Goal: Task Accomplishment & Management: Complete application form

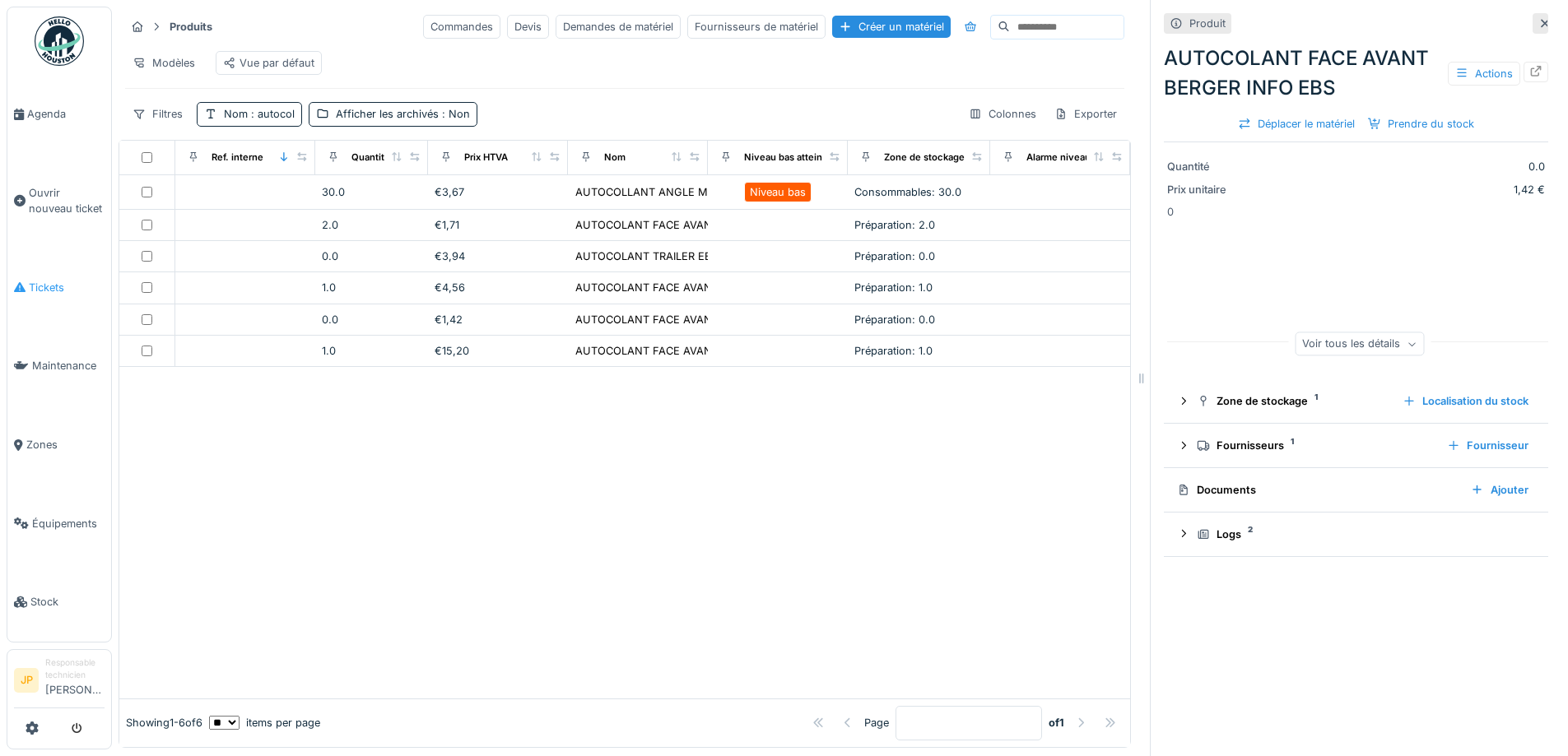
click at [46, 280] on span "Tickets" at bounding box center [67, 288] width 76 height 16
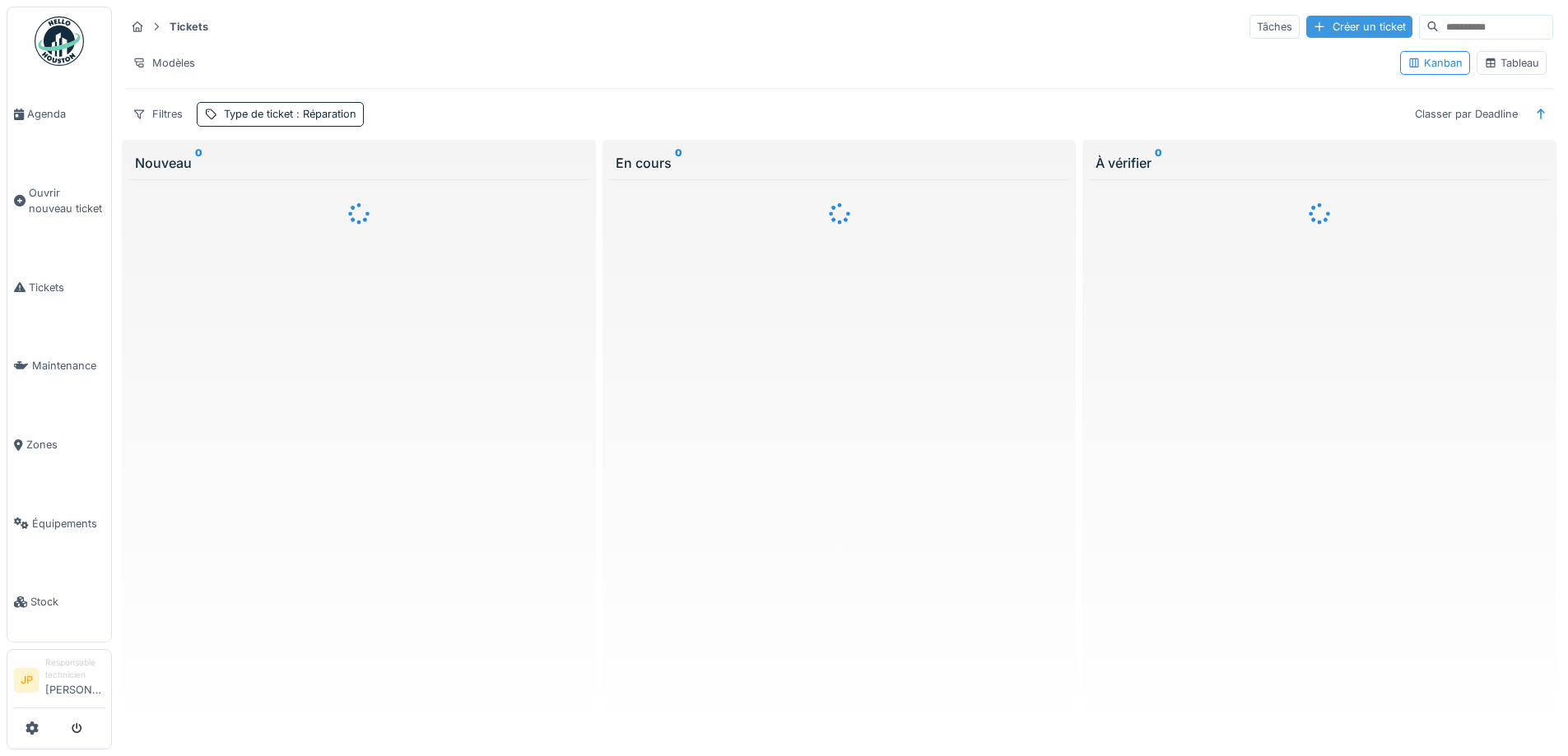
click at [1306, 31] on div "Créer un ticket" at bounding box center [1359, 27] width 106 height 23
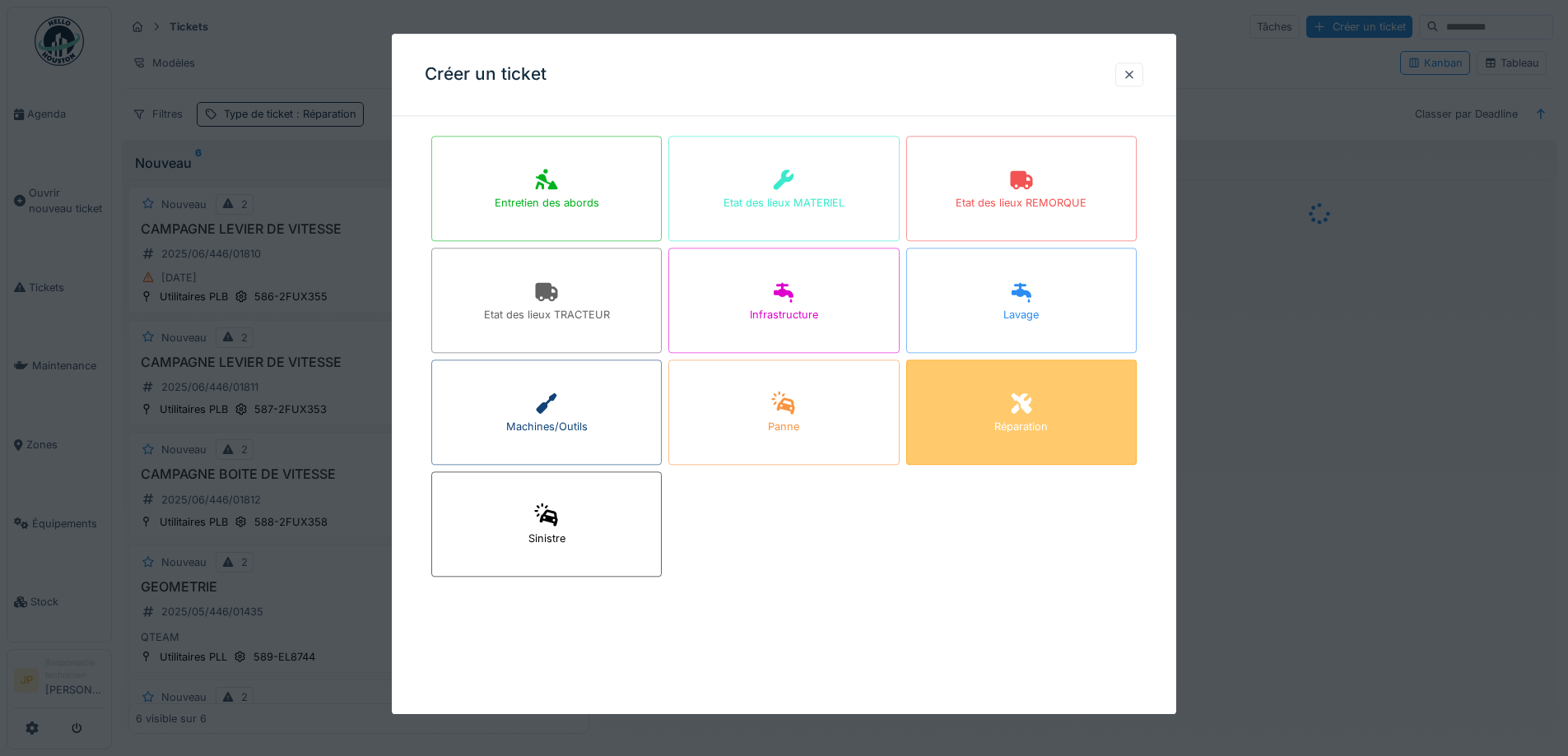
click at [1072, 414] on div "Réparation" at bounding box center [1021, 412] width 230 height 105
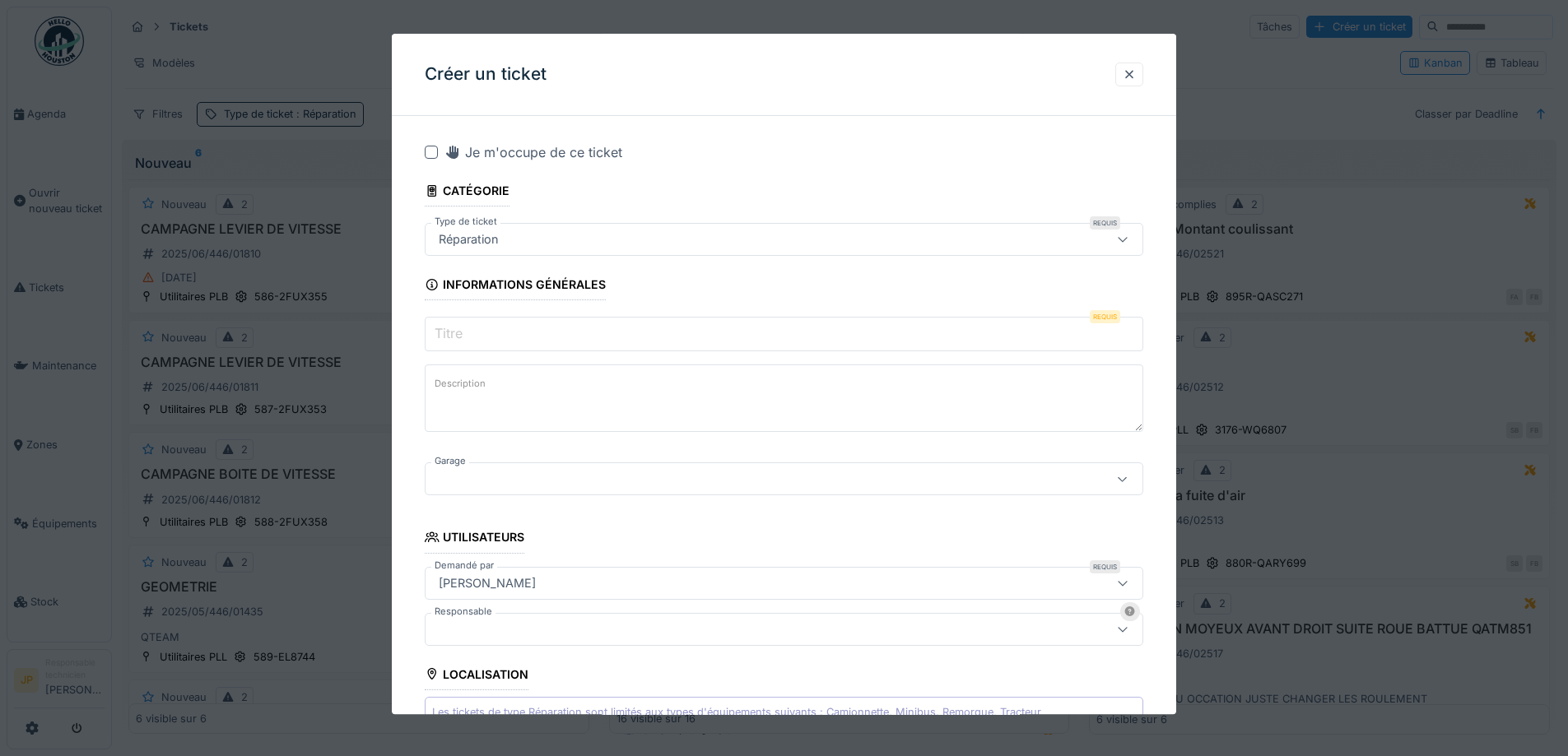
click at [435, 157] on div at bounding box center [431, 153] width 13 height 13
drag, startPoint x: 480, startPoint y: 252, endPoint x: 537, endPoint y: 259, distance: 57.4
click at [481, 252] on div "Réparation" at bounding box center [784, 239] width 719 height 33
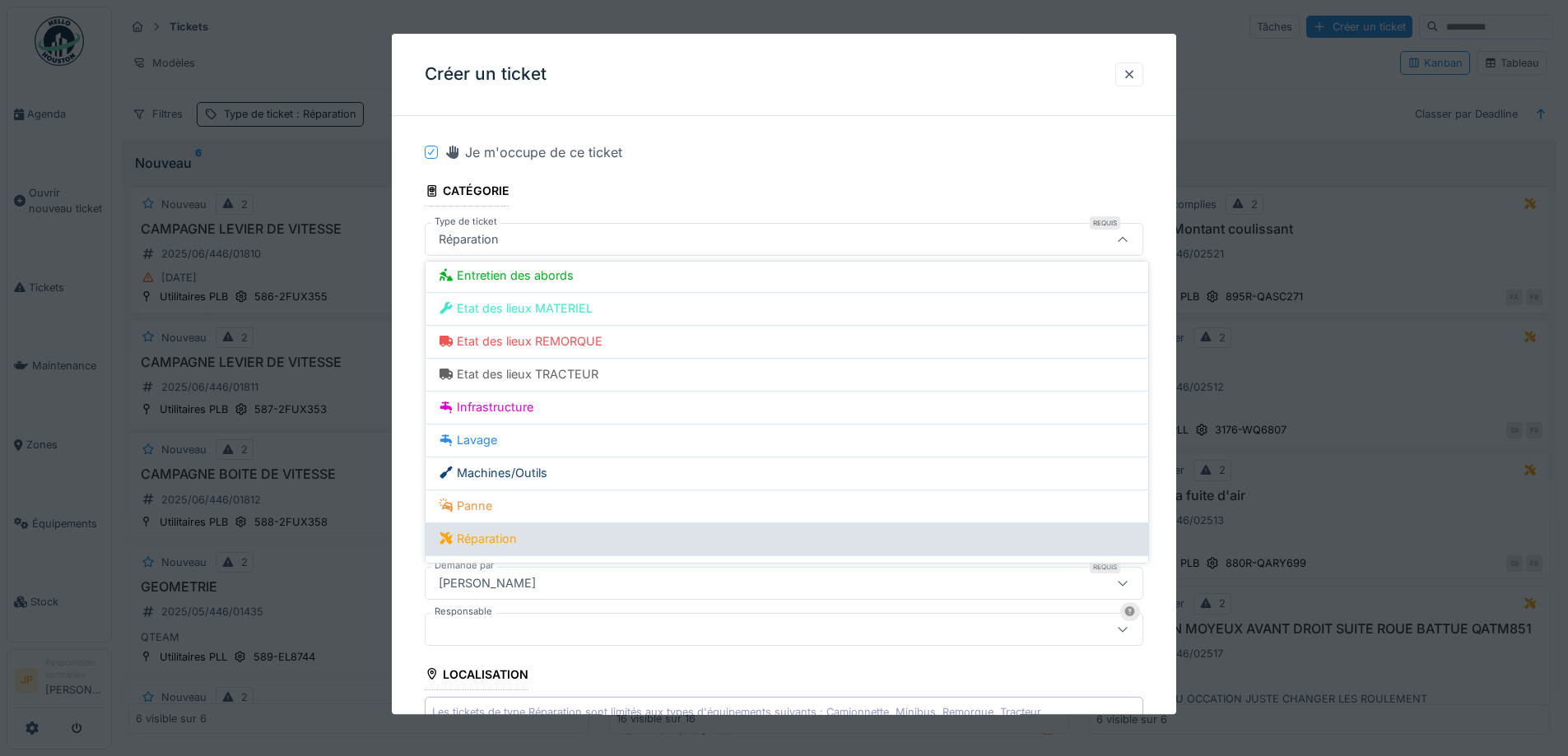
scroll to position [112, 0]
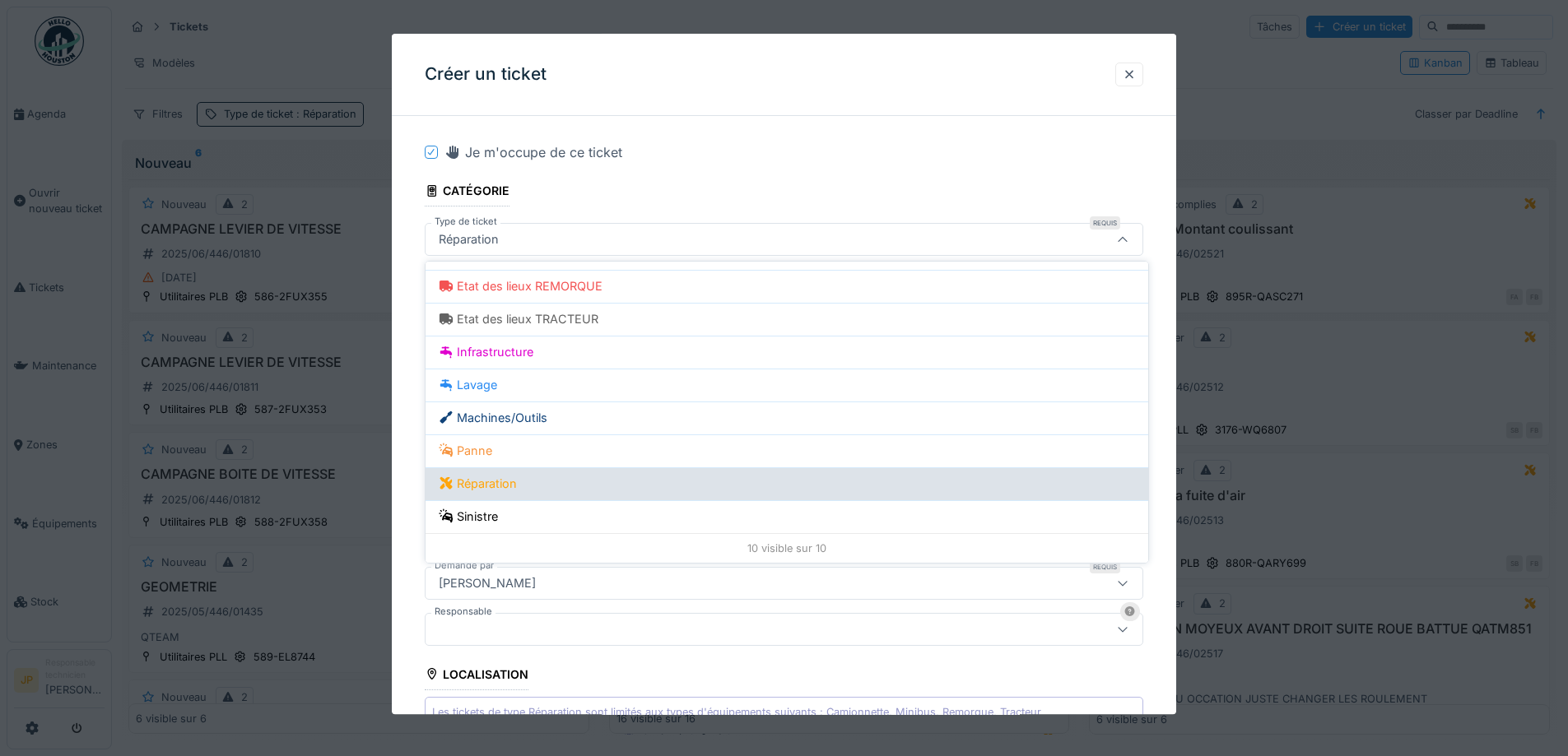
click at [519, 486] on div "Réparation" at bounding box center [786, 484] width 696 height 18
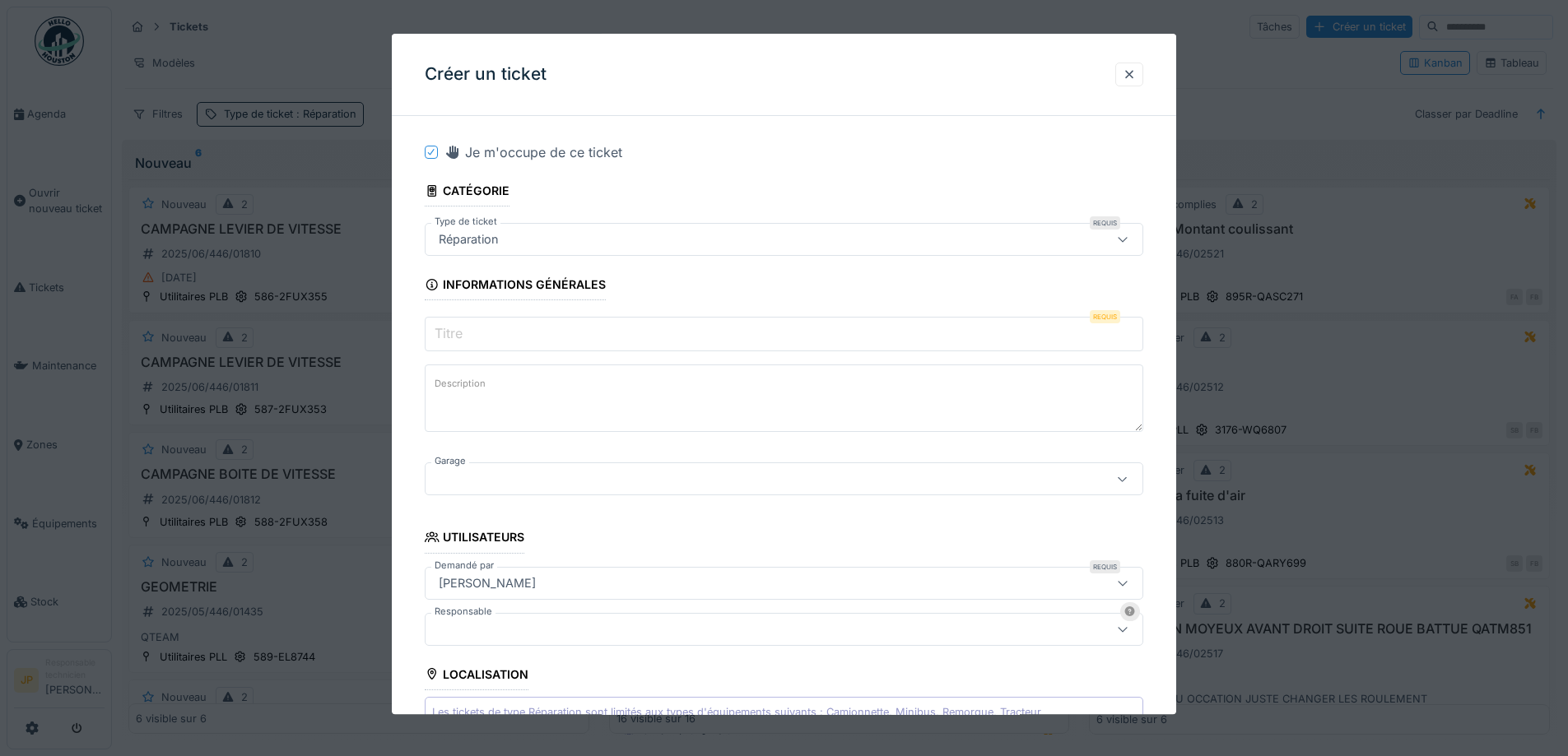
click at [781, 120] on div "**********" at bounding box center [784, 373] width 784 height 681
click at [474, 343] on input "Titre" at bounding box center [784, 334] width 719 height 34
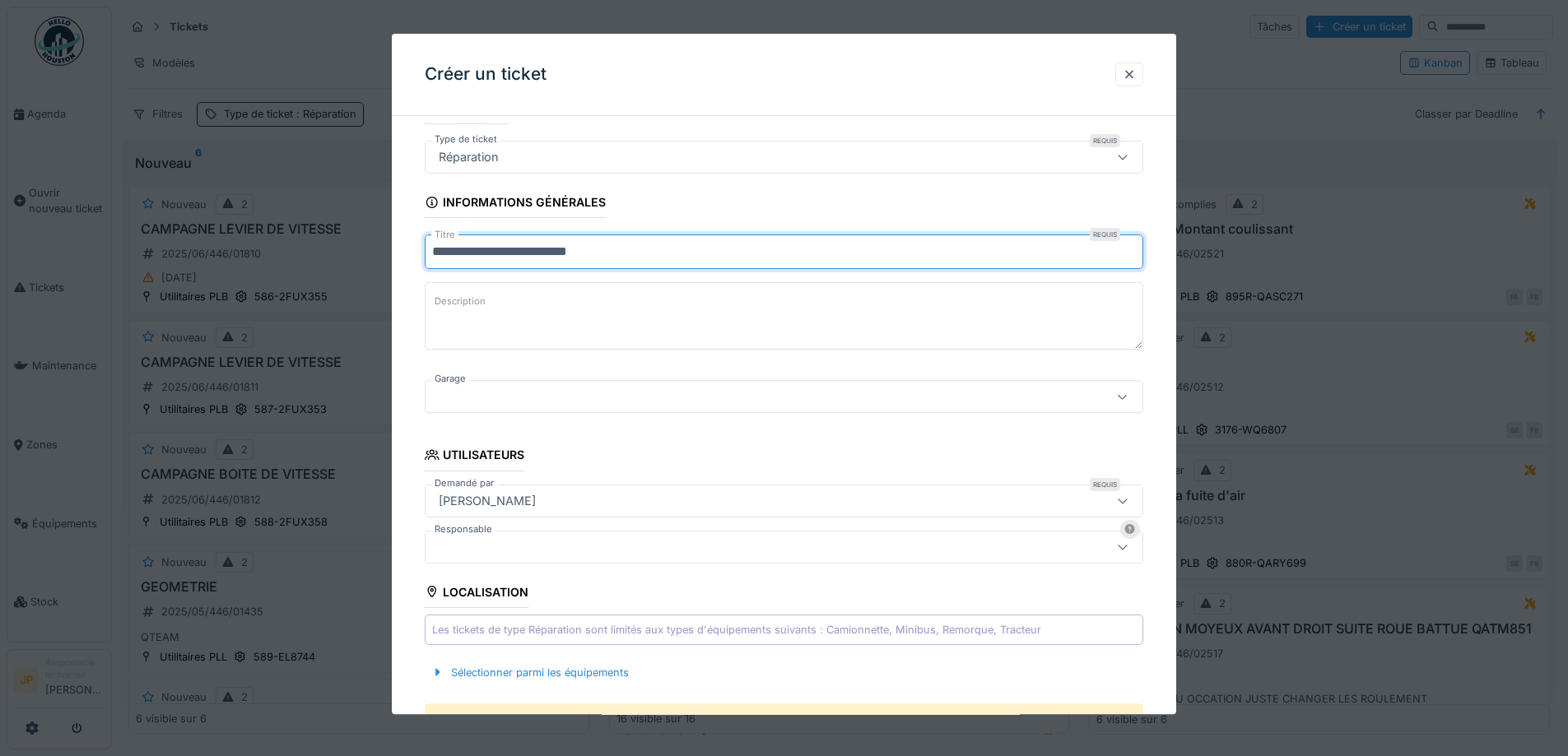
type input "**********"
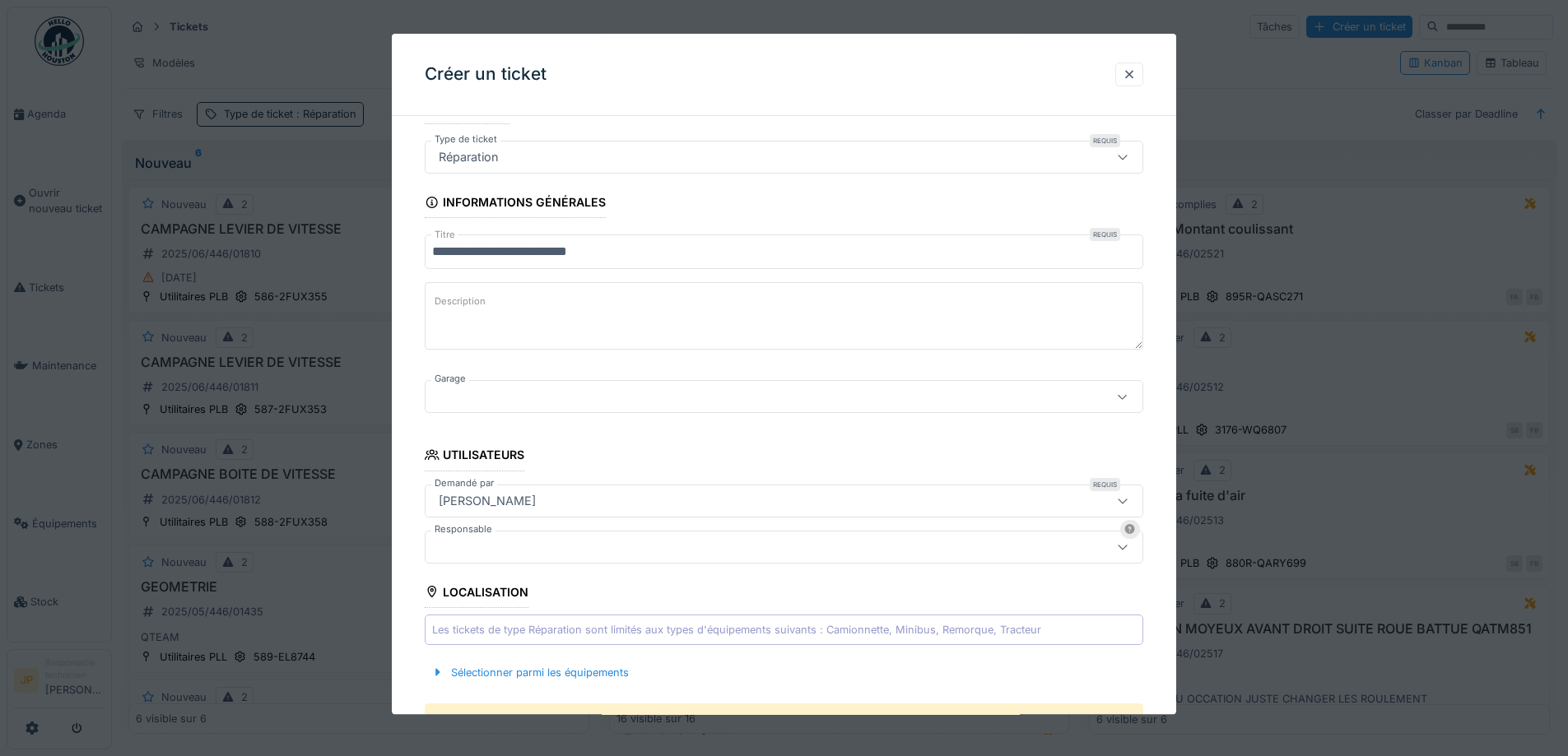
click at [492, 383] on div at bounding box center [784, 397] width 719 height 33
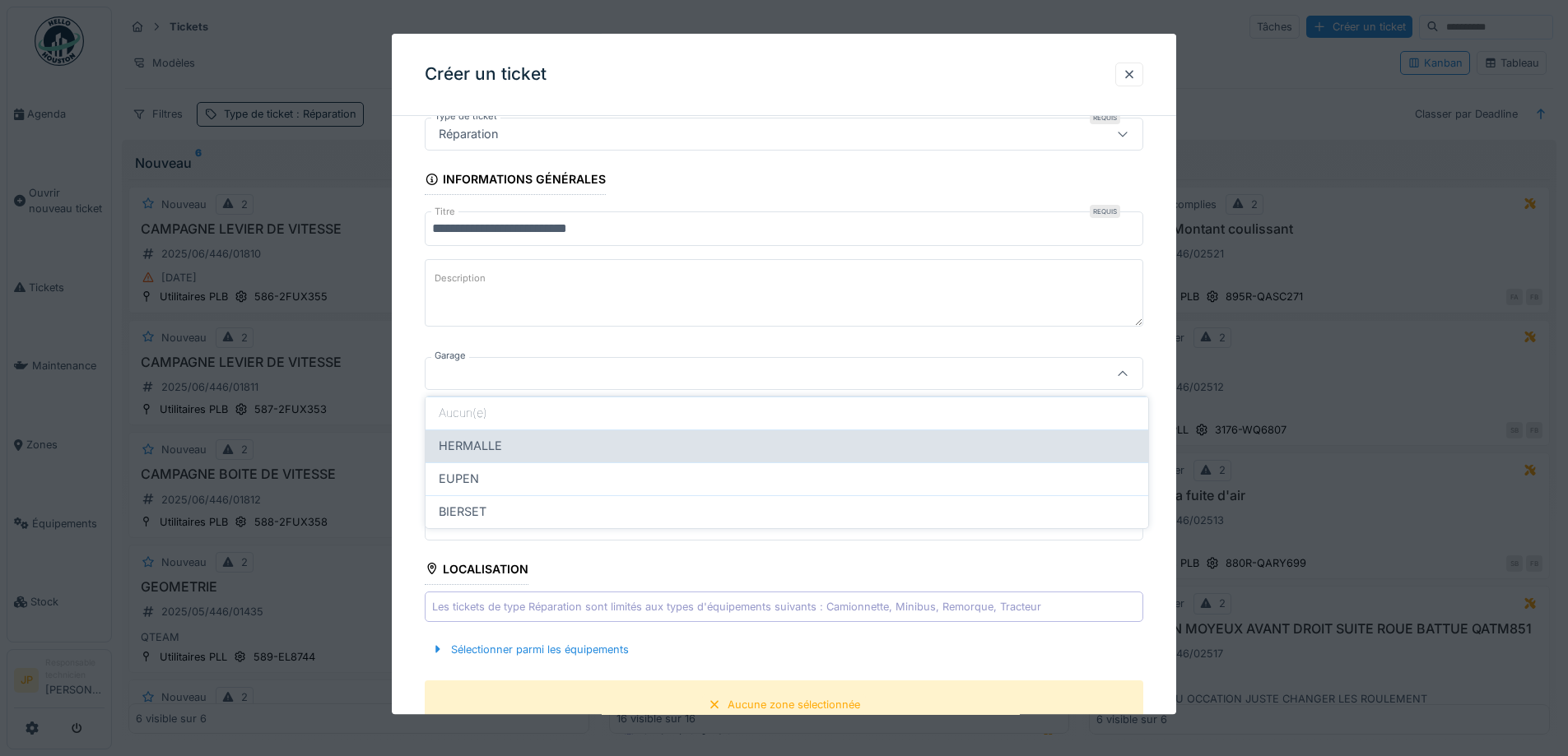
click at [519, 444] on div "HERMALLE" at bounding box center [786, 446] width 696 height 18
type input "********"
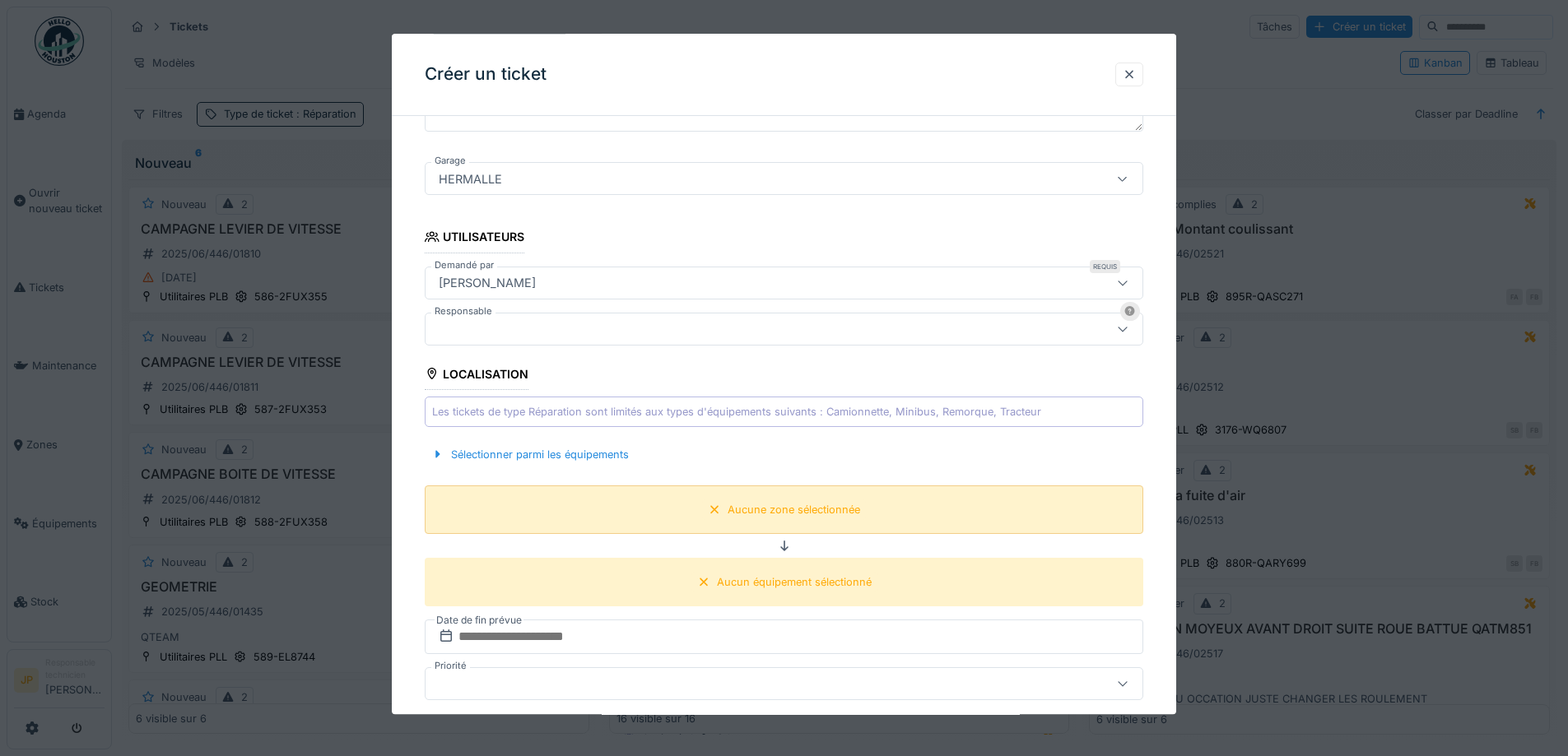
scroll to position [434, 0]
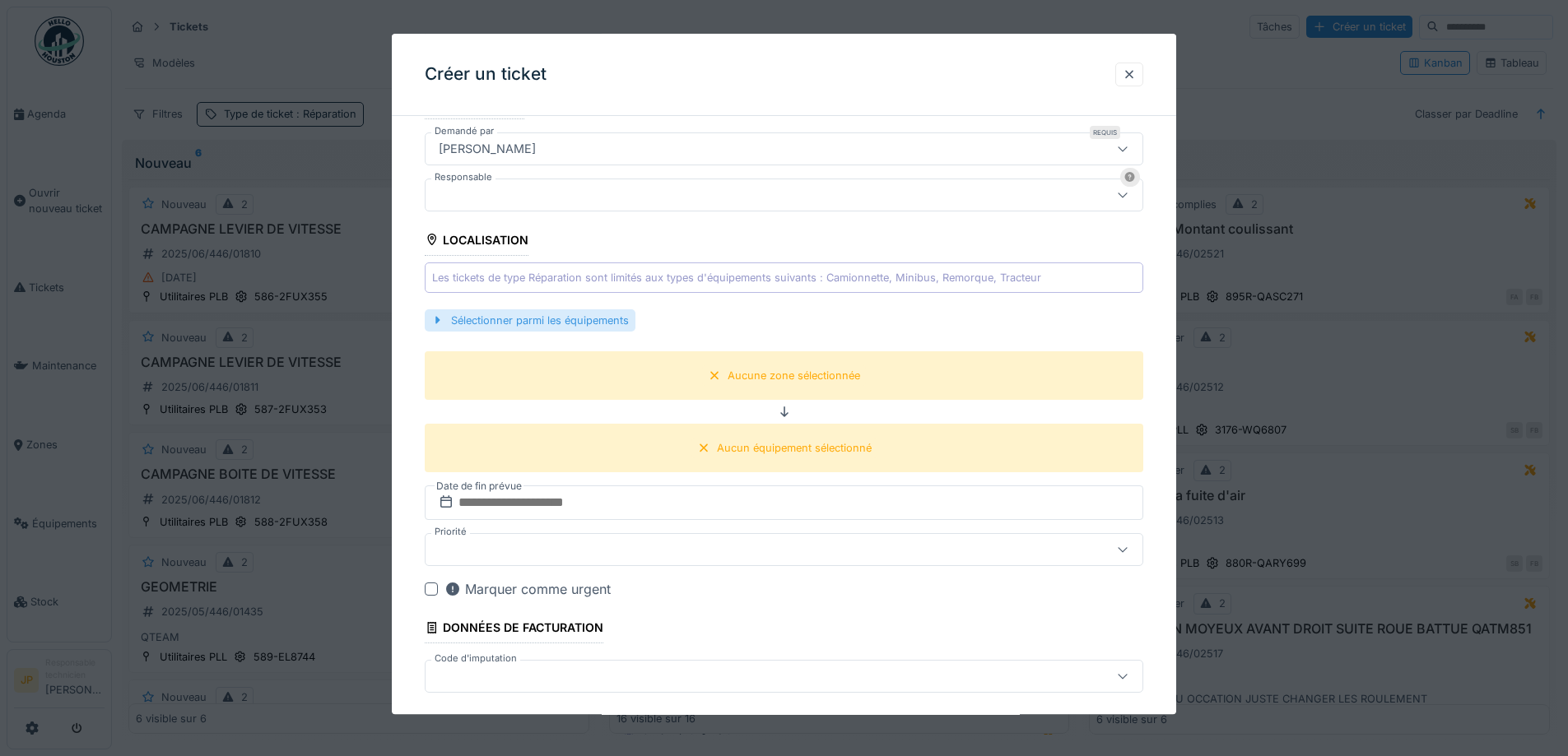
click at [543, 328] on div "Sélectionner parmi les équipements" at bounding box center [529, 320] width 211 height 23
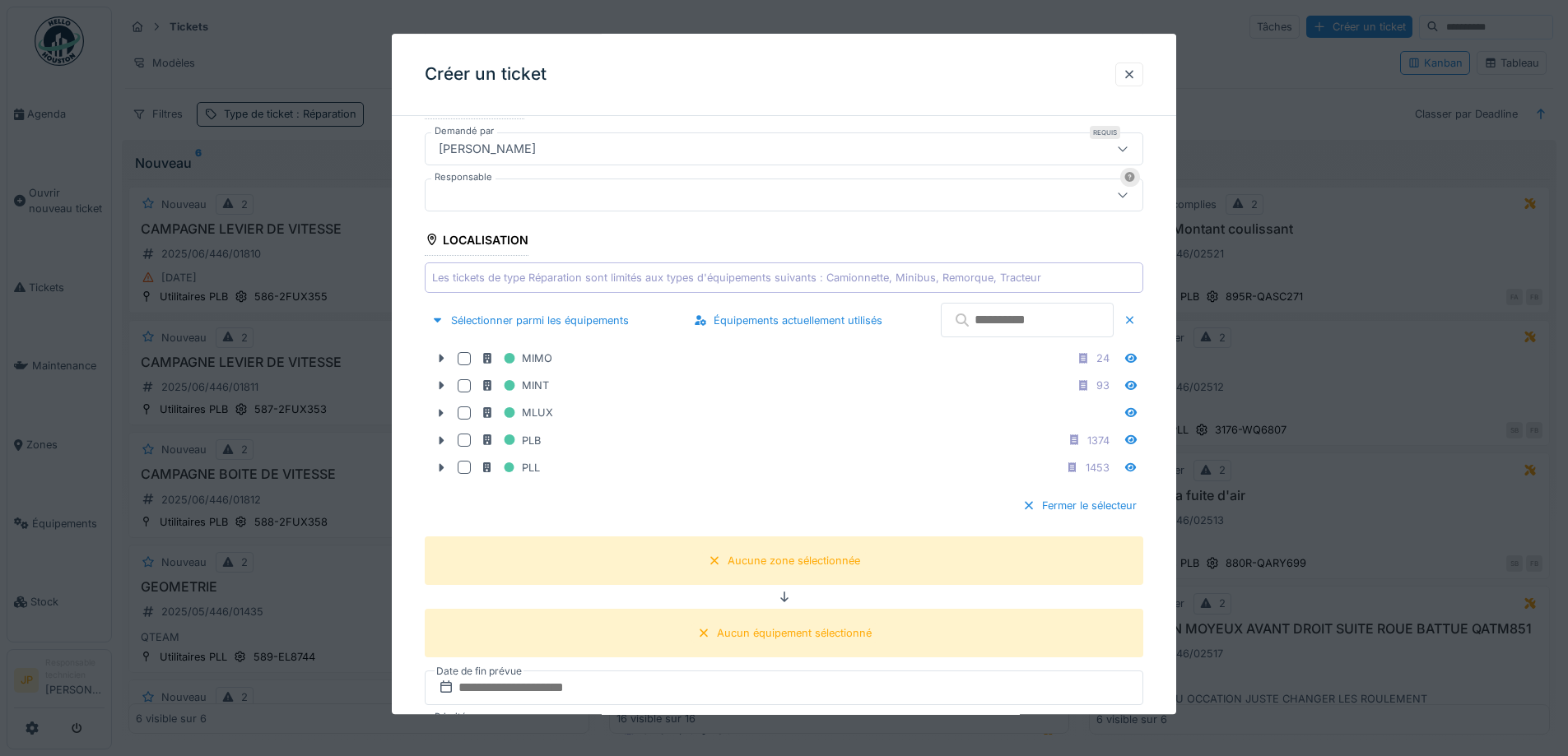
click at [969, 313] on input "text" at bounding box center [1026, 320] width 173 height 34
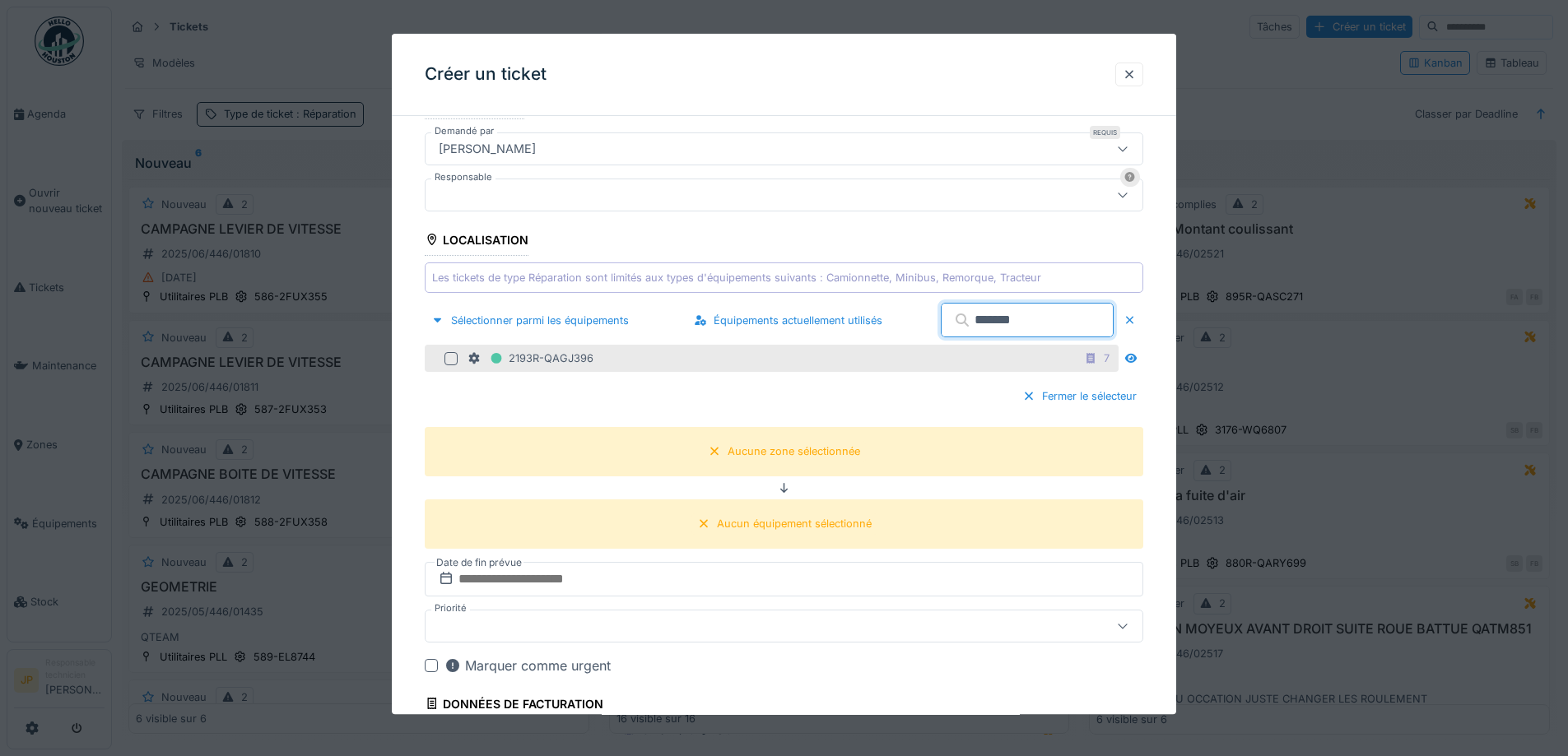
type input "*******"
click at [451, 363] on div at bounding box center [451, 359] width 13 height 13
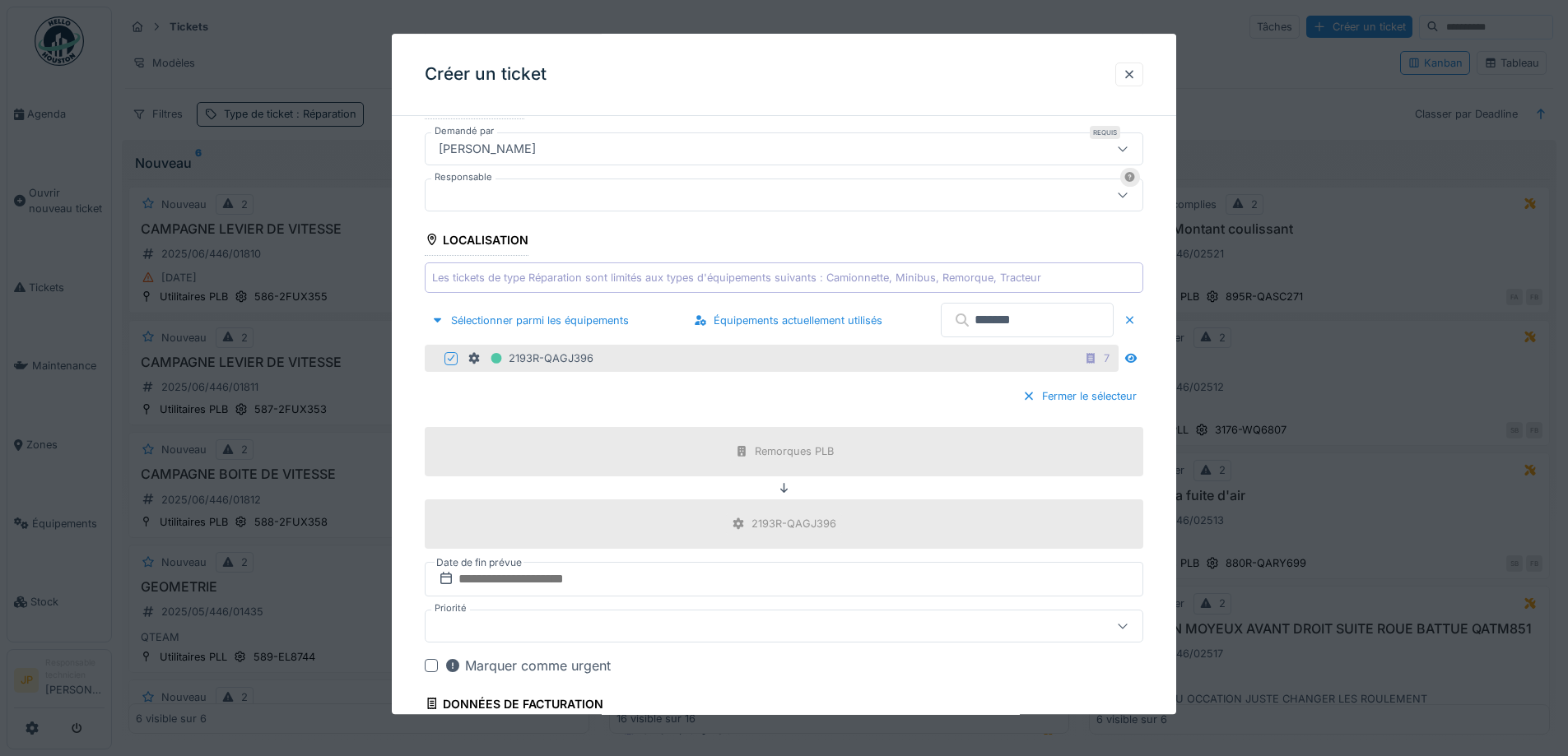
scroll to position [764, 0]
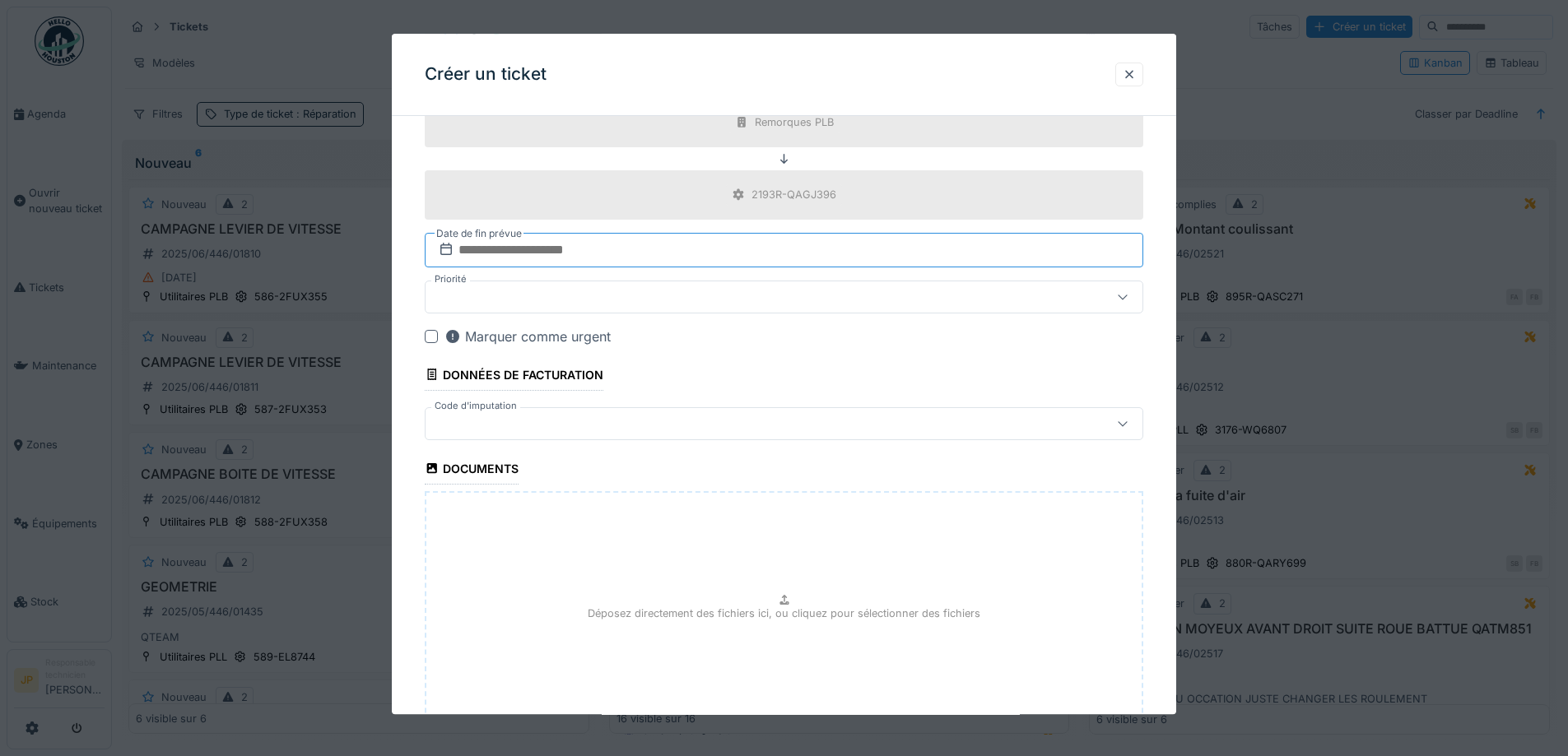
click at [558, 258] on input "text" at bounding box center [784, 249] width 719 height 34
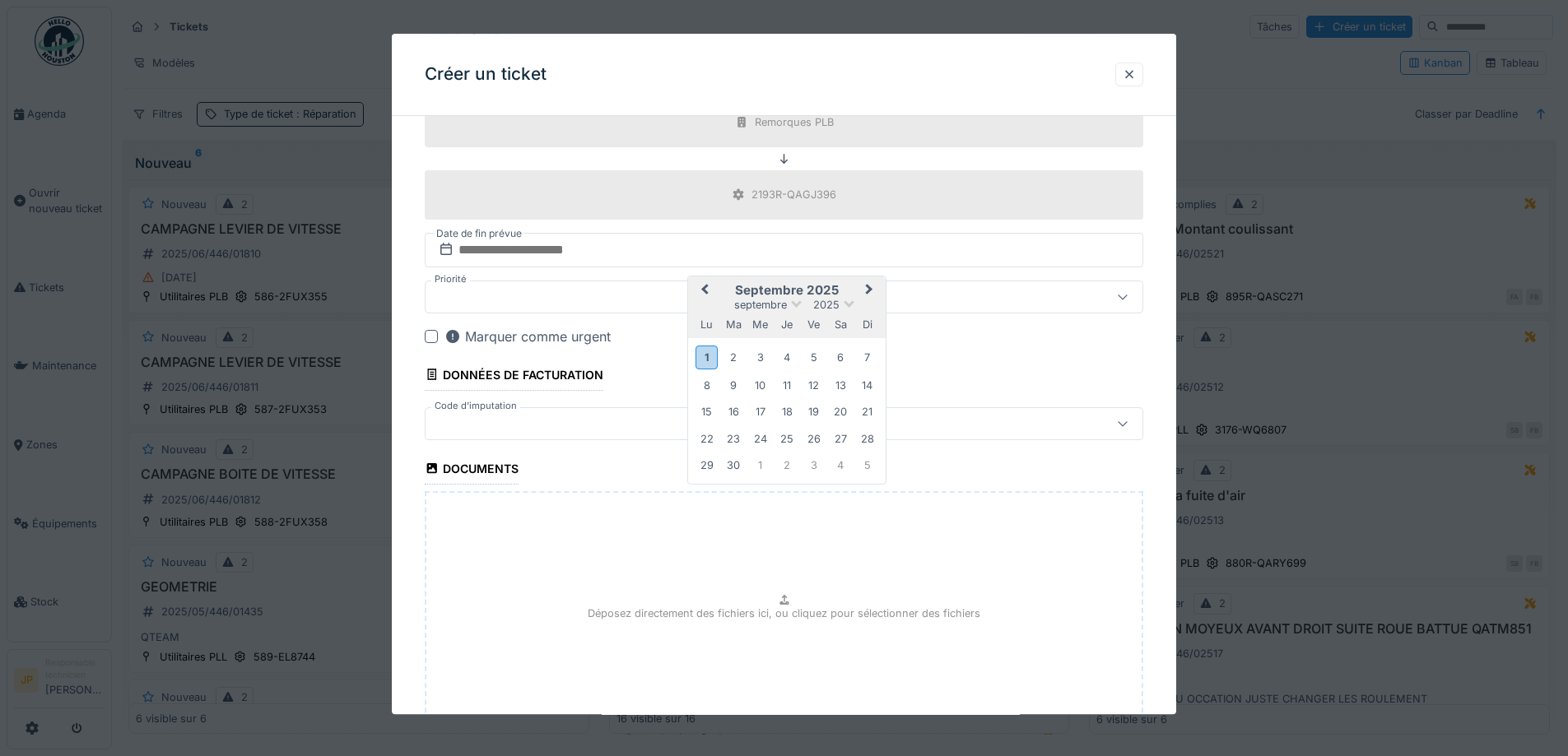
click at [709, 361] on div "1" at bounding box center [706, 358] width 23 height 24
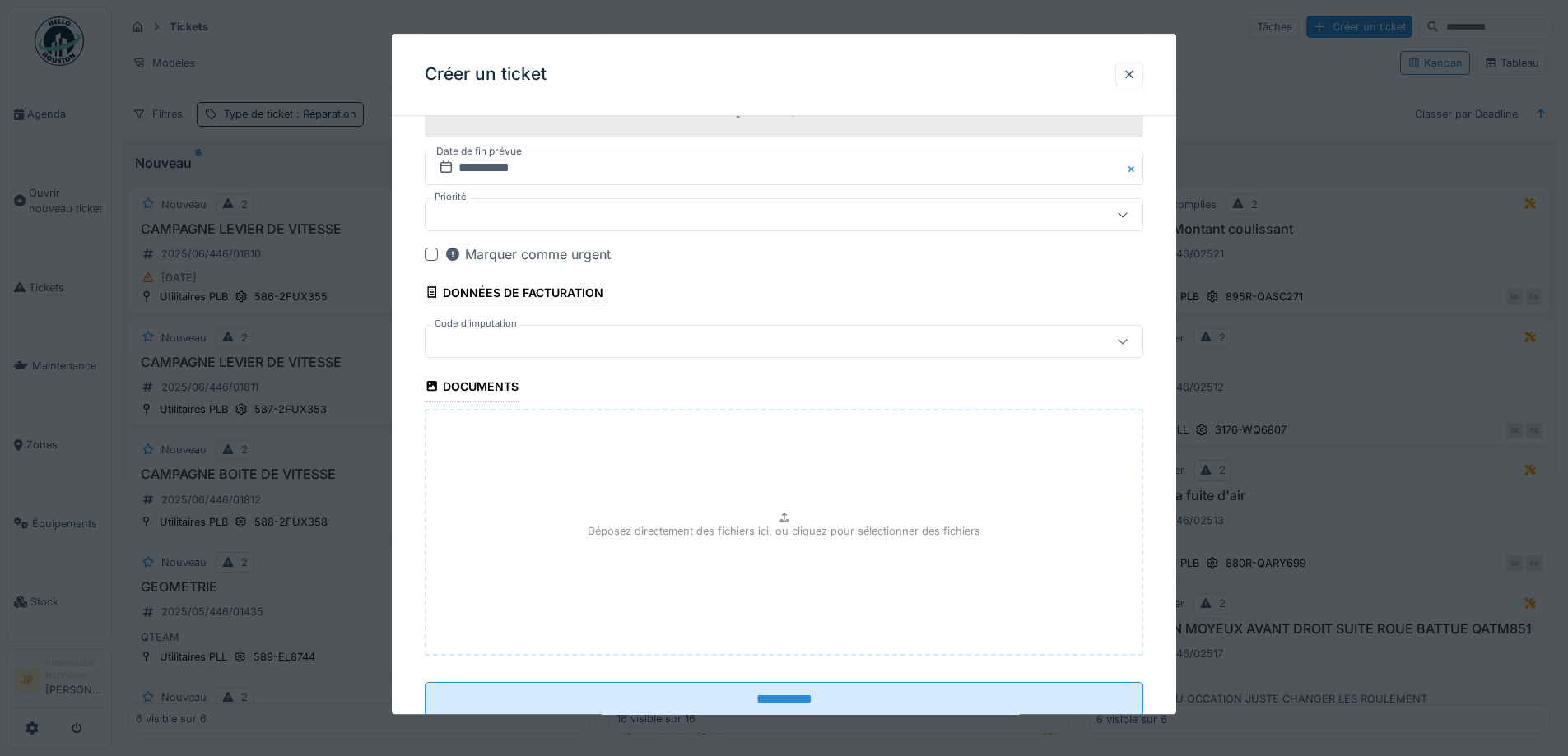
click at [586, 353] on div at bounding box center [784, 341] width 719 height 33
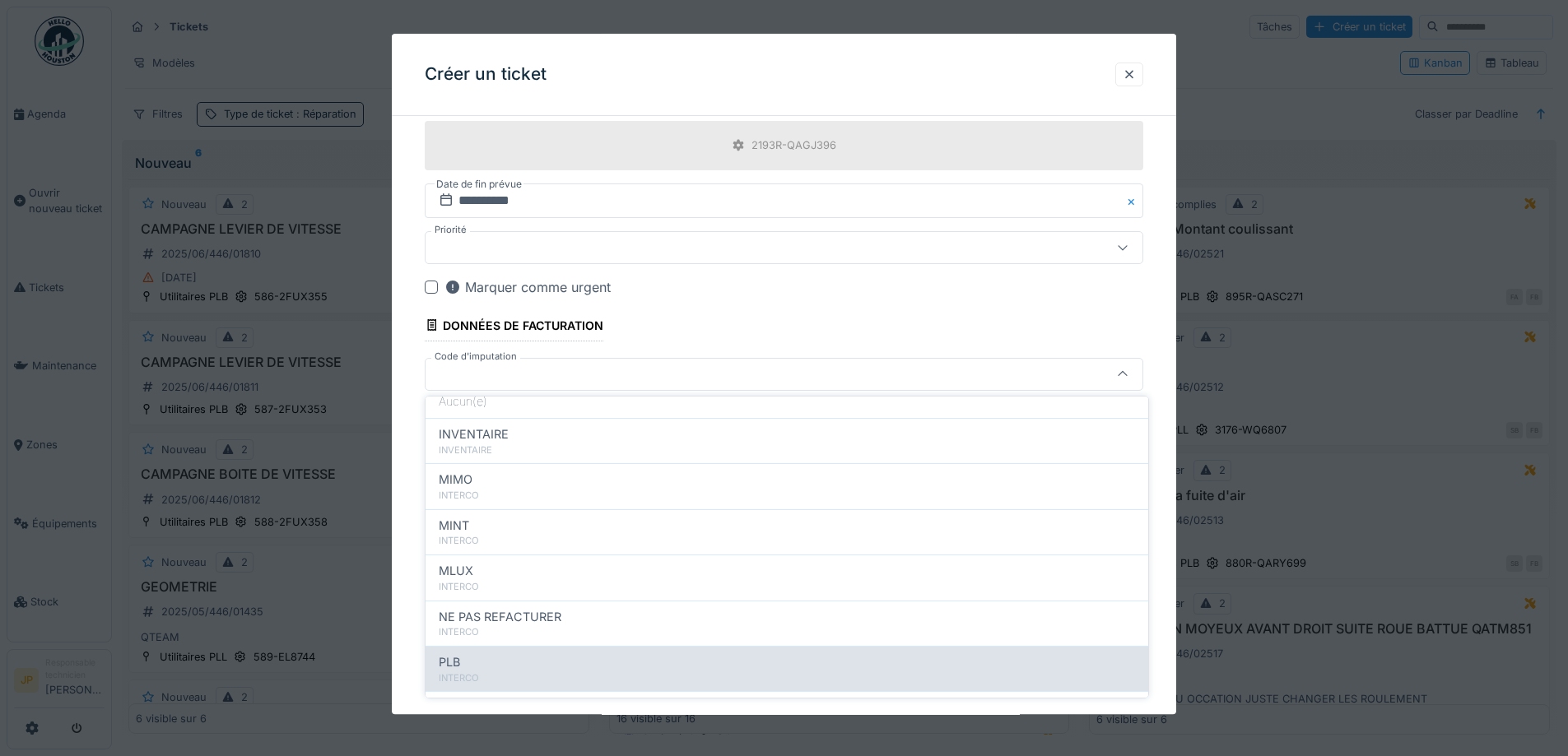
scroll to position [180, 0]
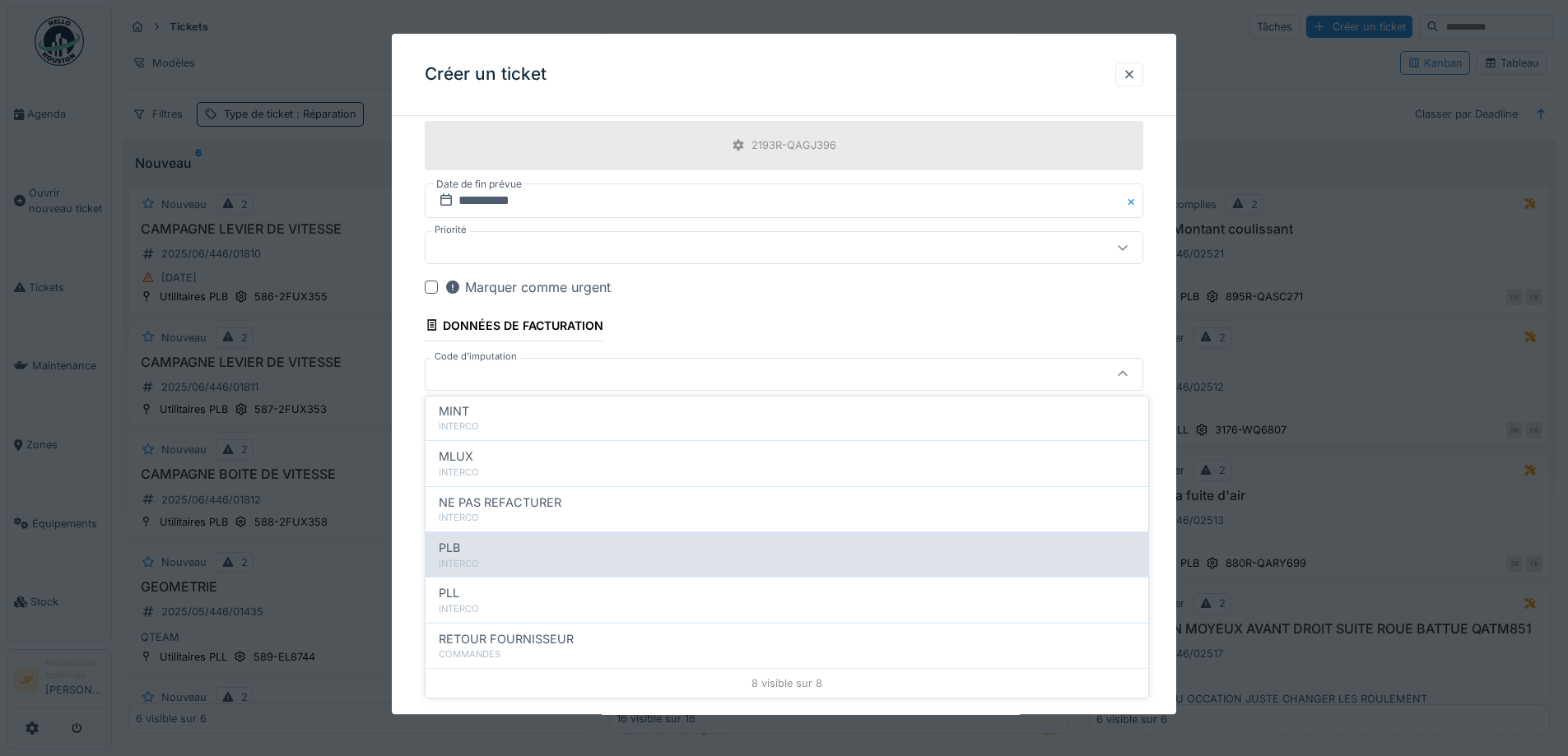
click at [537, 559] on div "INTERCO" at bounding box center [786, 563] width 696 height 14
type input "***"
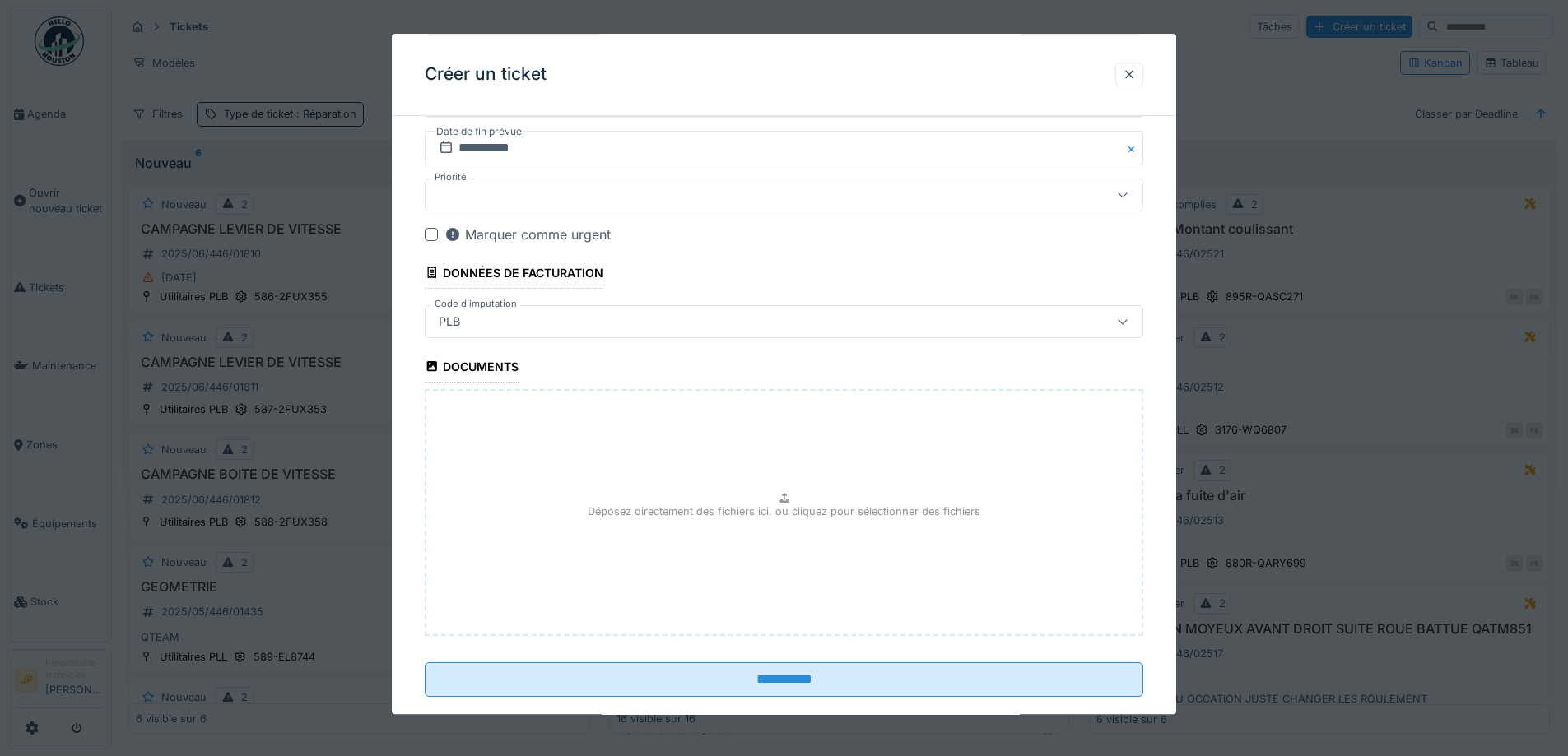
scroll to position [894, 0]
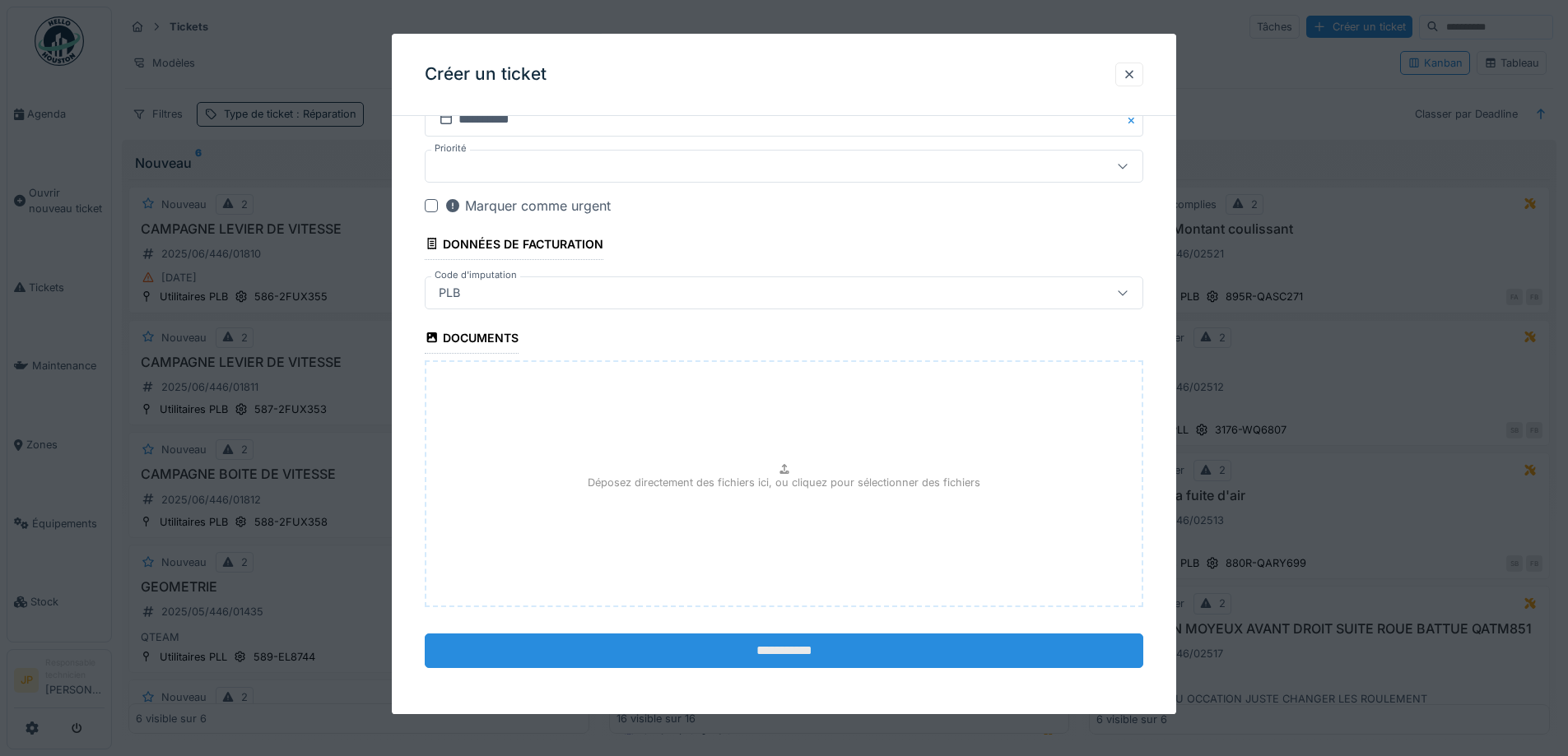
click at [791, 648] on input "**********" at bounding box center [784, 650] width 719 height 34
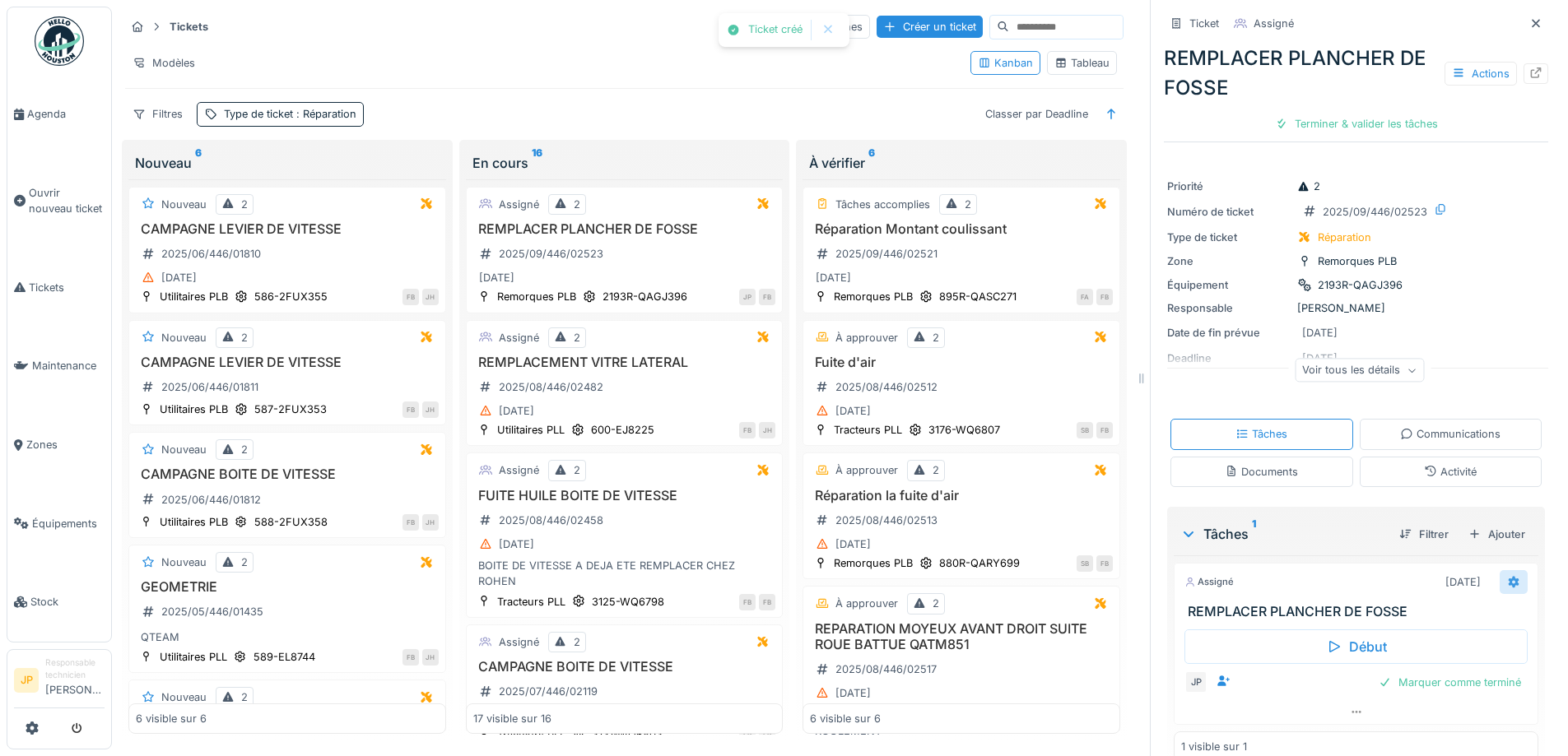
click at [1509, 583] on icon at bounding box center [1514, 582] width 11 height 12
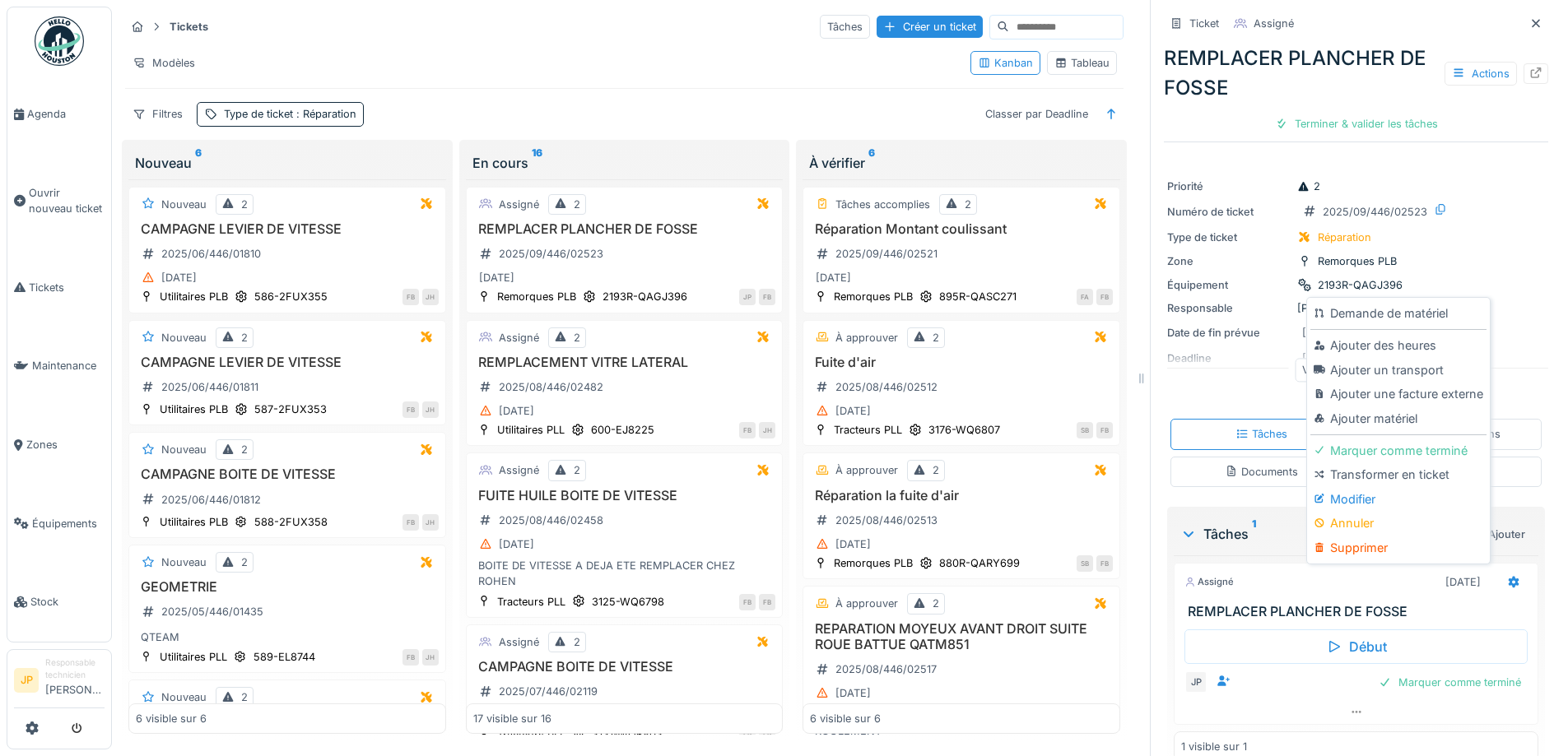
click at [1380, 336] on div "Ajouter des heures" at bounding box center [1398, 346] width 175 height 25
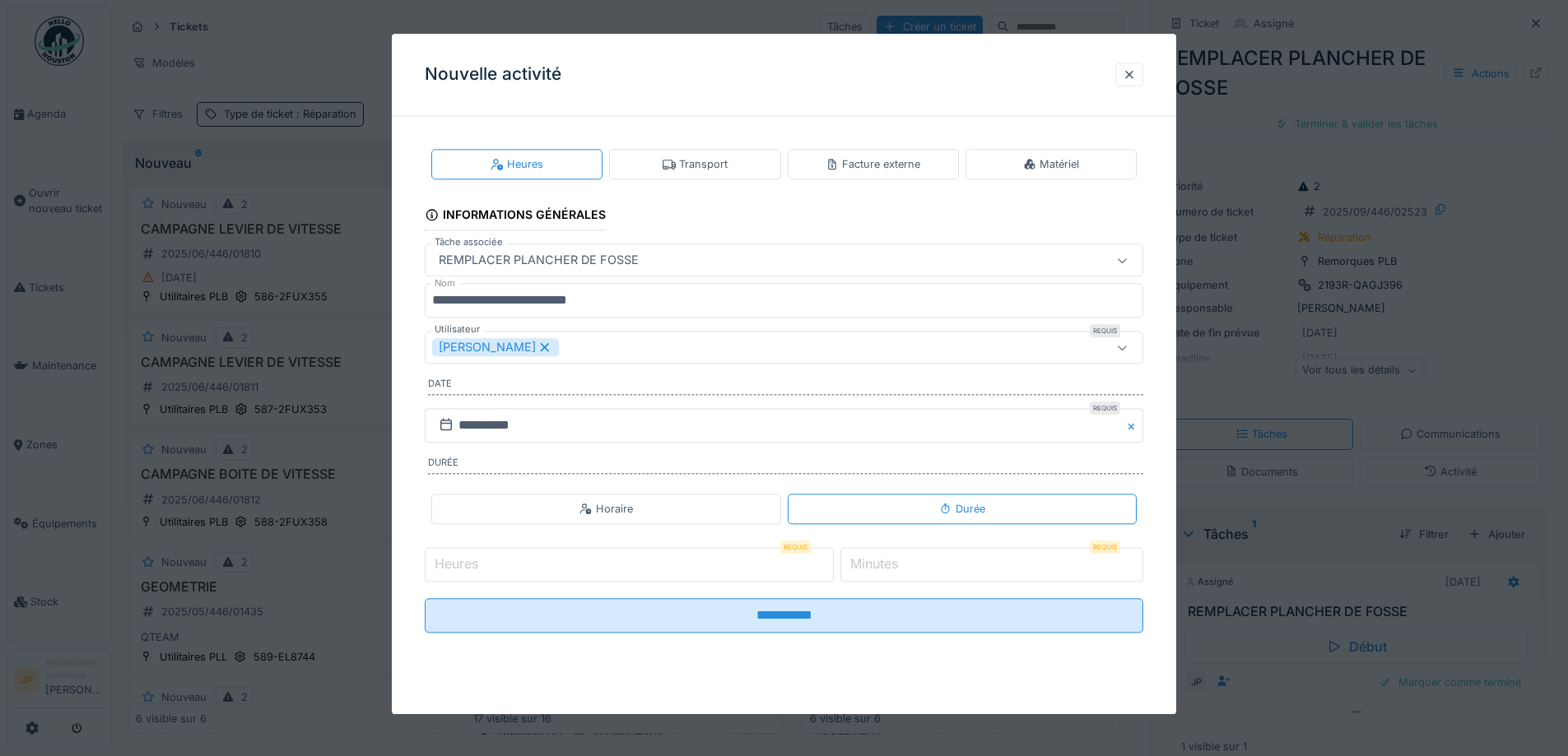
click at [520, 574] on input "Heures" at bounding box center [629, 564] width 409 height 34
type input "*"
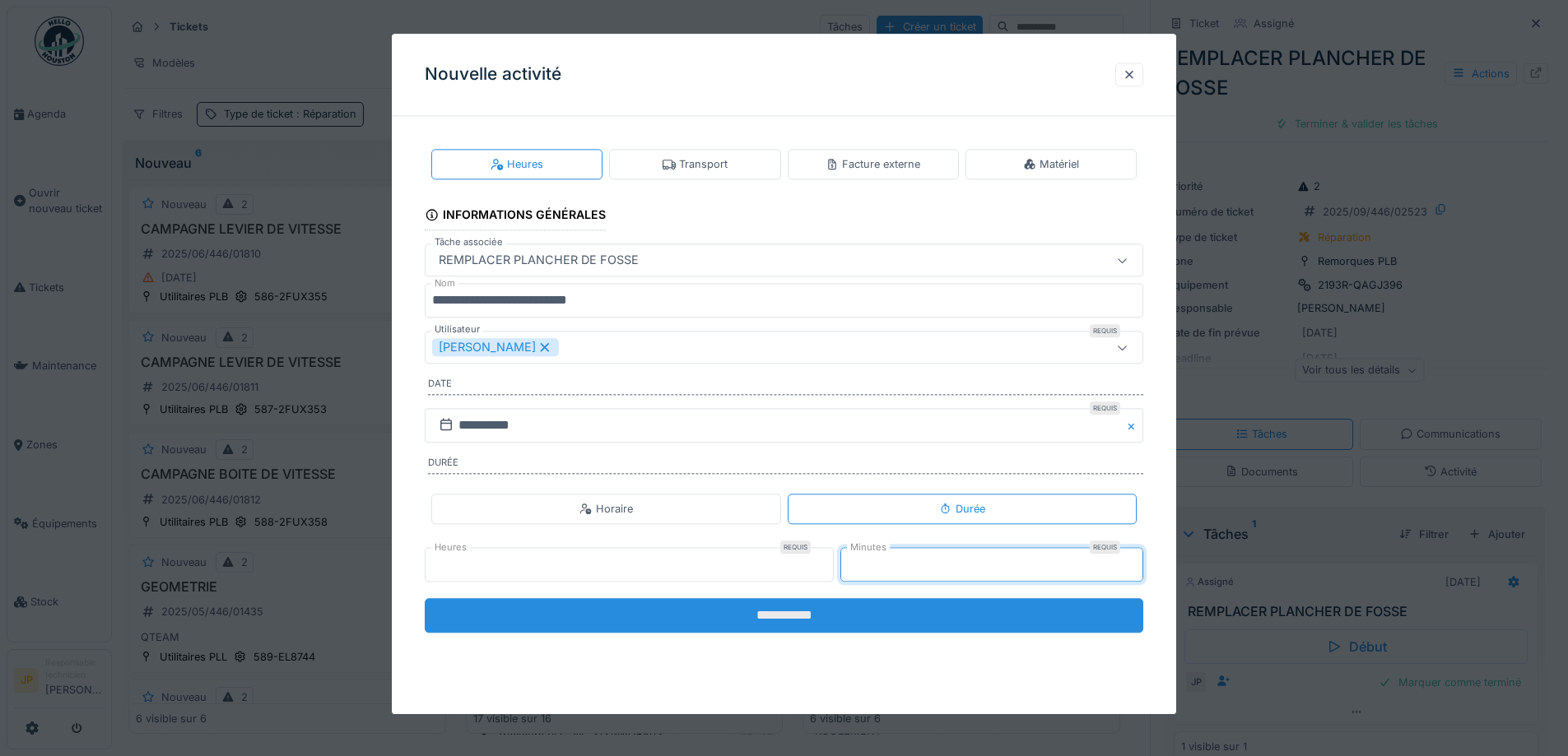
type input "**"
click at [790, 613] on input "**********" at bounding box center [784, 615] width 719 height 34
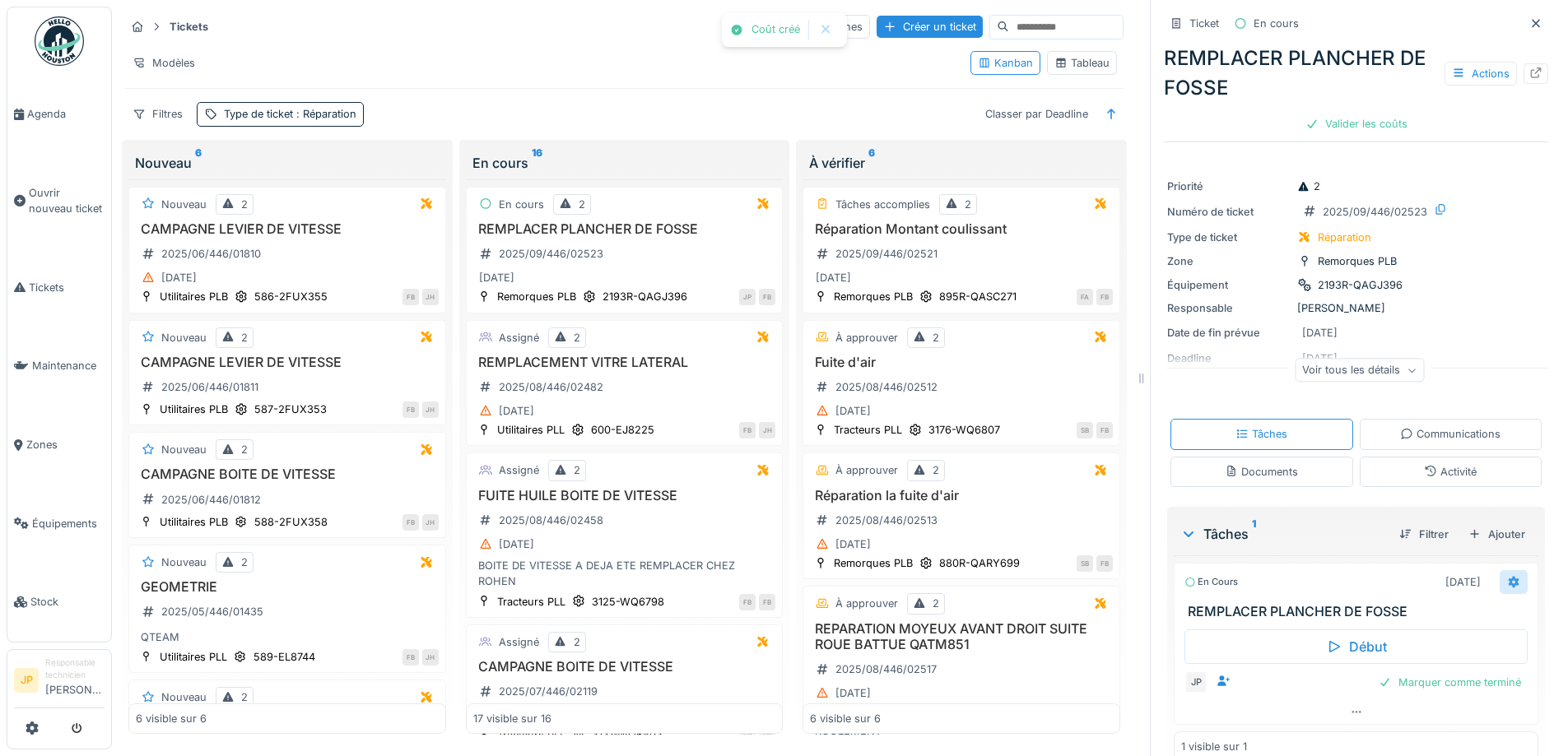
click at [1507, 584] on icon at bounding box center [1514, 582] width 13 height 11
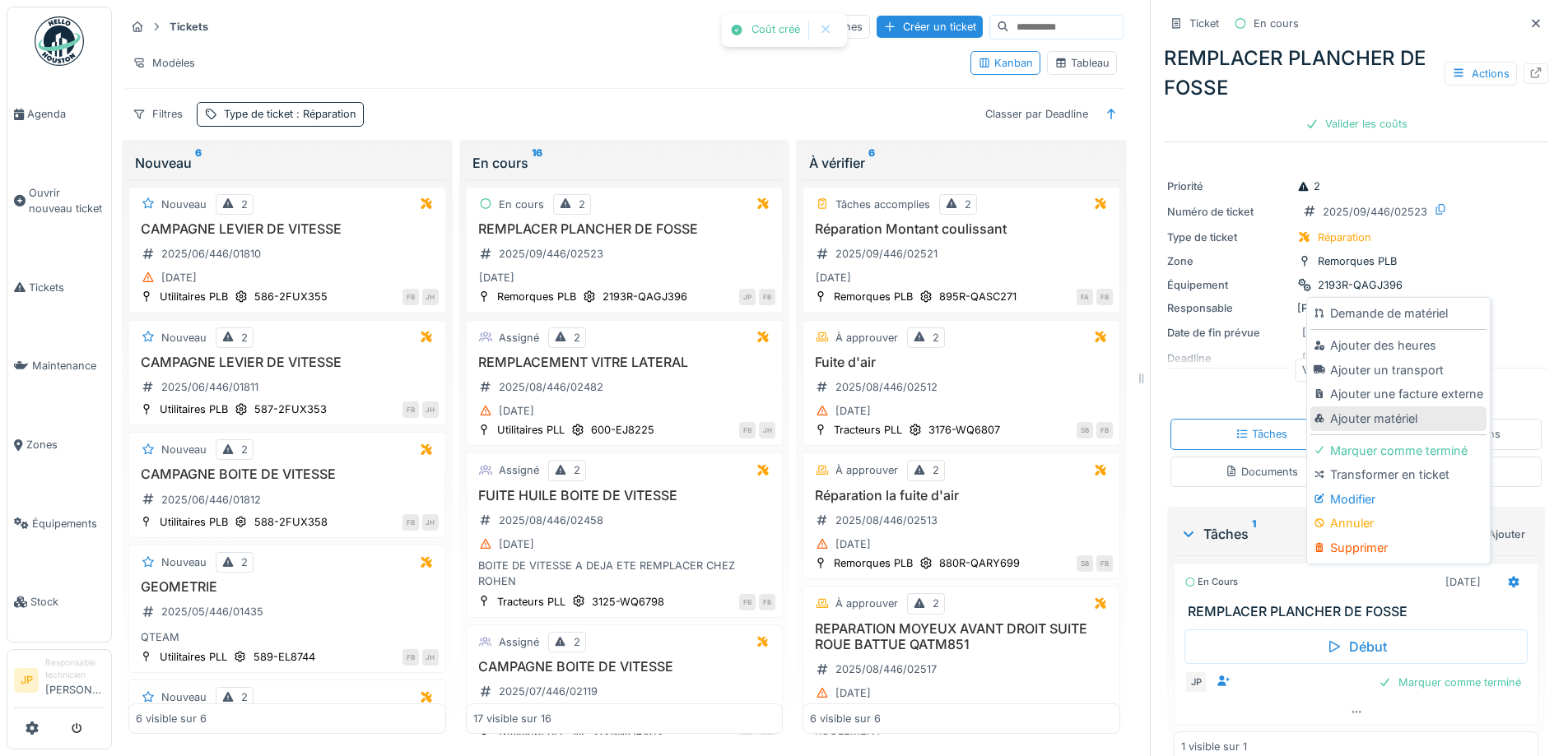
click at [1389, 407] on div "Ajouter matériel" at bounding box center [1398, 419] width 175 height 25
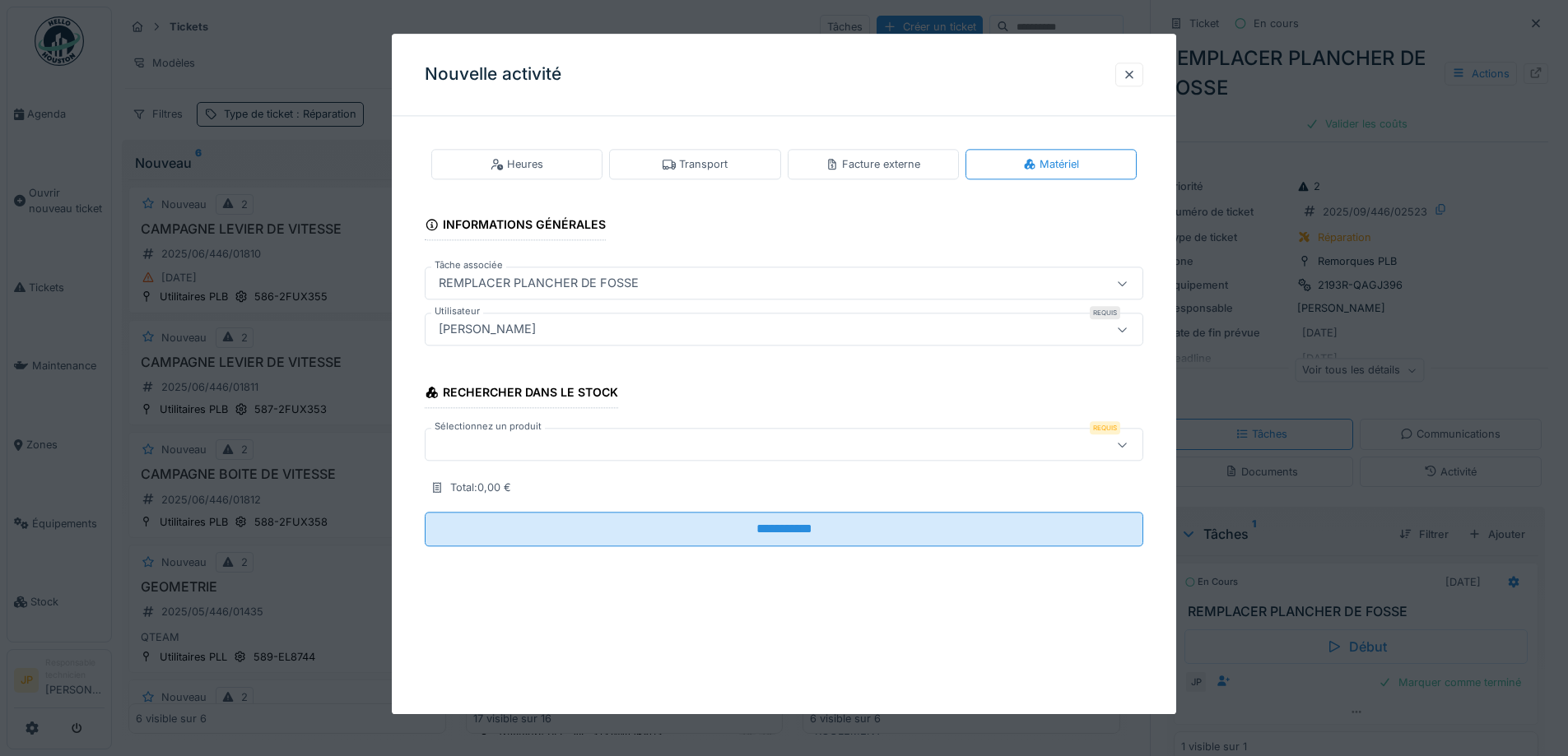
click at [542, 444] on div at bounding box center [741, 445] width 619 height 18
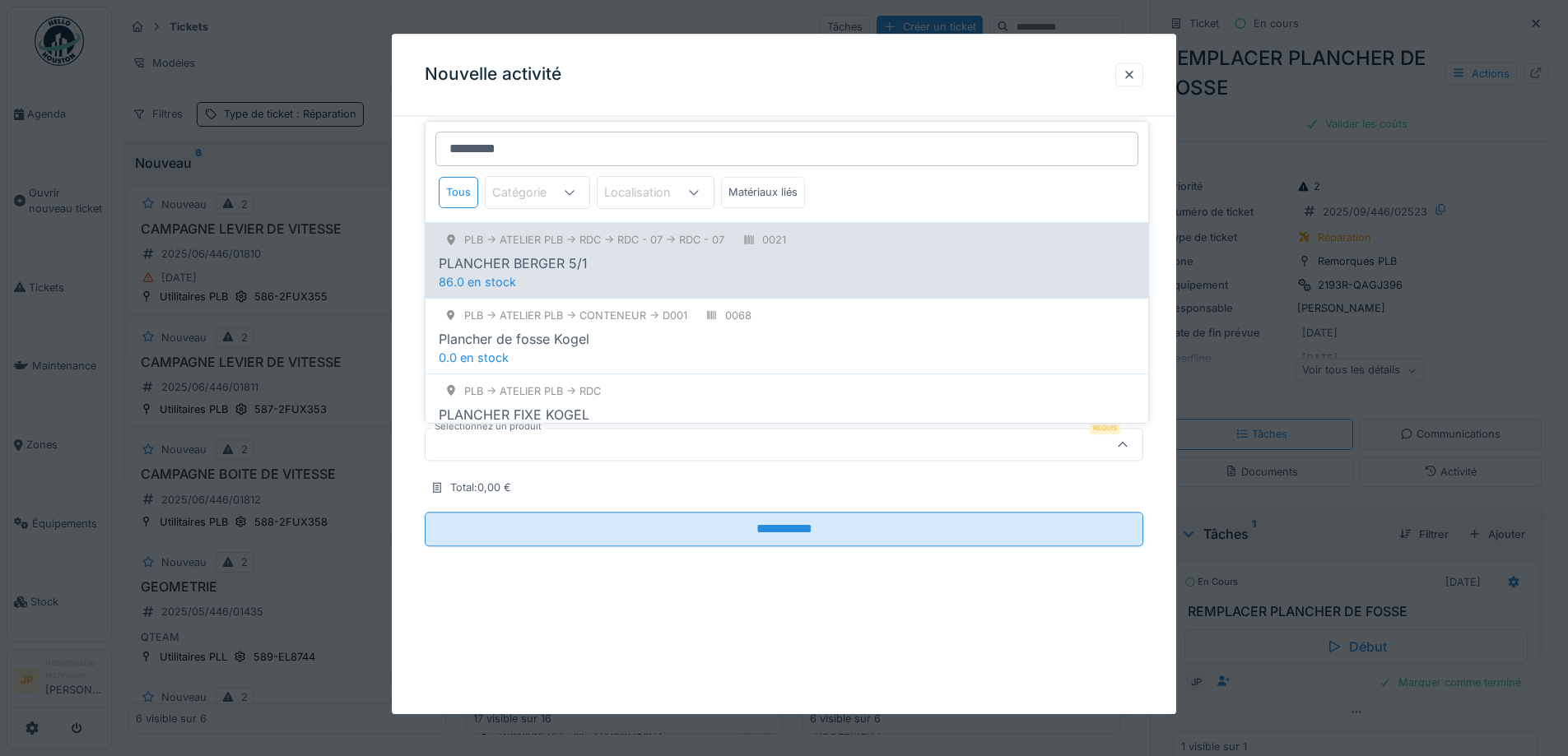
type input "********"
click at [614, 269] on div "PLANCHER BERGER 5/1" at bounding box center [786, 263] width 696 height 20
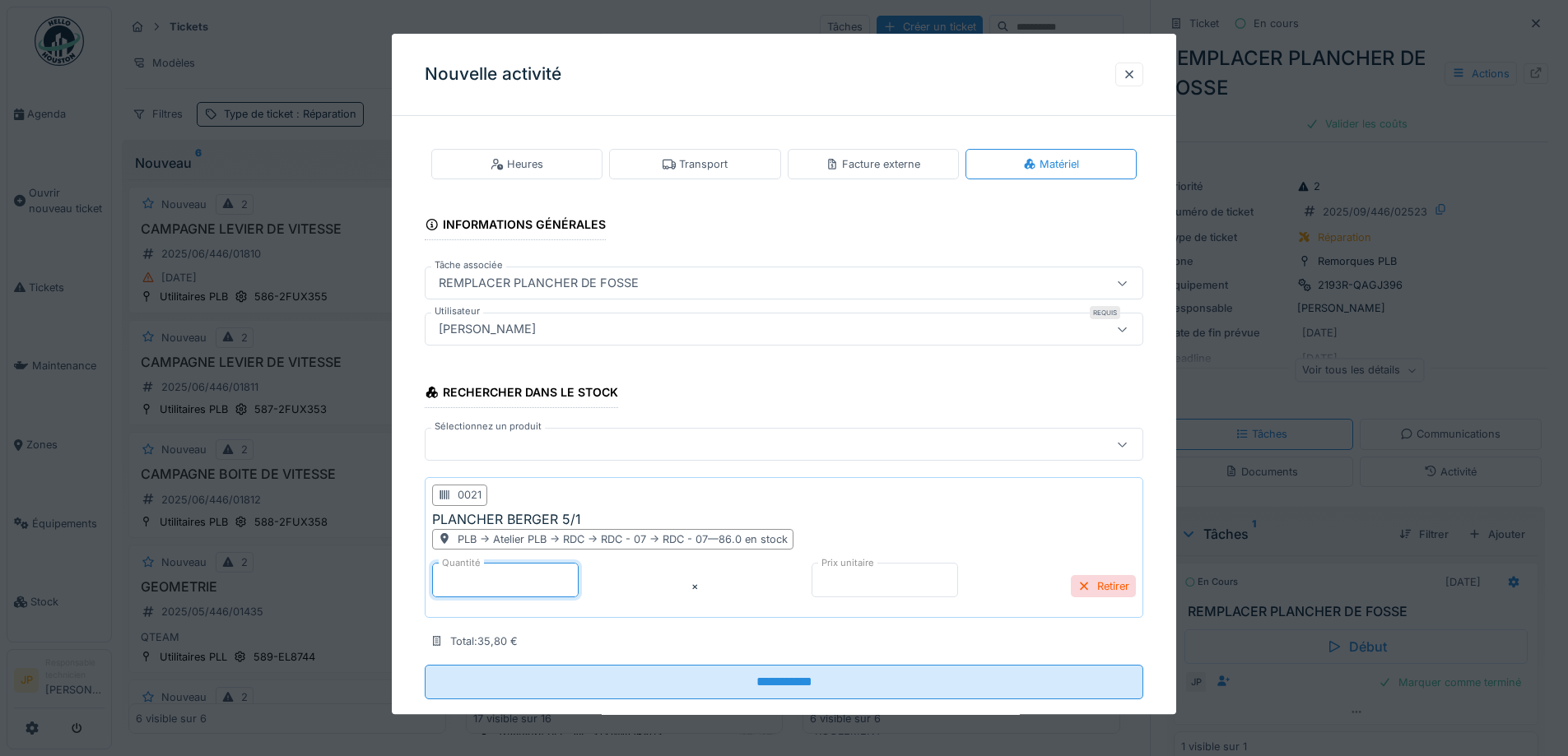
click at [435, 583] on input "*" at bounding box center [505, 579] width 147 height 34
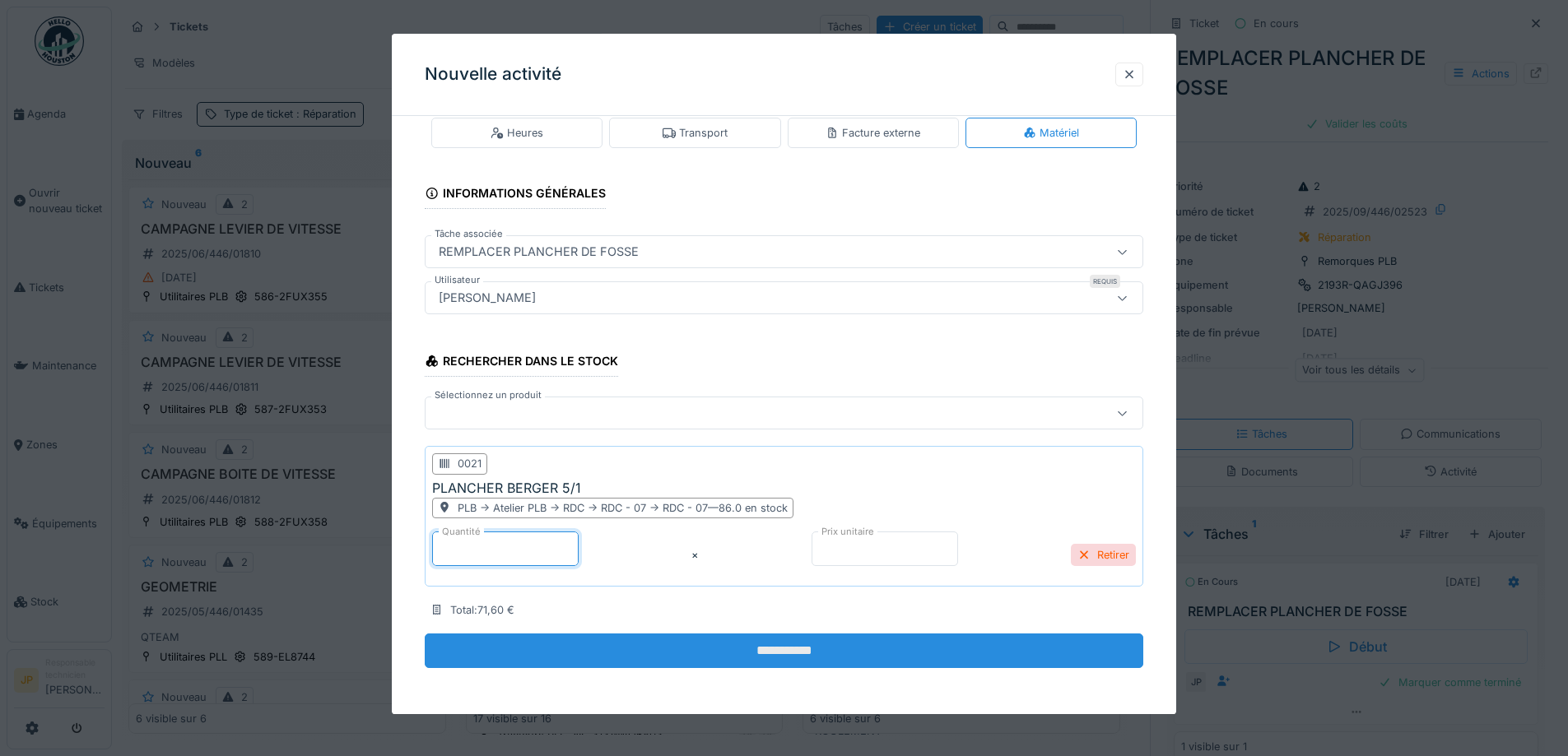
type input "*"
click at [786, 647] on input "**********" at bounding box center [784, 650] width 719 height 34
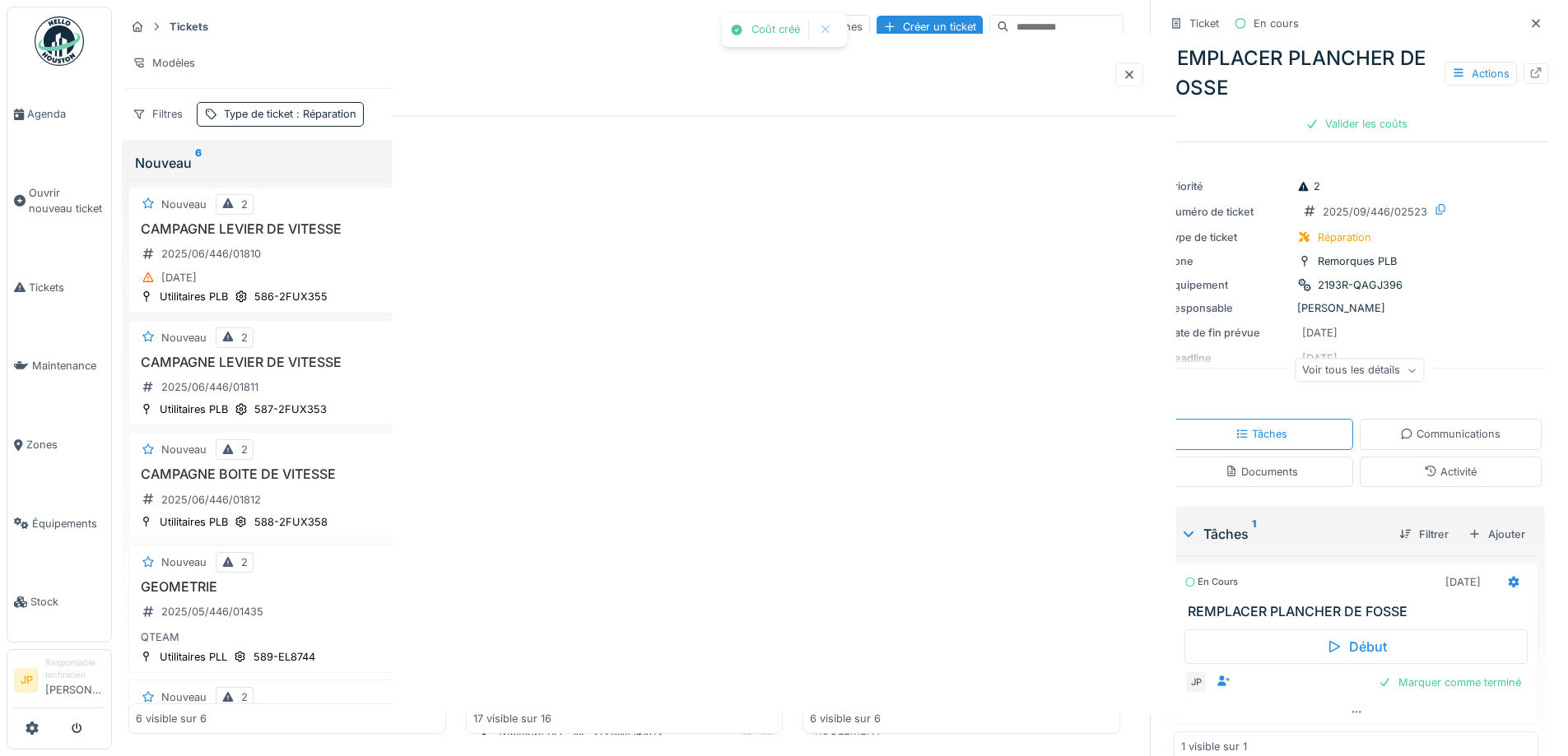
scroll to position [0, 0]
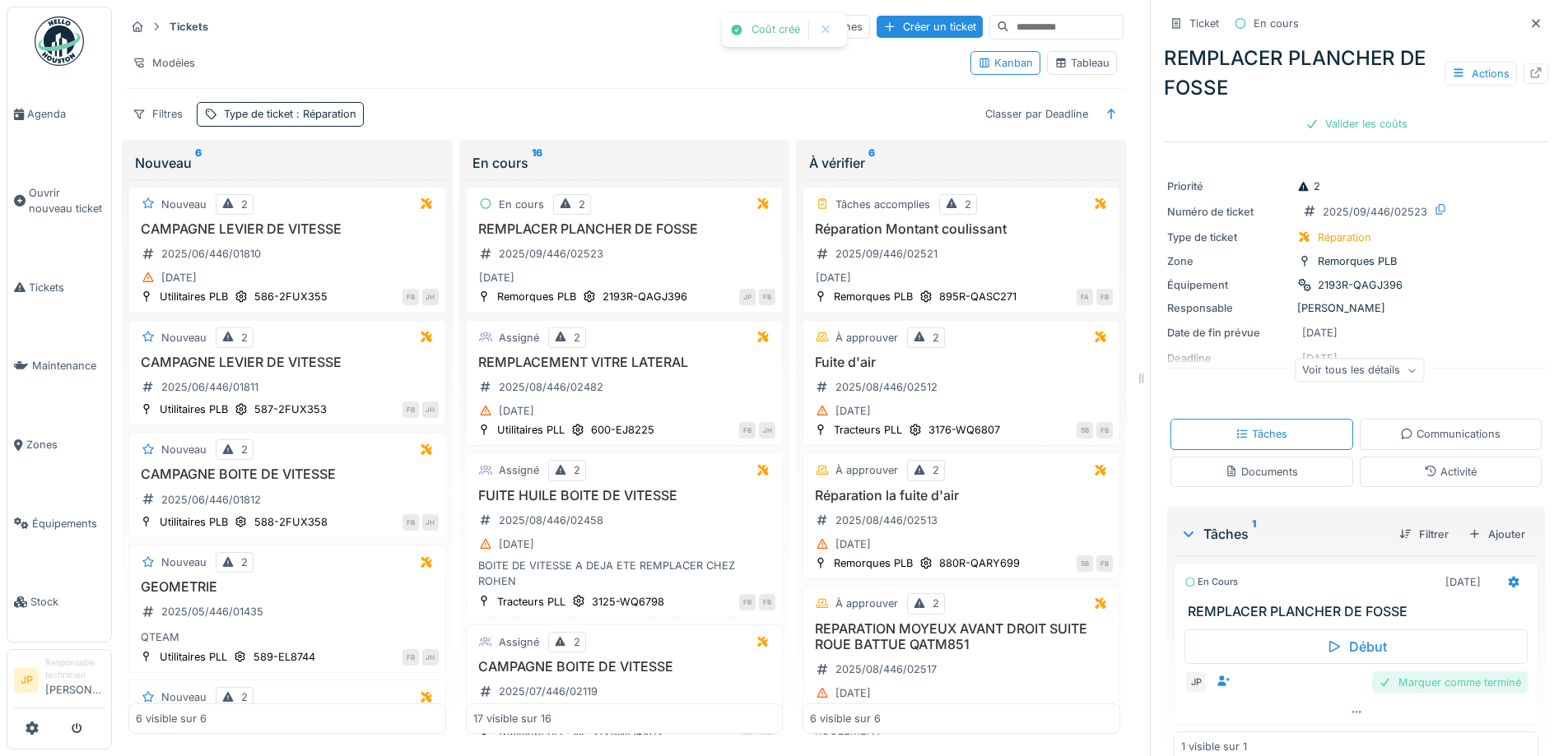
click at [1445, 682] on div "Marquer comme terminé" at bounding box center [1450, 683] width 156 height 23
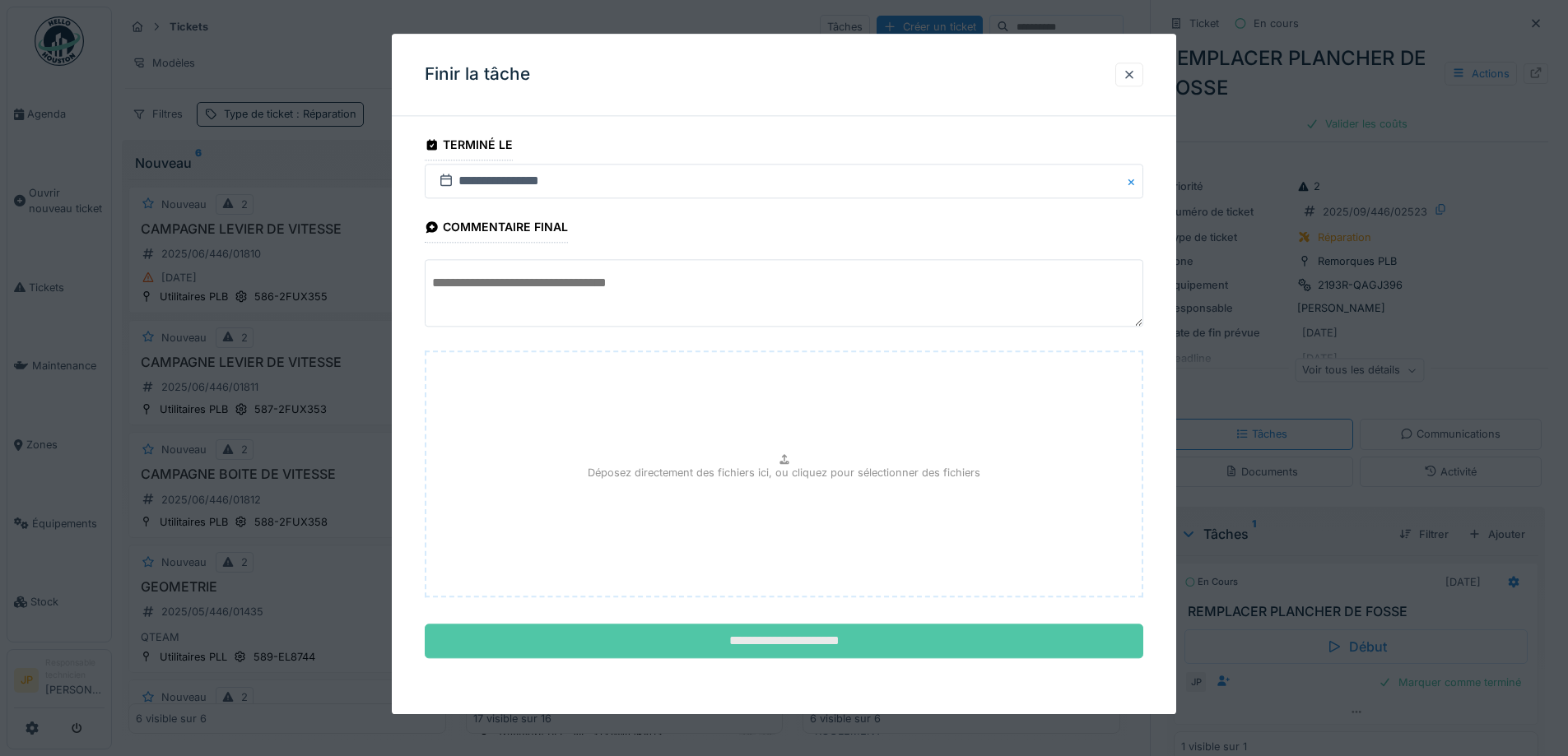
click at [788, 647] on input "**********" at bounding box center [784, 641] width 719 height 34
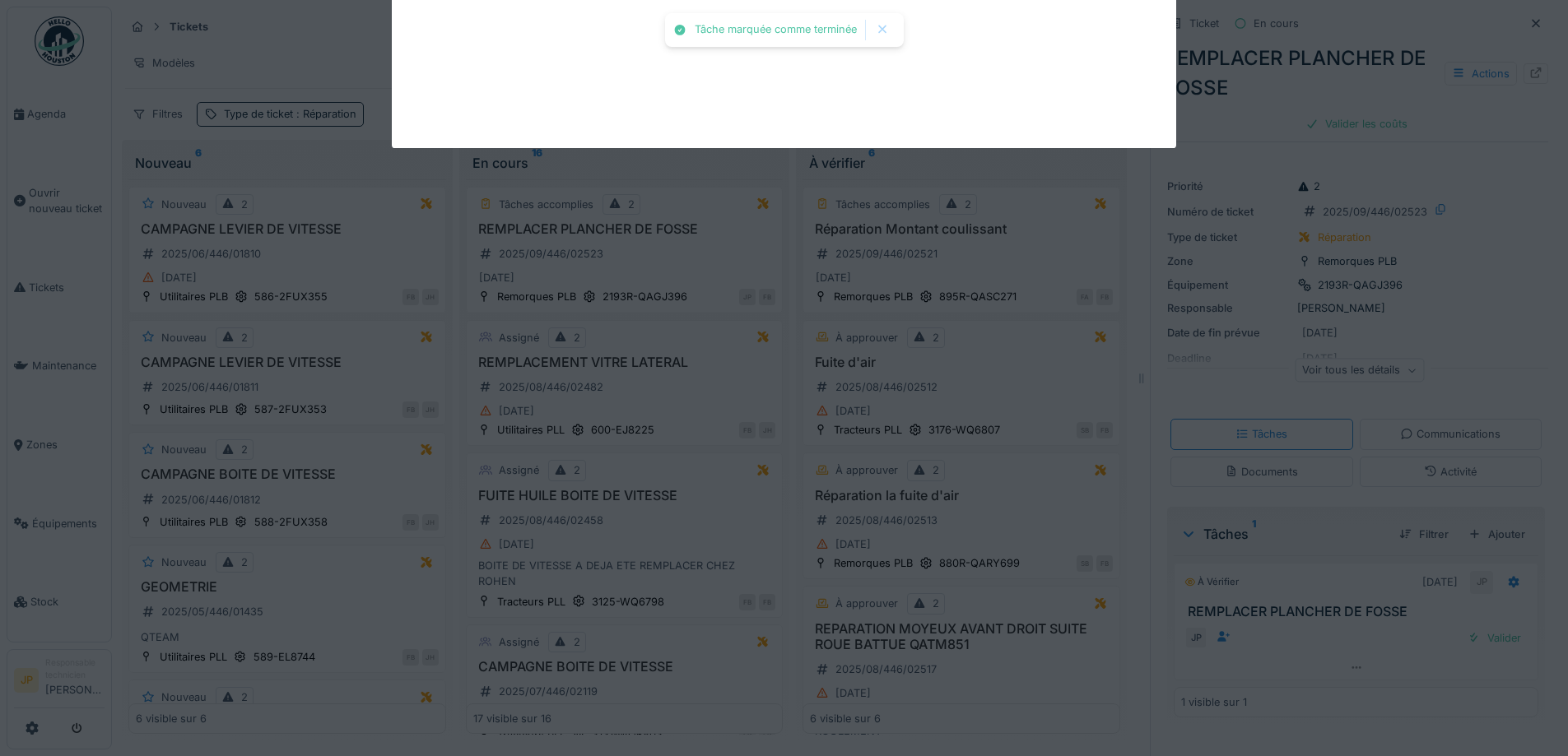
click at [1500, 588] on div at bounding box center [1514, 582] width 28 height 24
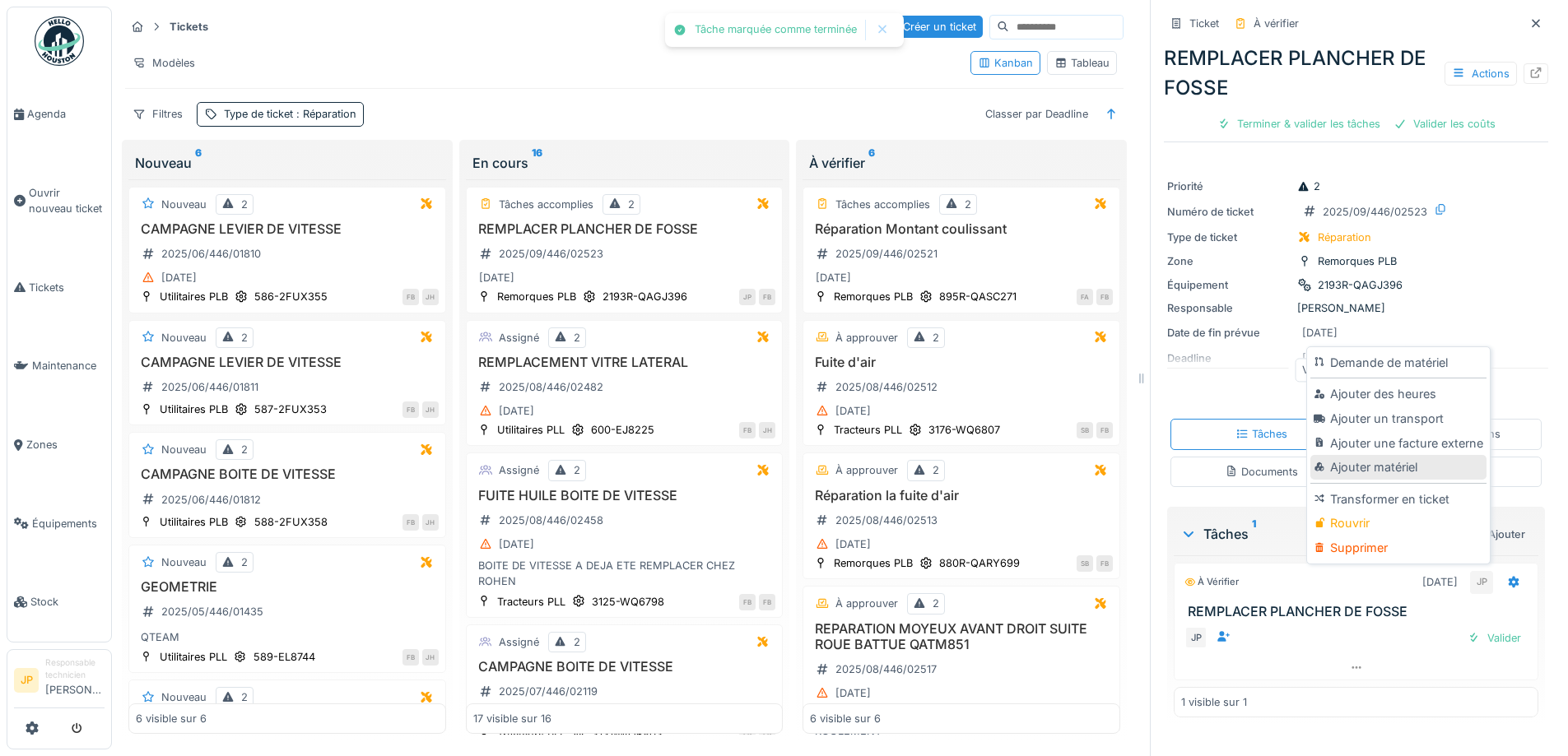
click at [1390, 472] on div "Ajouter matériel" at bounding box center [1398, 468] width 175 height 25
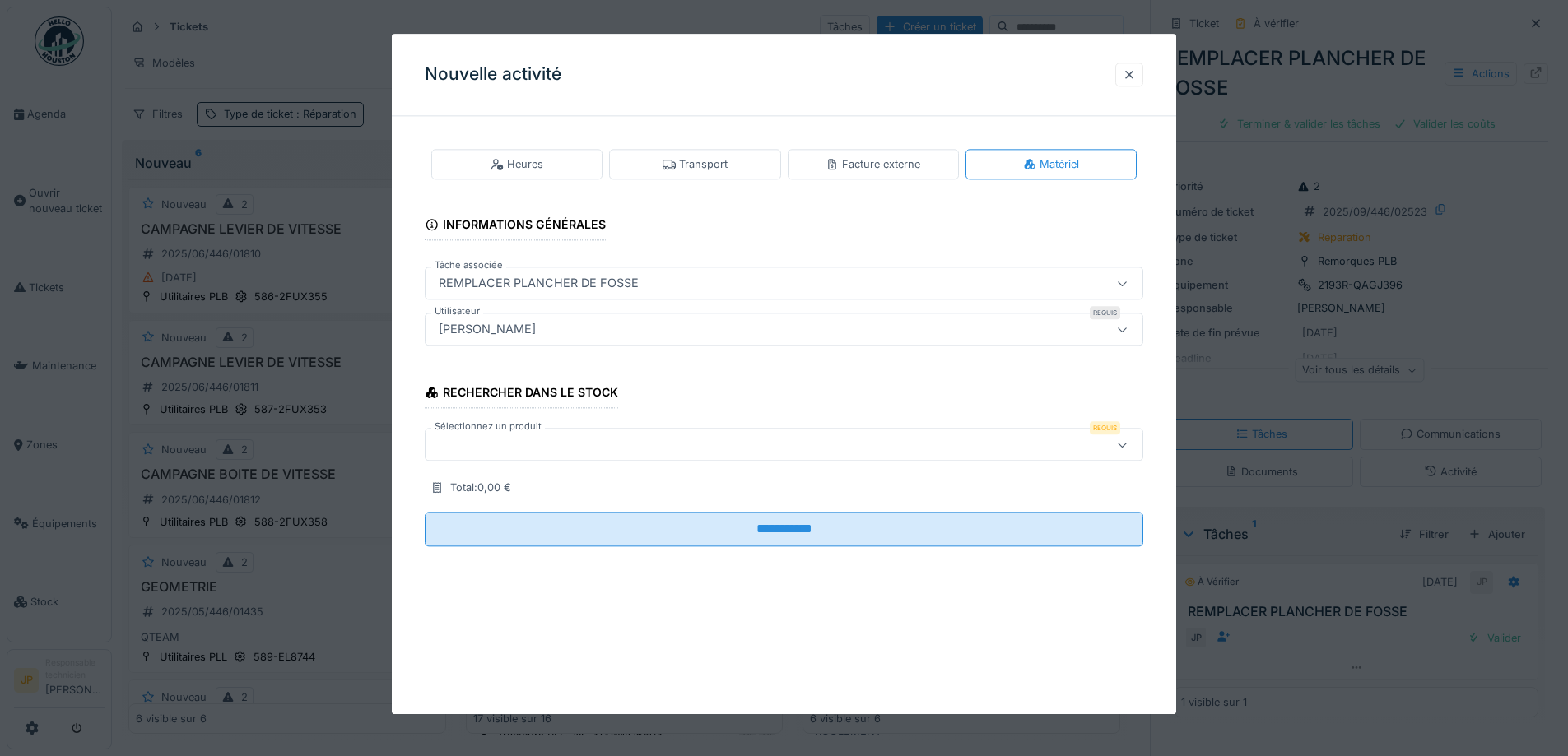
click at [478, 444] on div at bounding box center [741, 445] width 619 height 18
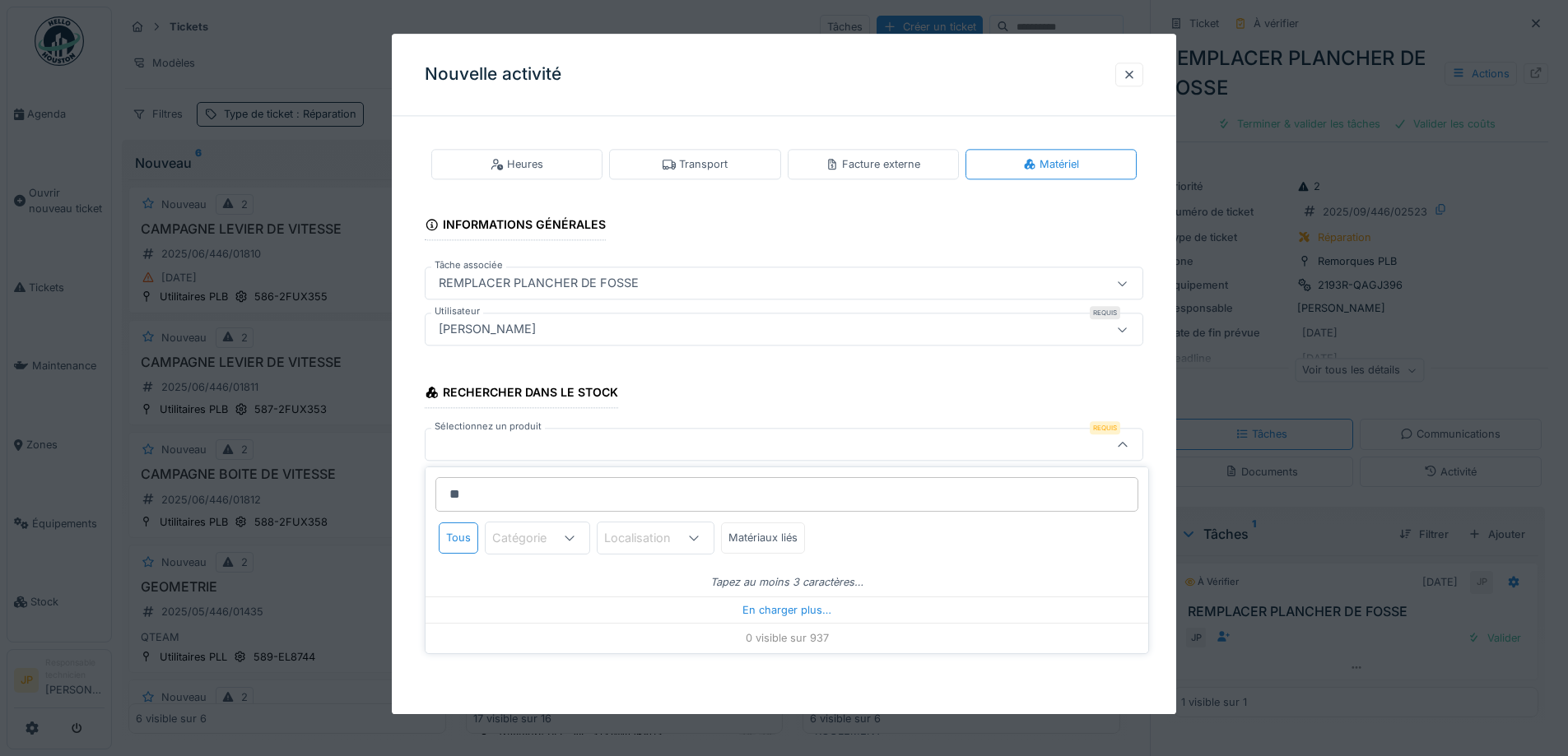
type input "***"
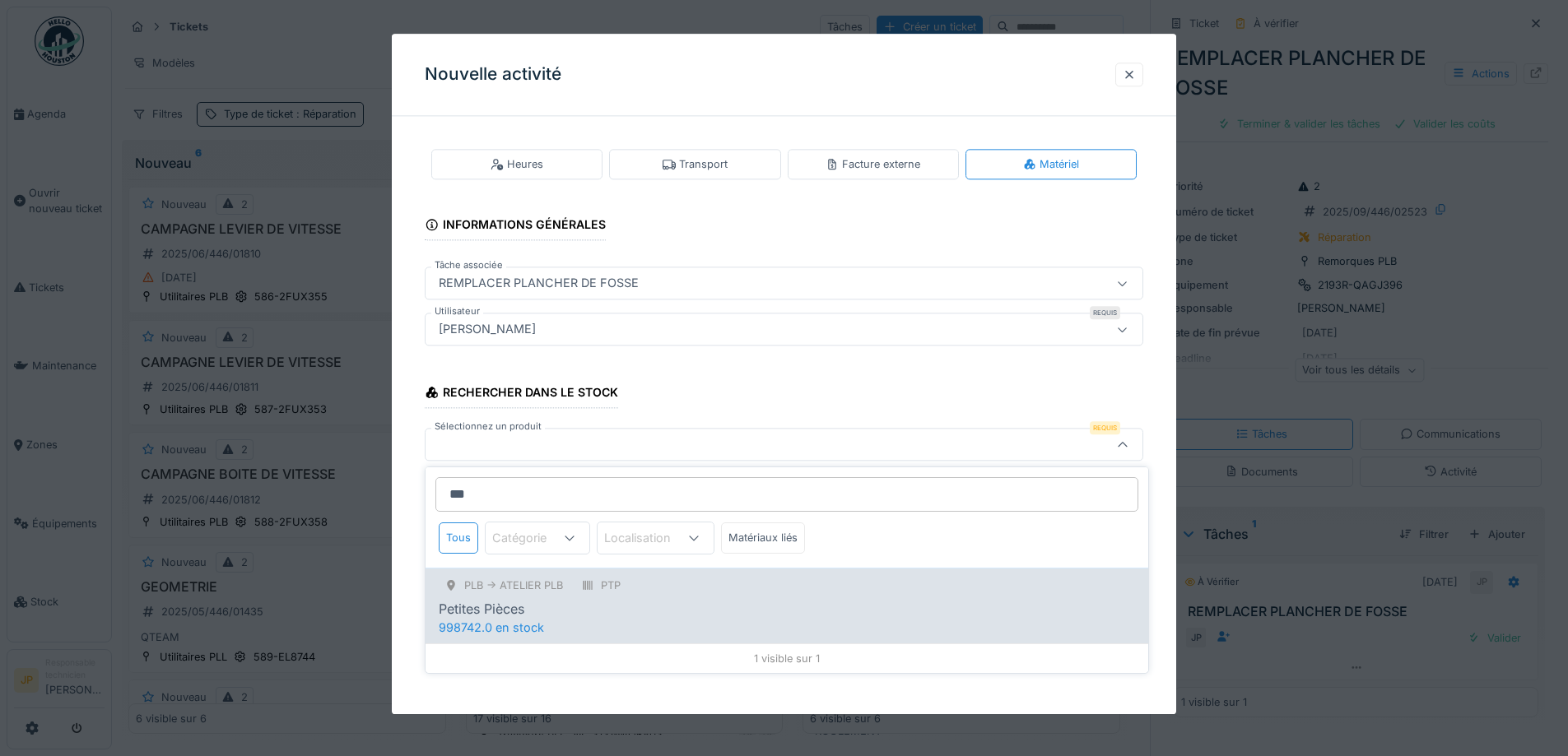
click at [721, 579] on div "PLB -> Atelier PLB PTP" at bounding box center [786, 585] width 696 height 21
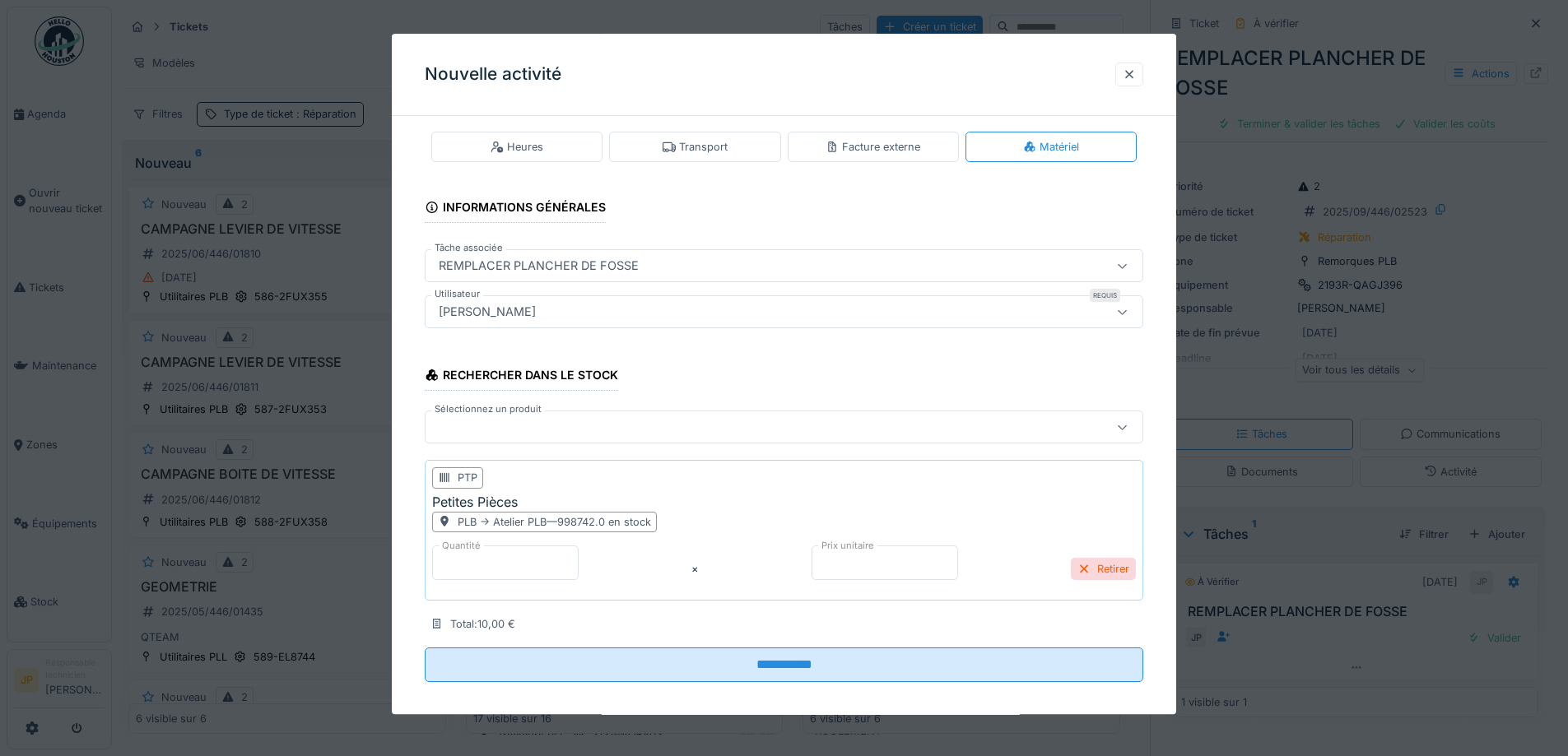
scroll to position [32, 0]
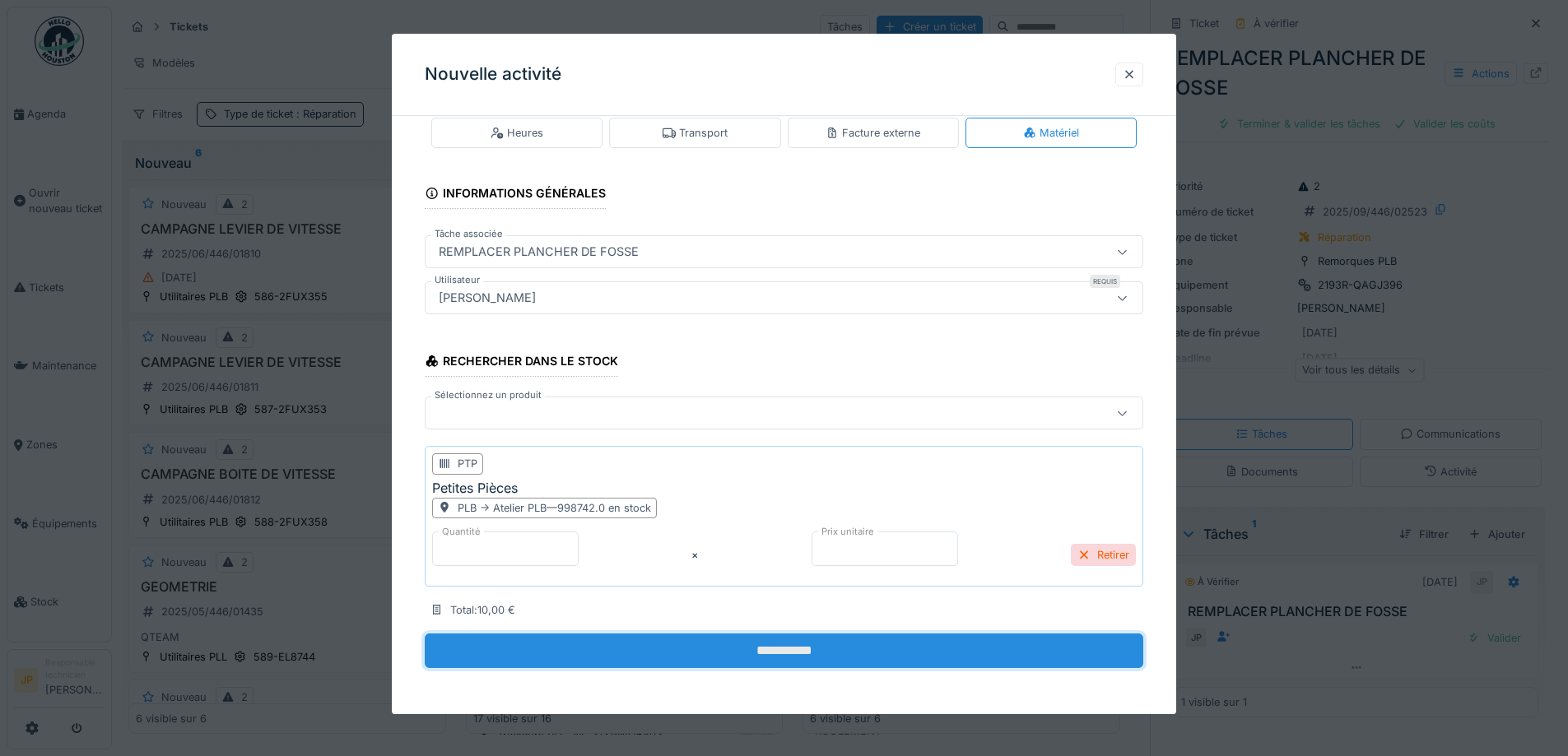
click at [784, 637] on input "**********" at bounding box center [784, 650] width 719 height 34
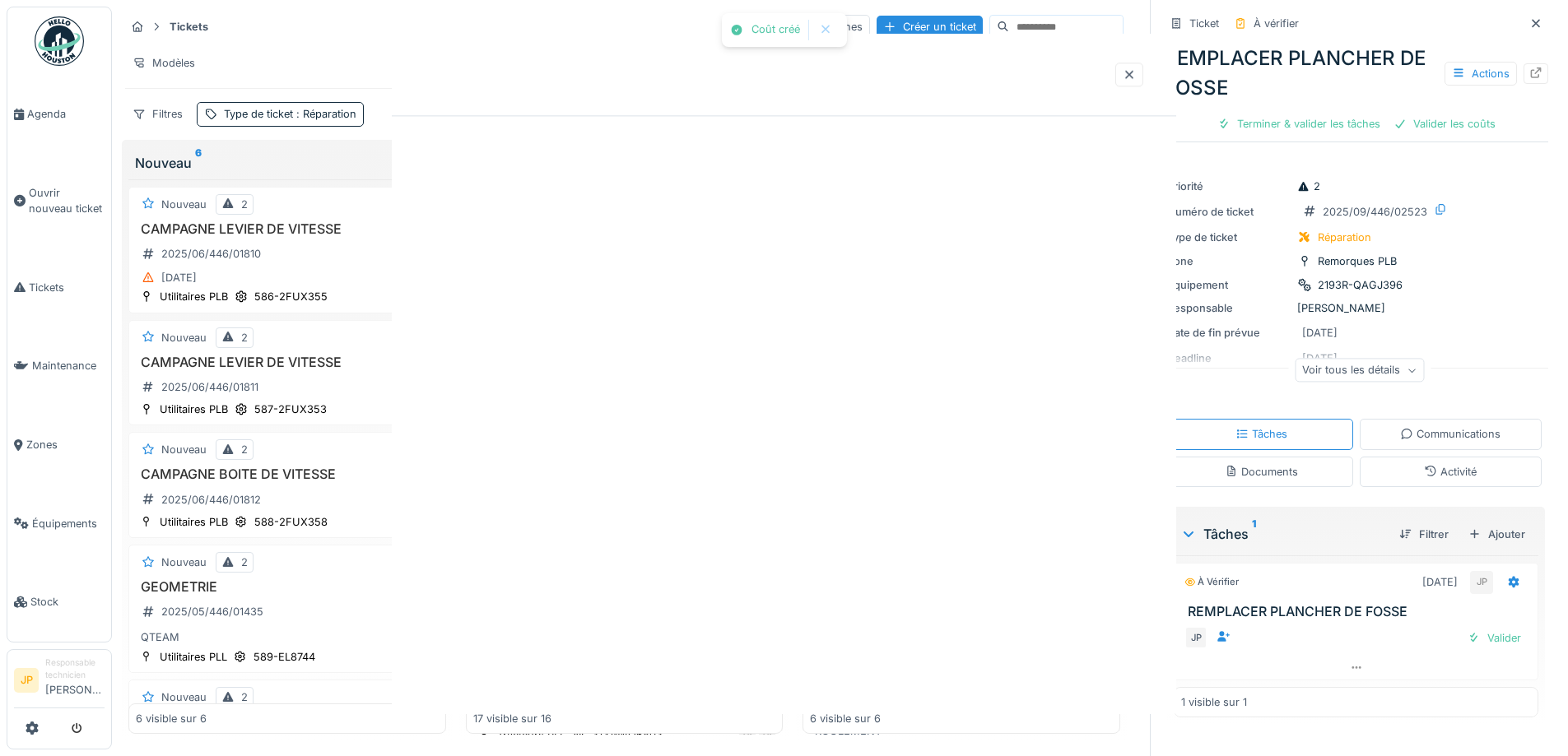
scroll to position [0, 0]
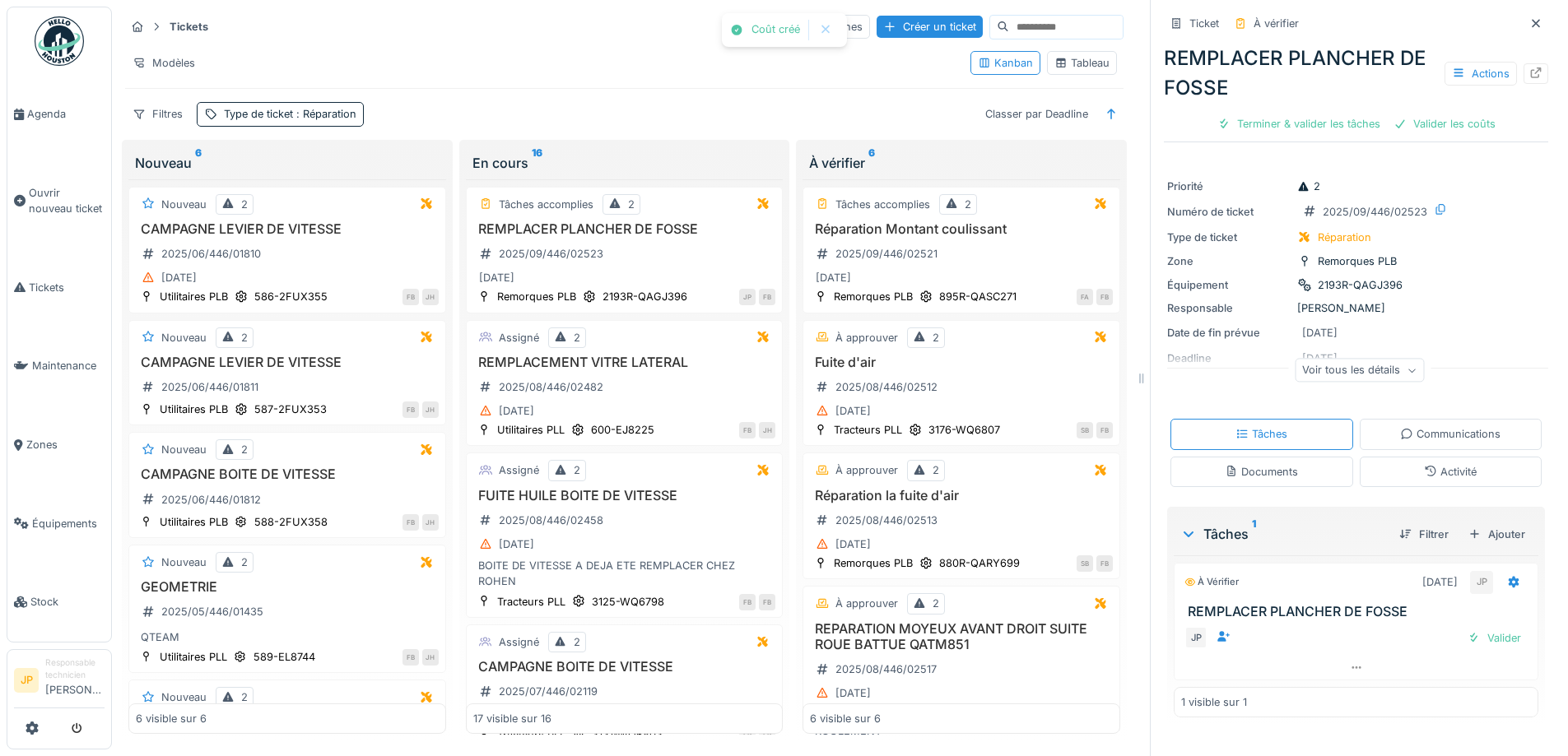
drag, startPoint x: 1472, startPoint y: 639, endPoint x: 1468, endPoint y: 627, distance: 12.6
click at [1473, 639] on div "Valider" at bounding box center [1494, 638] width 67 height 23
click at [1284, 117] on div "Terminer & valider les tâches" at bounding box center [1298, 123] width 176 height 23
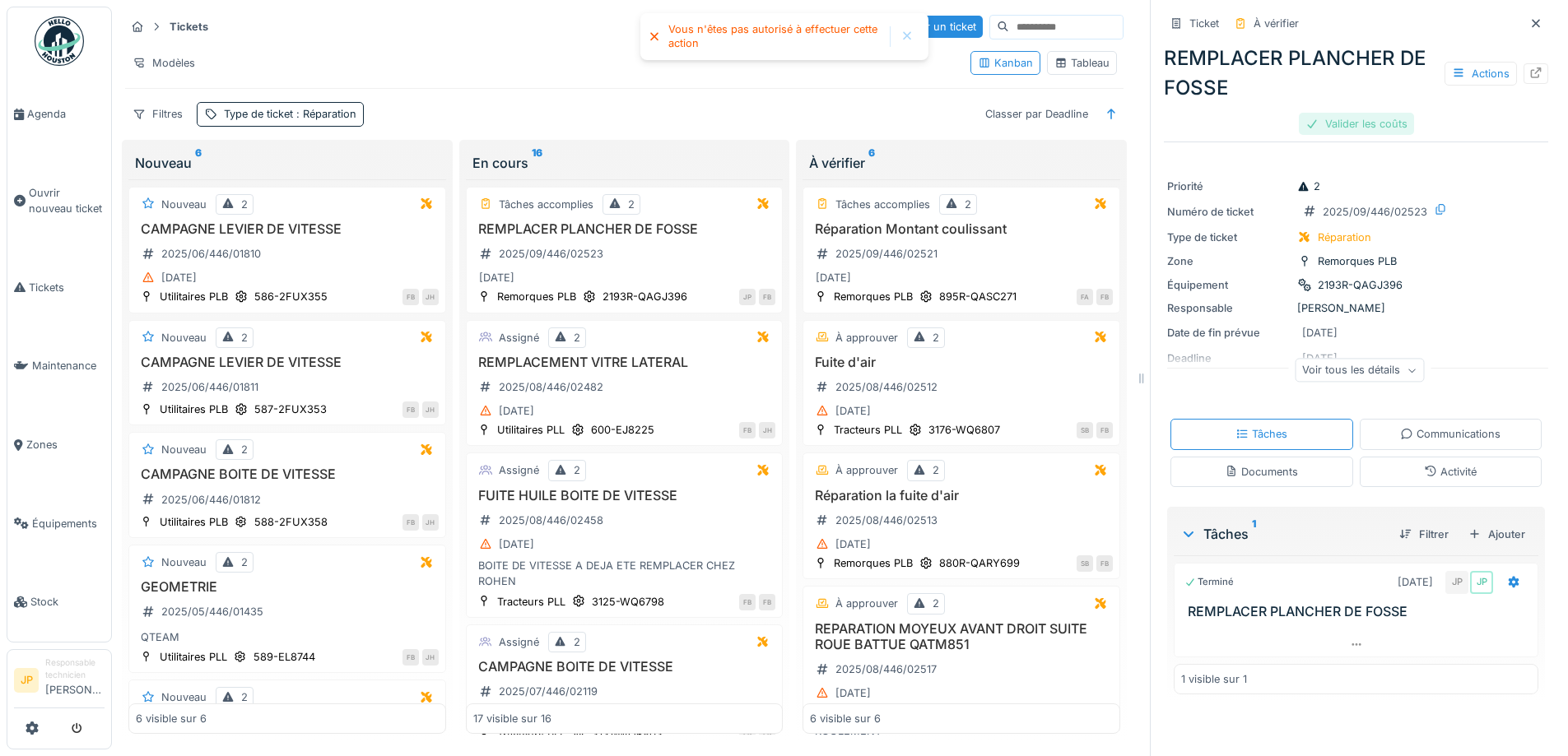
click at [1343, 124] on div "Valider les coûts" at bounding box center [1356, 123] width 115 height 23
click at [1345, 128] on div "Envoyer pour approbation" at bounding box center [1355, 123] width 165 height 23
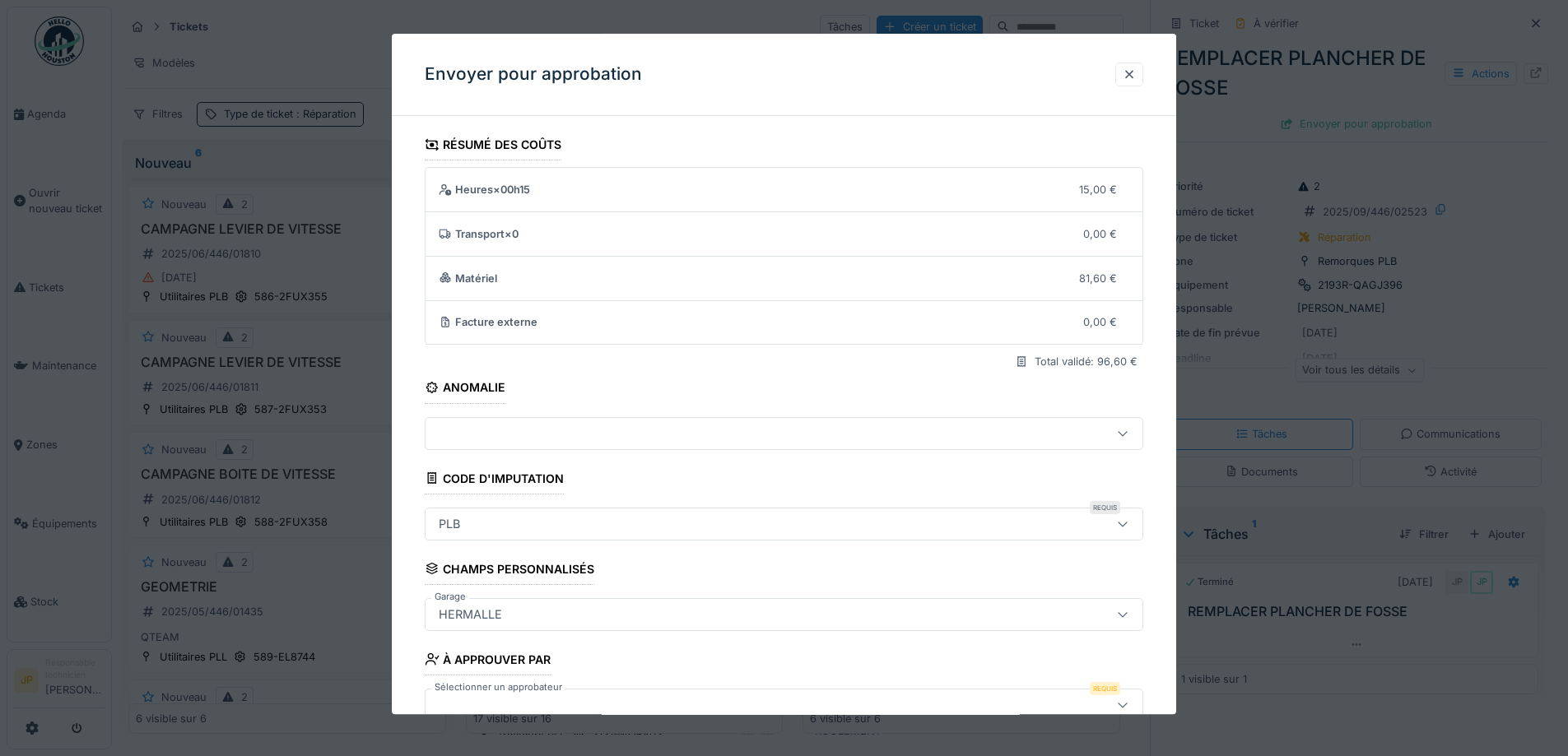
scroll to position [101, 0]
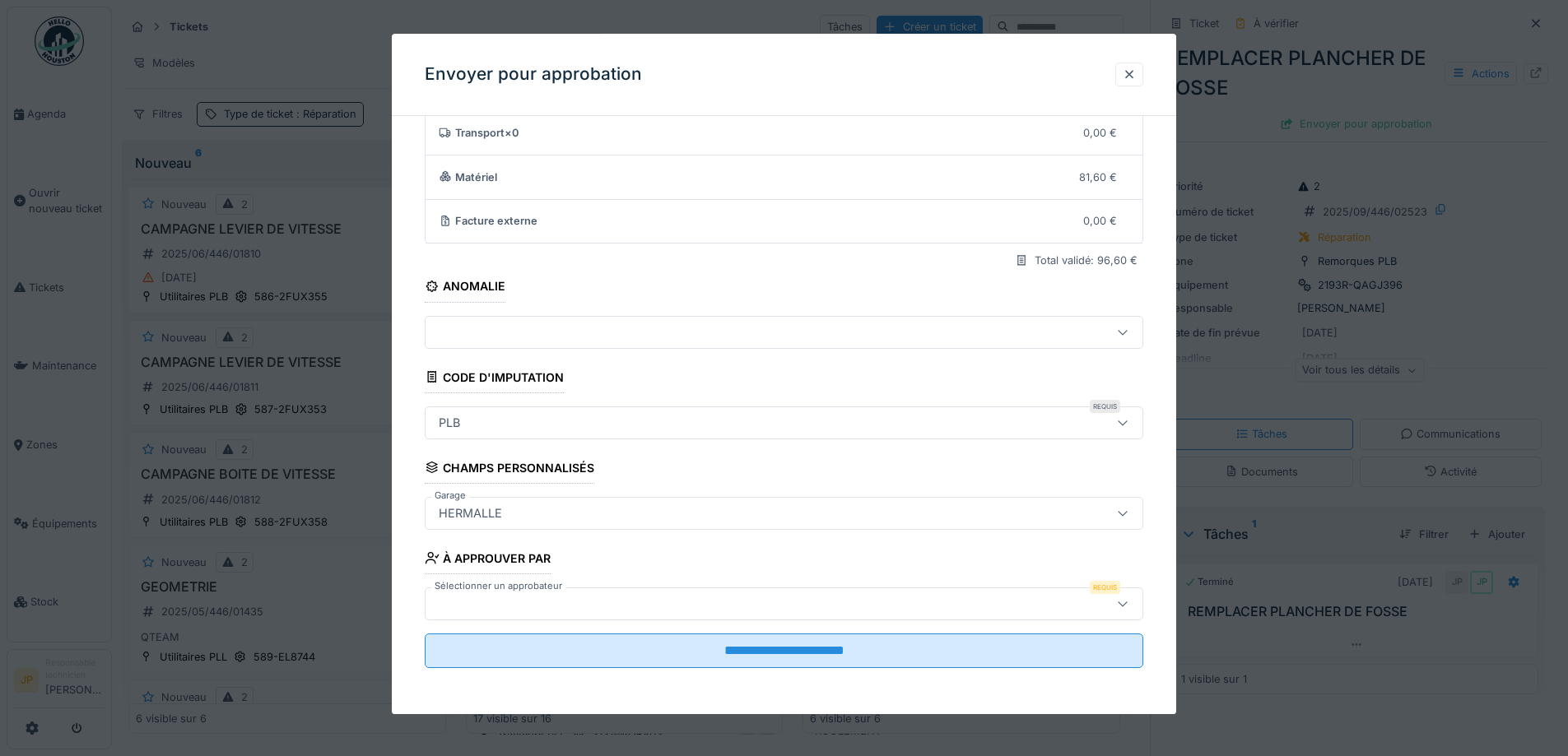
click at [546, 610] on div at bounding box center [741, 604] width 619 height 18
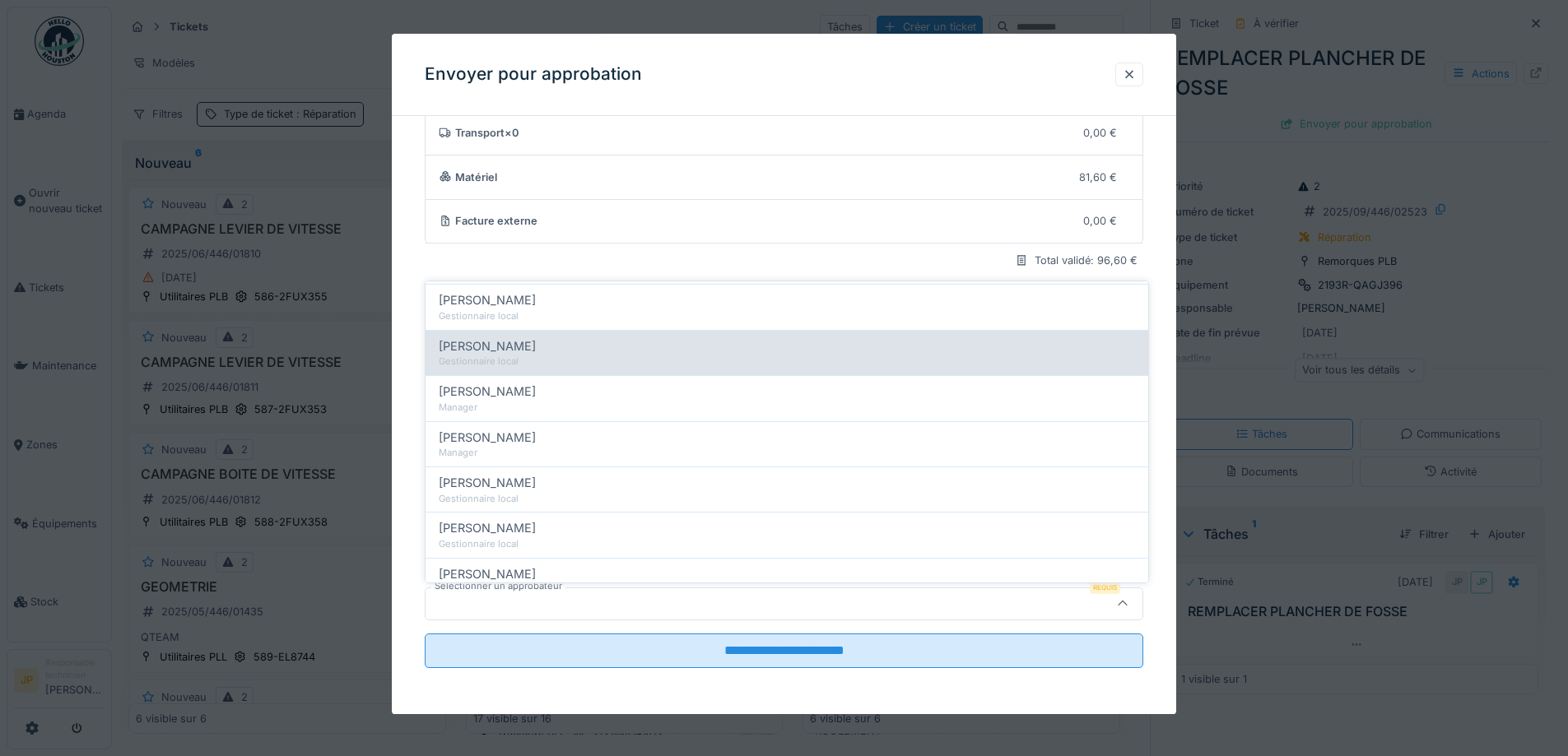
scroll to position [247, 0]
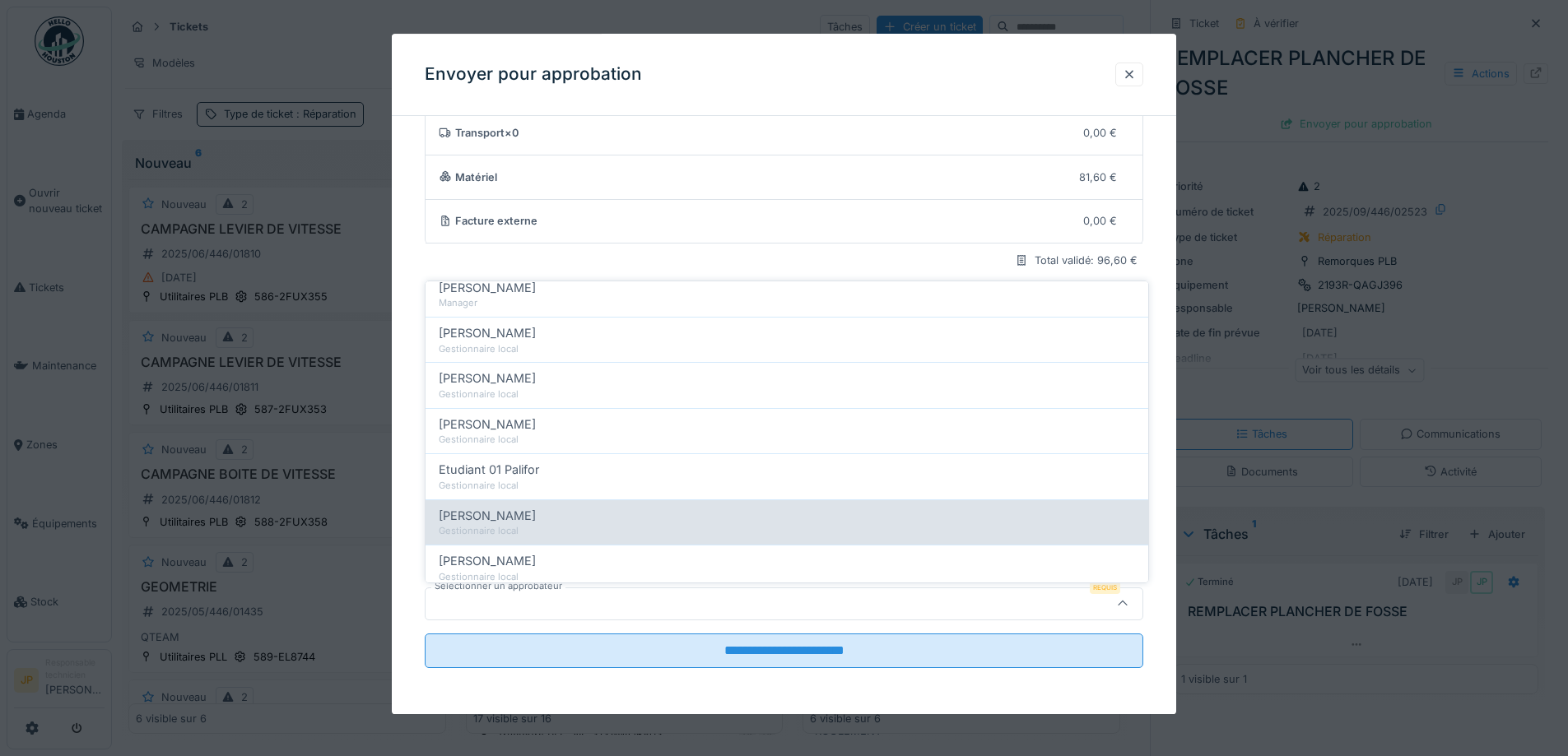
click at [583, 520] on div "[PERSON_NAME]" at bounding box center [786, 516] width 696 height 18
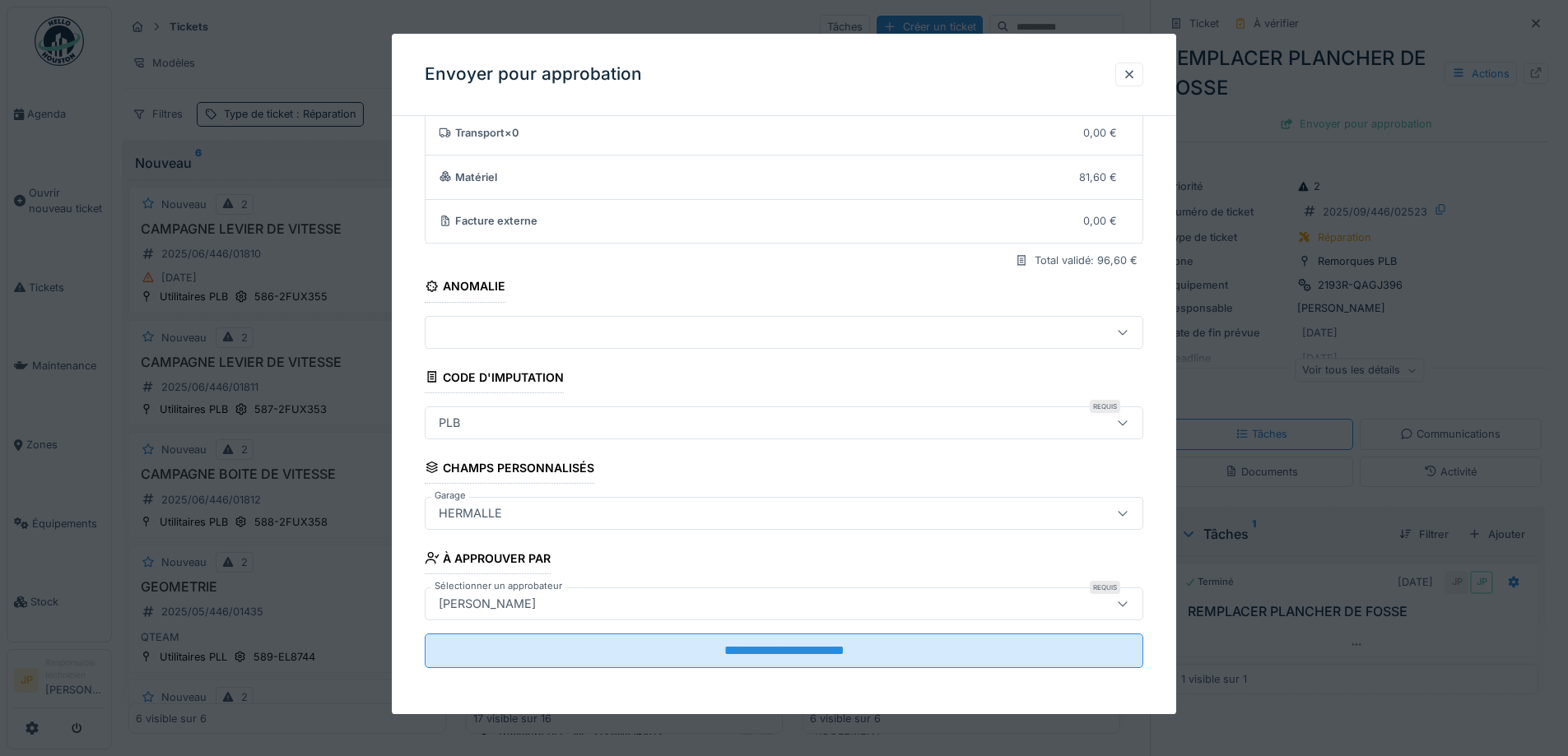
type input "*****"
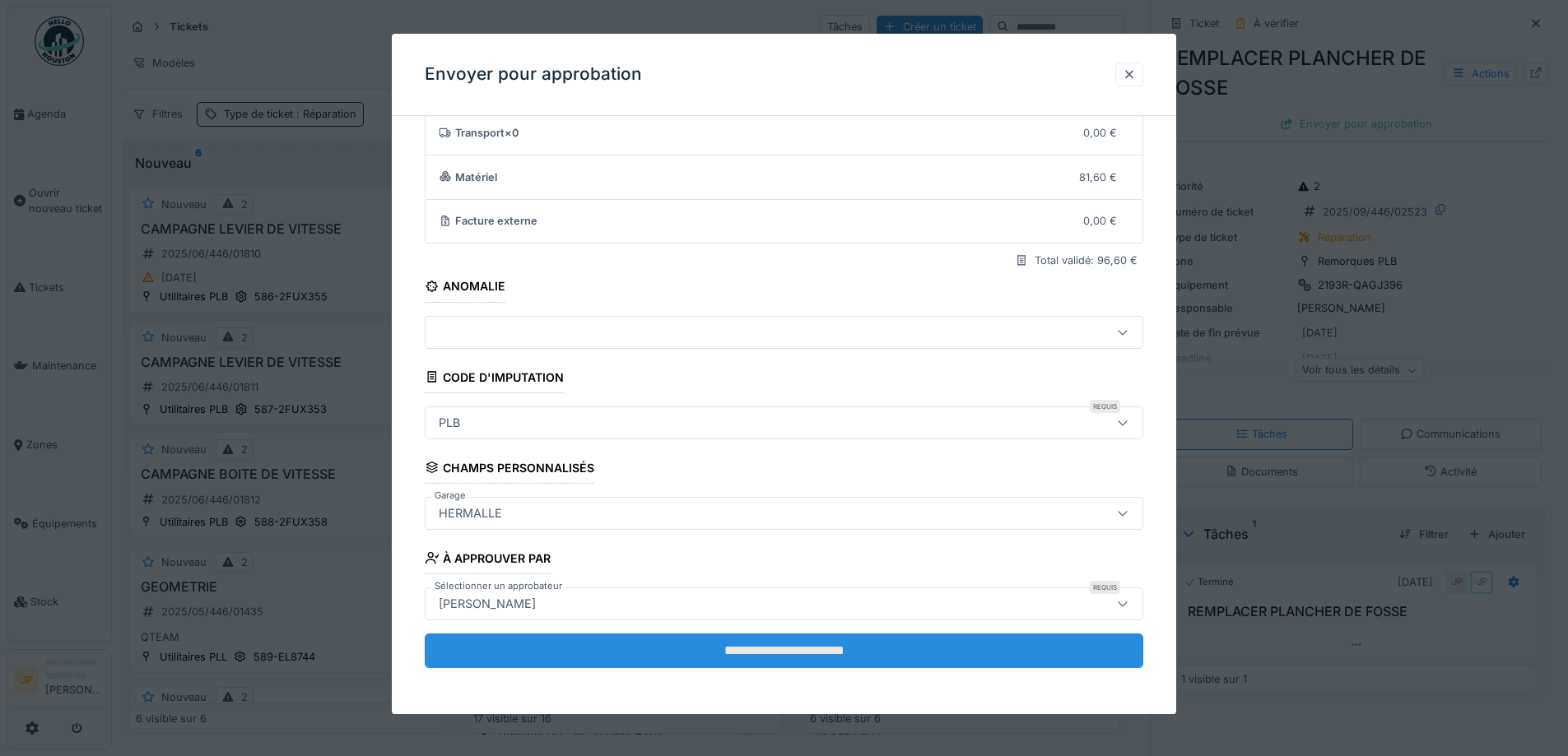
click at [789, 648] on input "**********" at bounding box center [784, 650] width 719 height 34
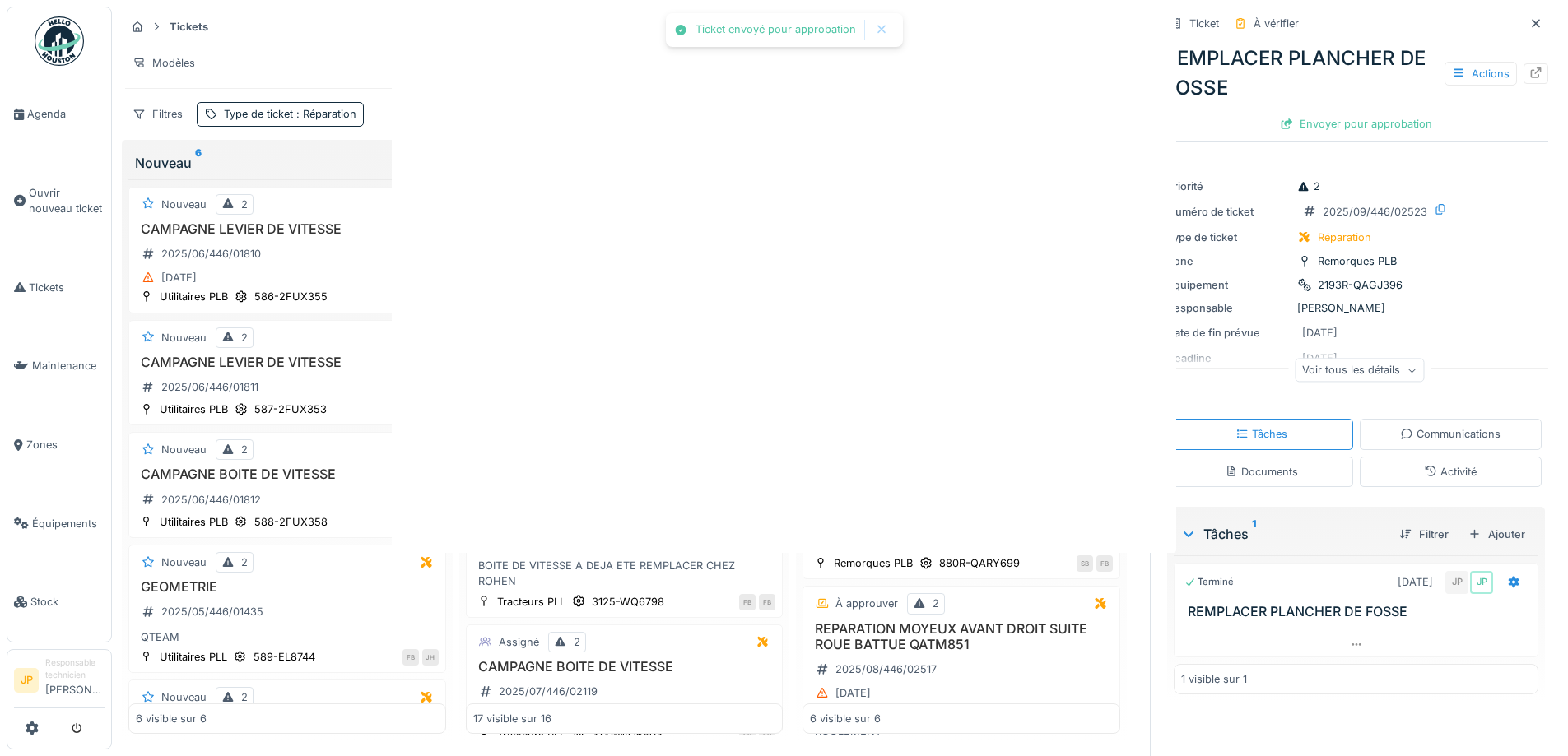
scroll to position [0, 0]
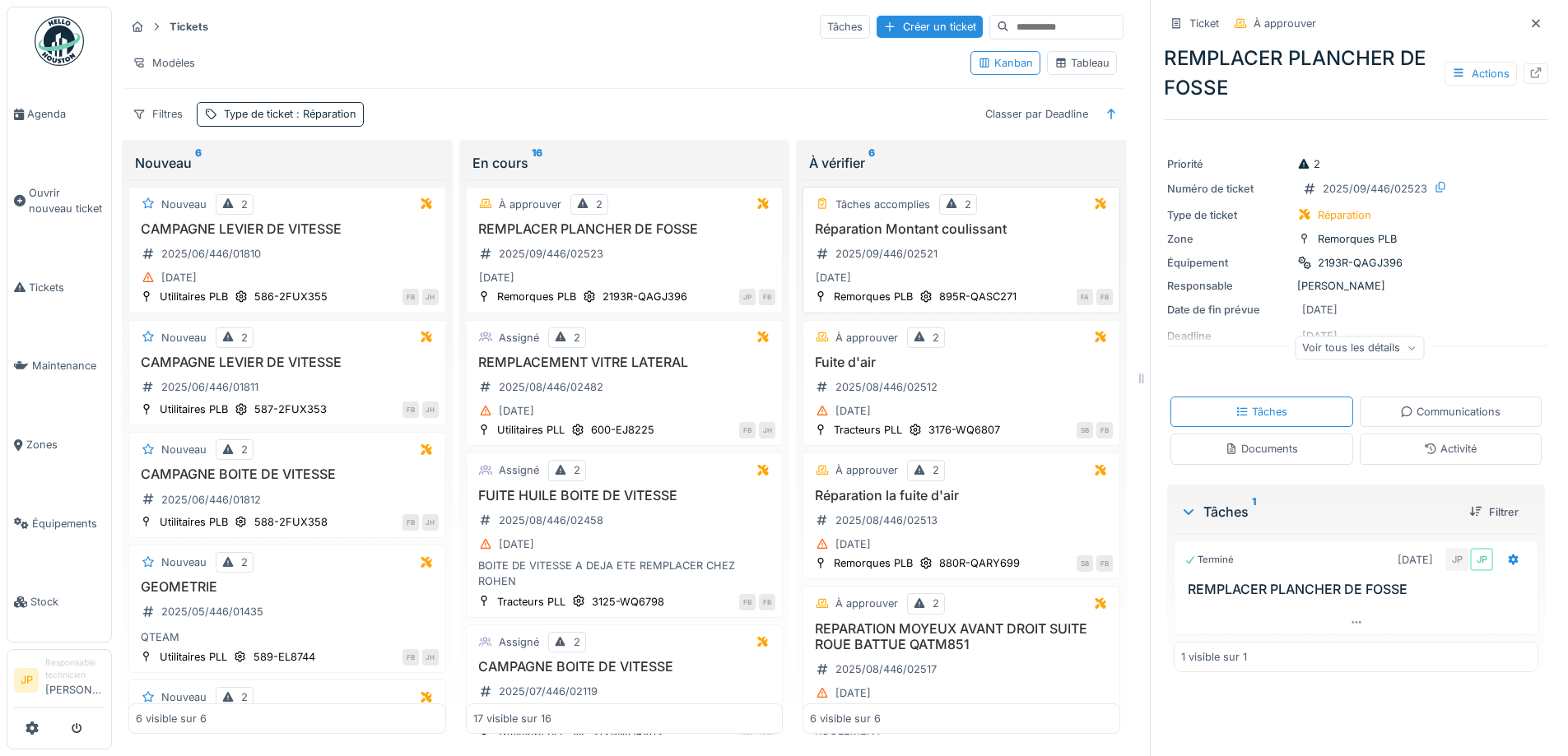
click at [915, 230] on h3 "Réparation Montant coulissant" at bounding box center [961, 229] width 303 height 16
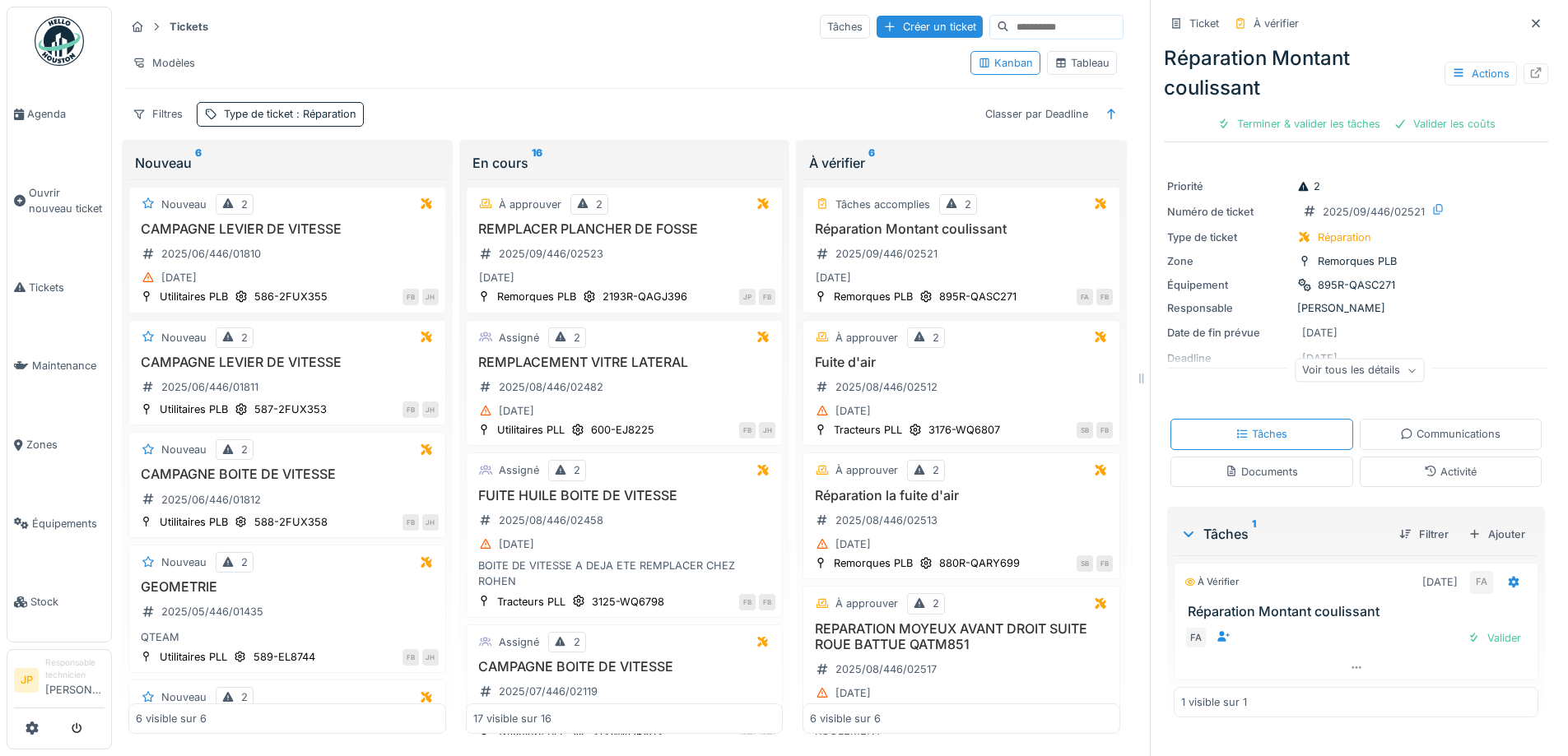
click at [1431, 487] on div "Activité" at bounding box center [1450, 472] width 183 height 31
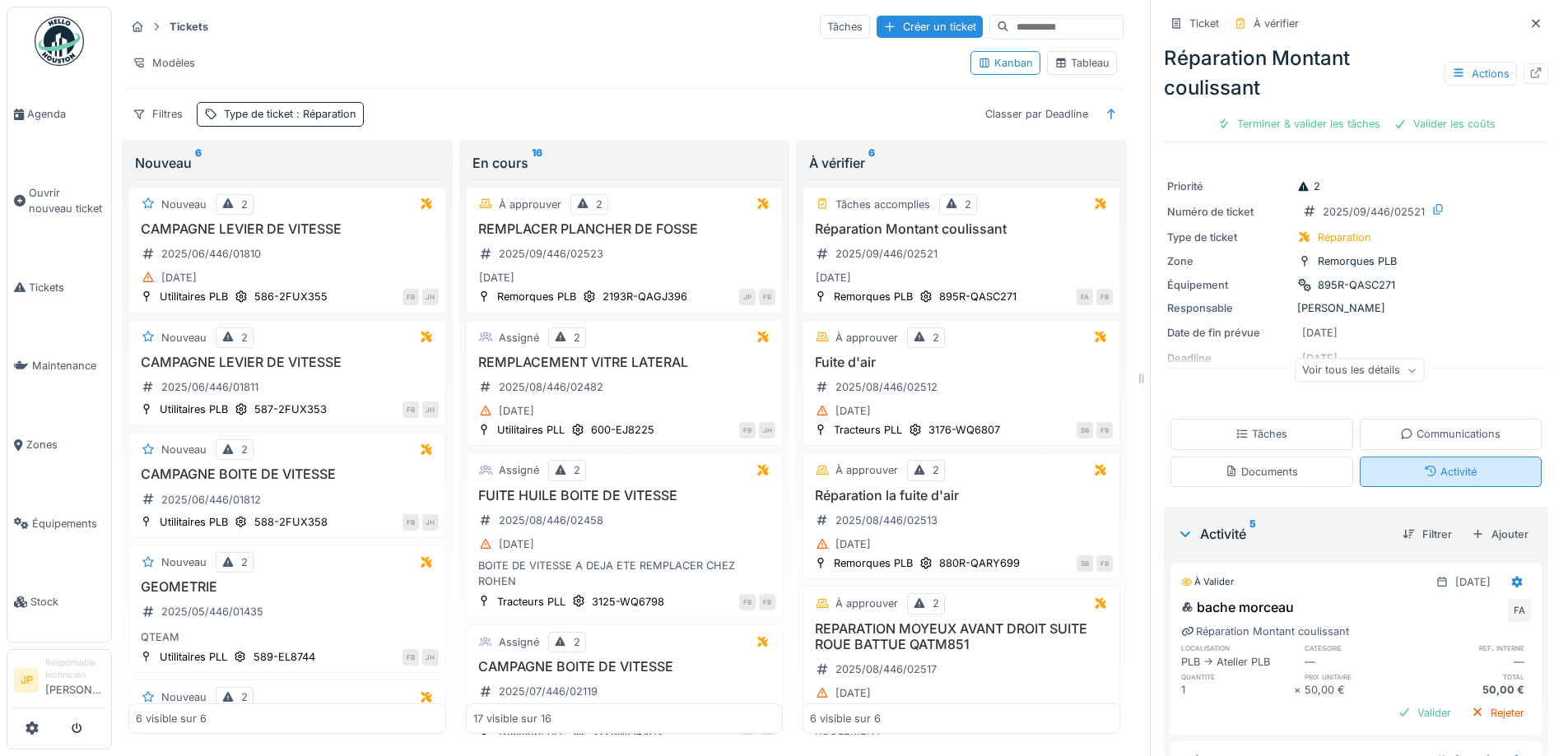
scroll to position [13, 0]
click at [1430, 477] on div "Activité" at bounding box center [1450, 472] width 183 height 31
click at [1275, 125] on div "Terminer & valider les tâches" at bounding box center [1298, 123] width 176 height 23
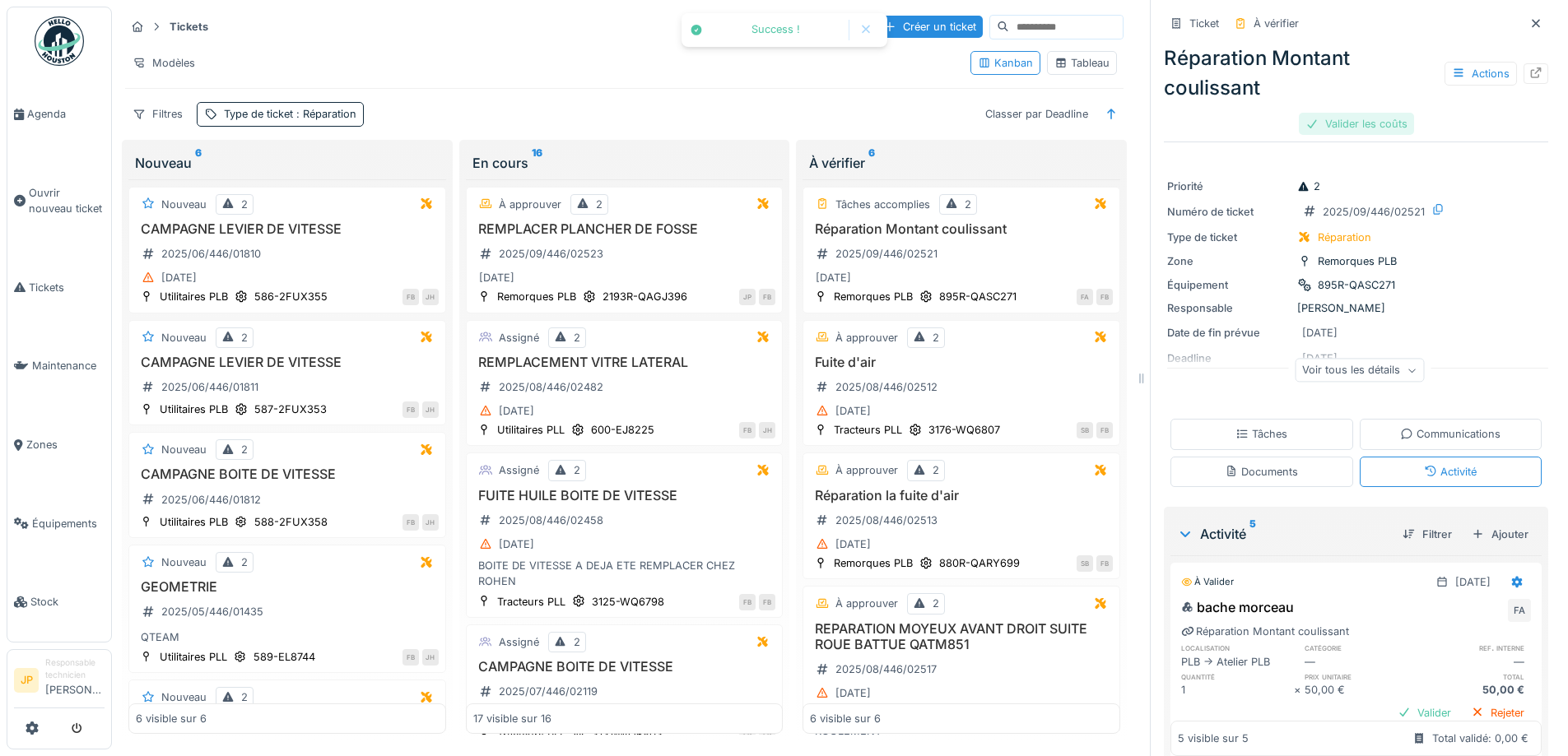
click at [1315, 125] on div "Valider les coûts" at bounding box center [1356, 123] width 115 height 23
click at [1315, 125] on div "Envoyer pour approbation" at bounding box center [1355, 123] width 165 height 23
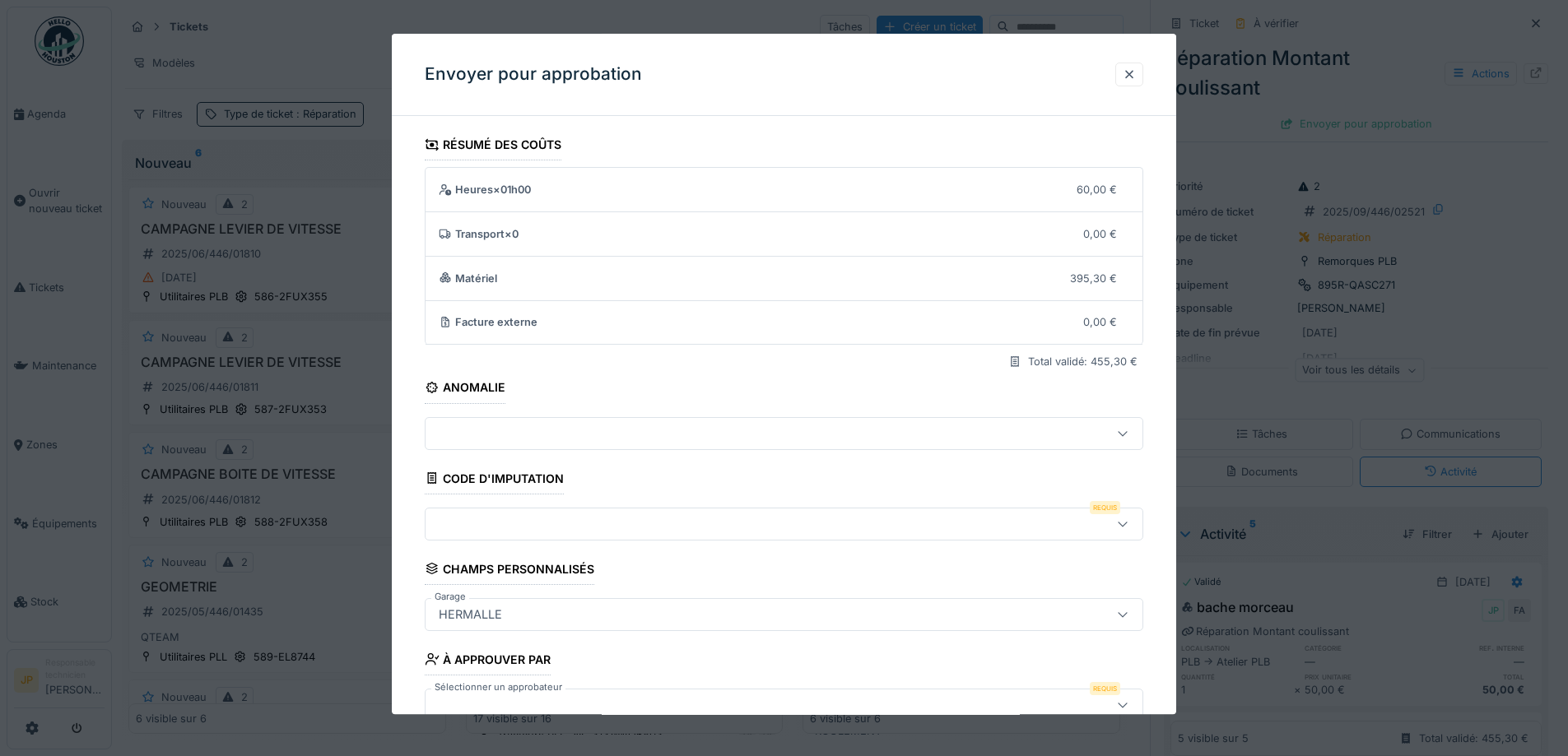
scroll to position [101, 0]
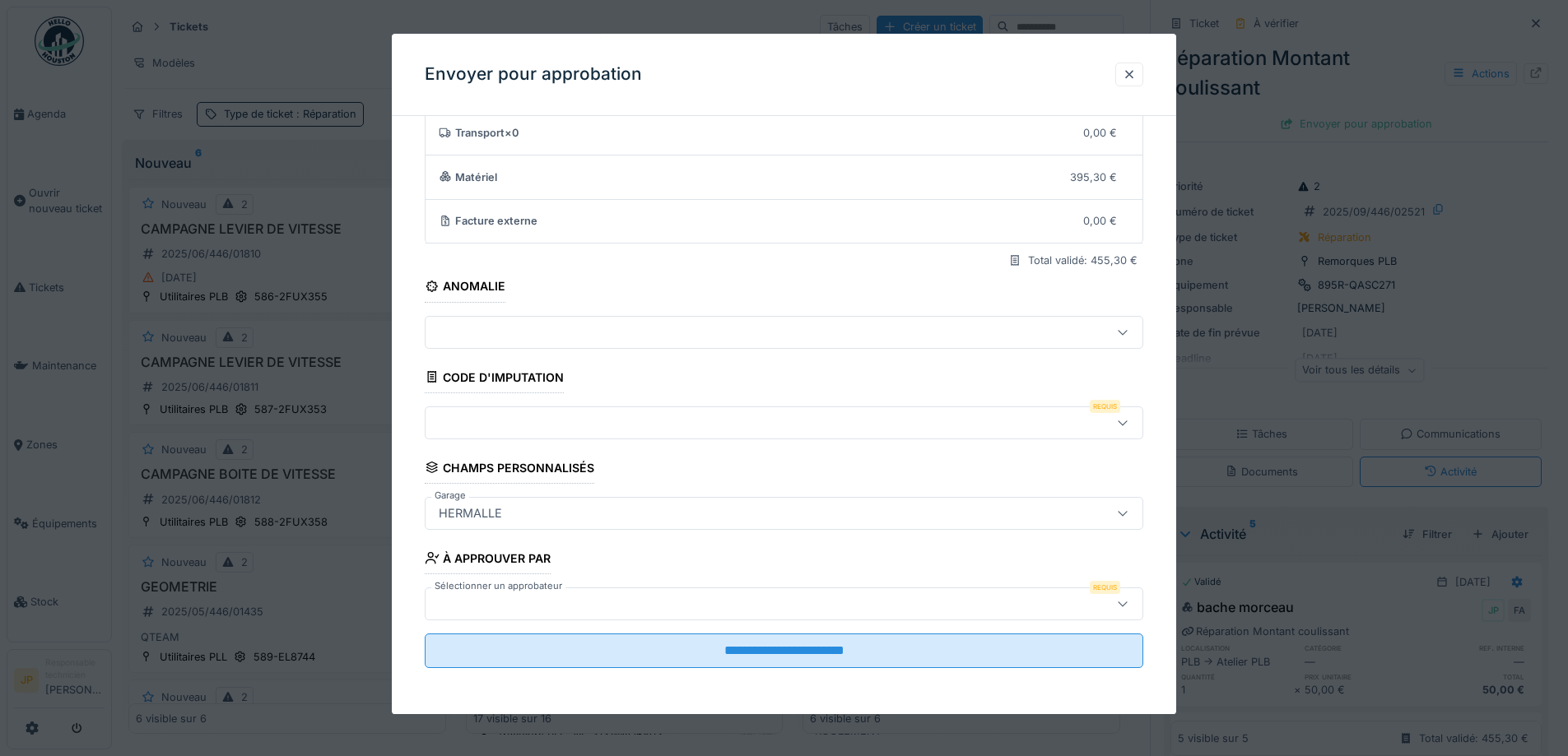
click at [531, 416] on div at bounding box center [741, 423] width 619 height 18
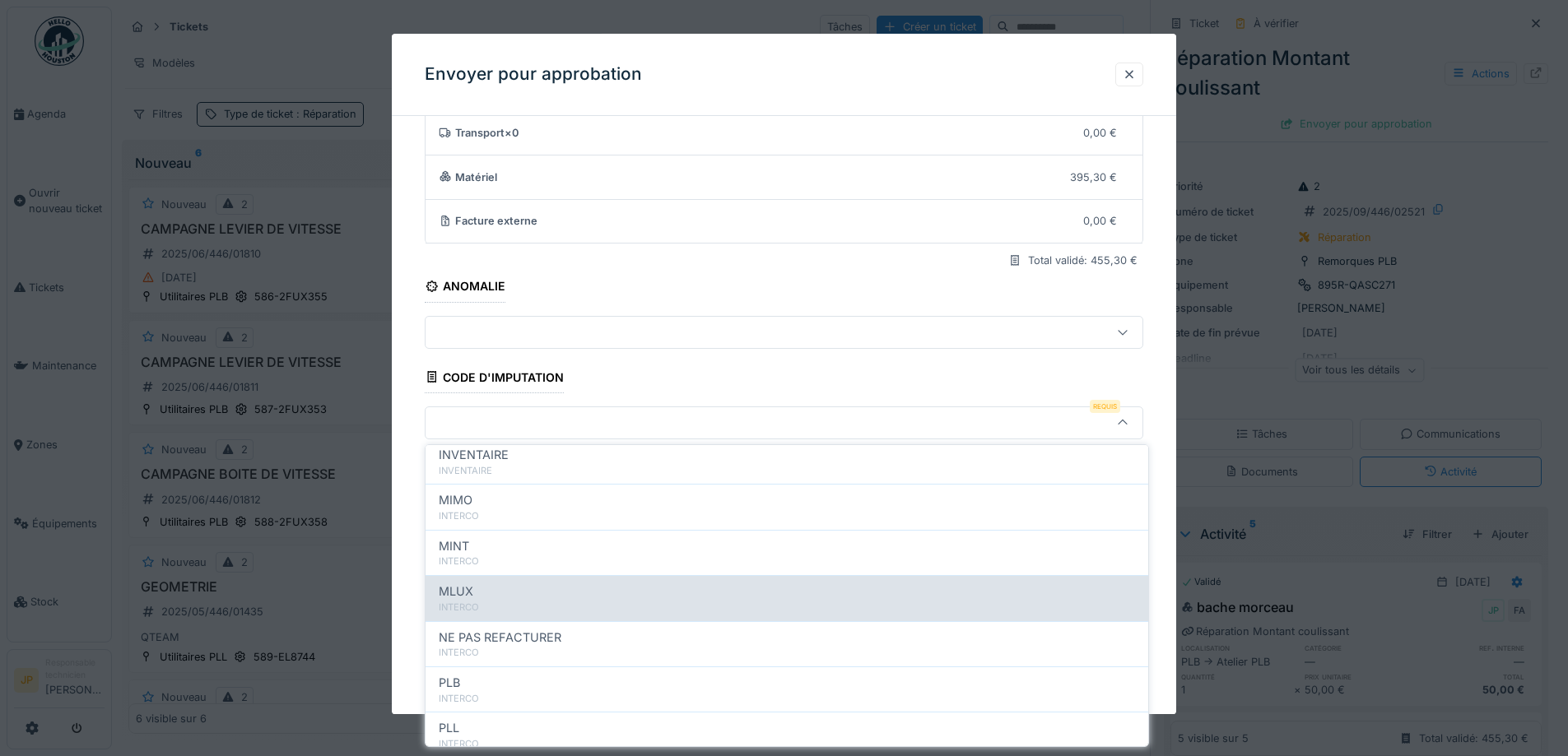
scroll to position [180, 0]
click at [564, 601] on div "PLB" at bounding box center [786, 597] width 696 height 18
type input "***"
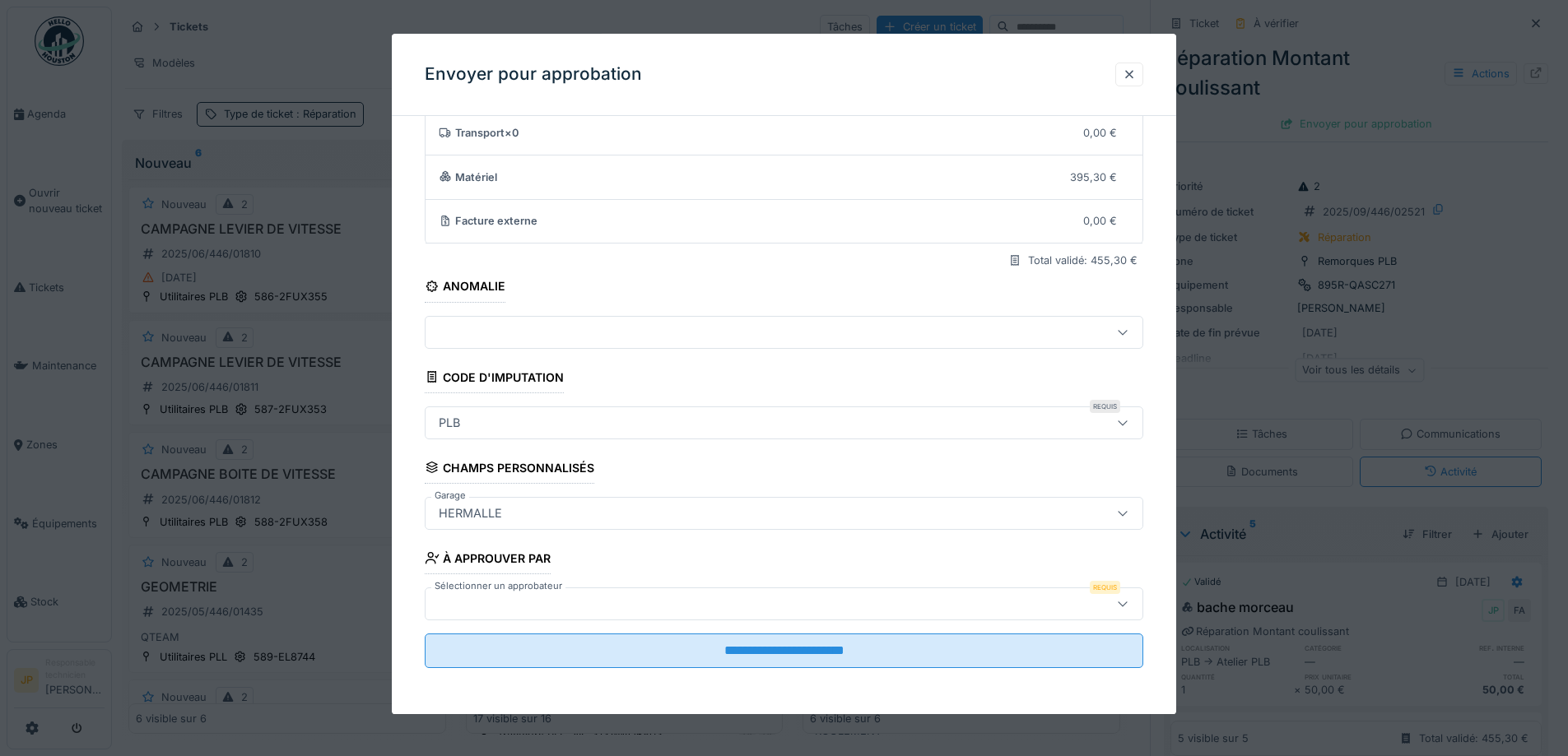
click at [579, 610] on div at bounding box center [741, 604] width 619 height 18
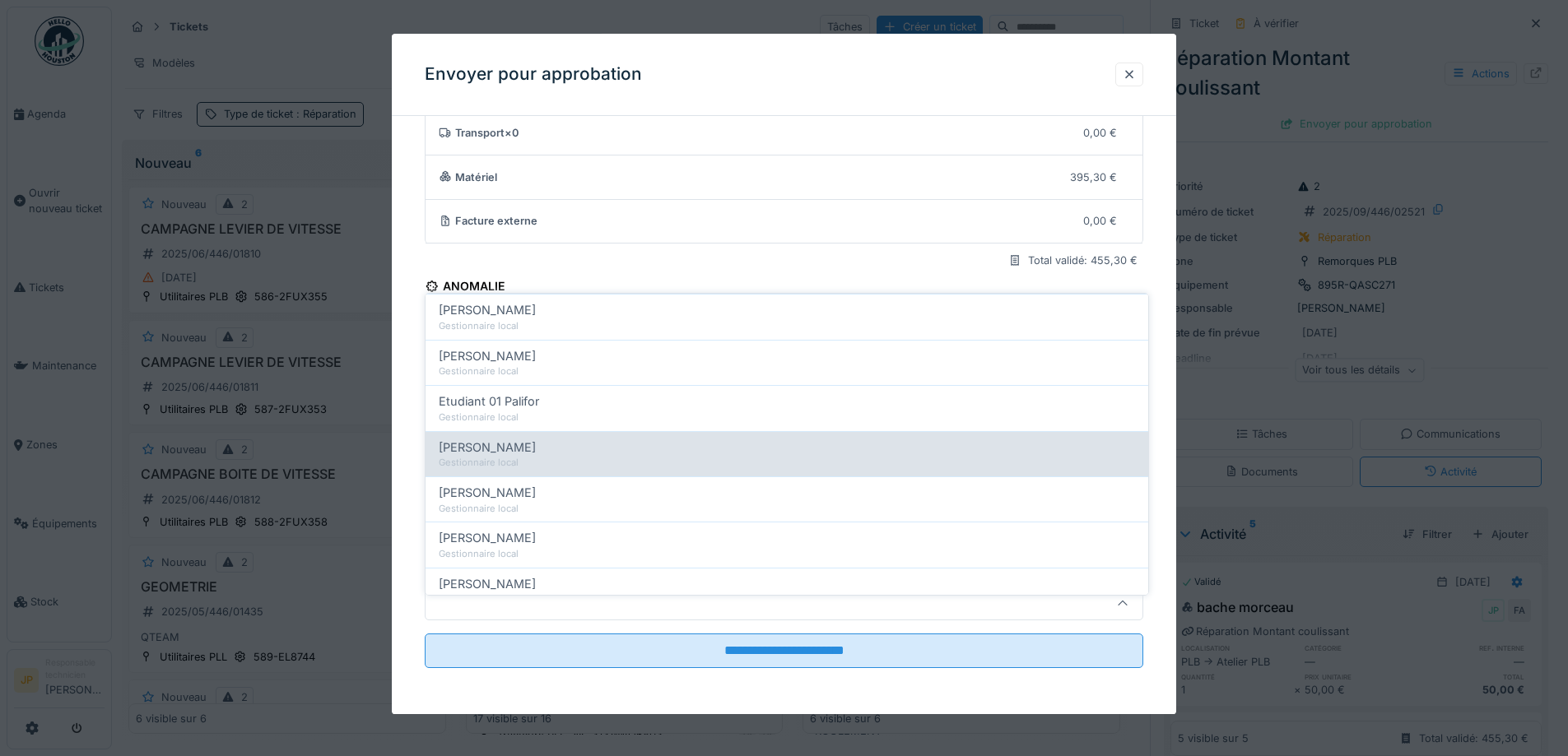
scroll to position [329, 0]
click at [564, 454] on div "Gestionnaire local" at bounding box center [786, 461] width 696 height 14
type input "*****"
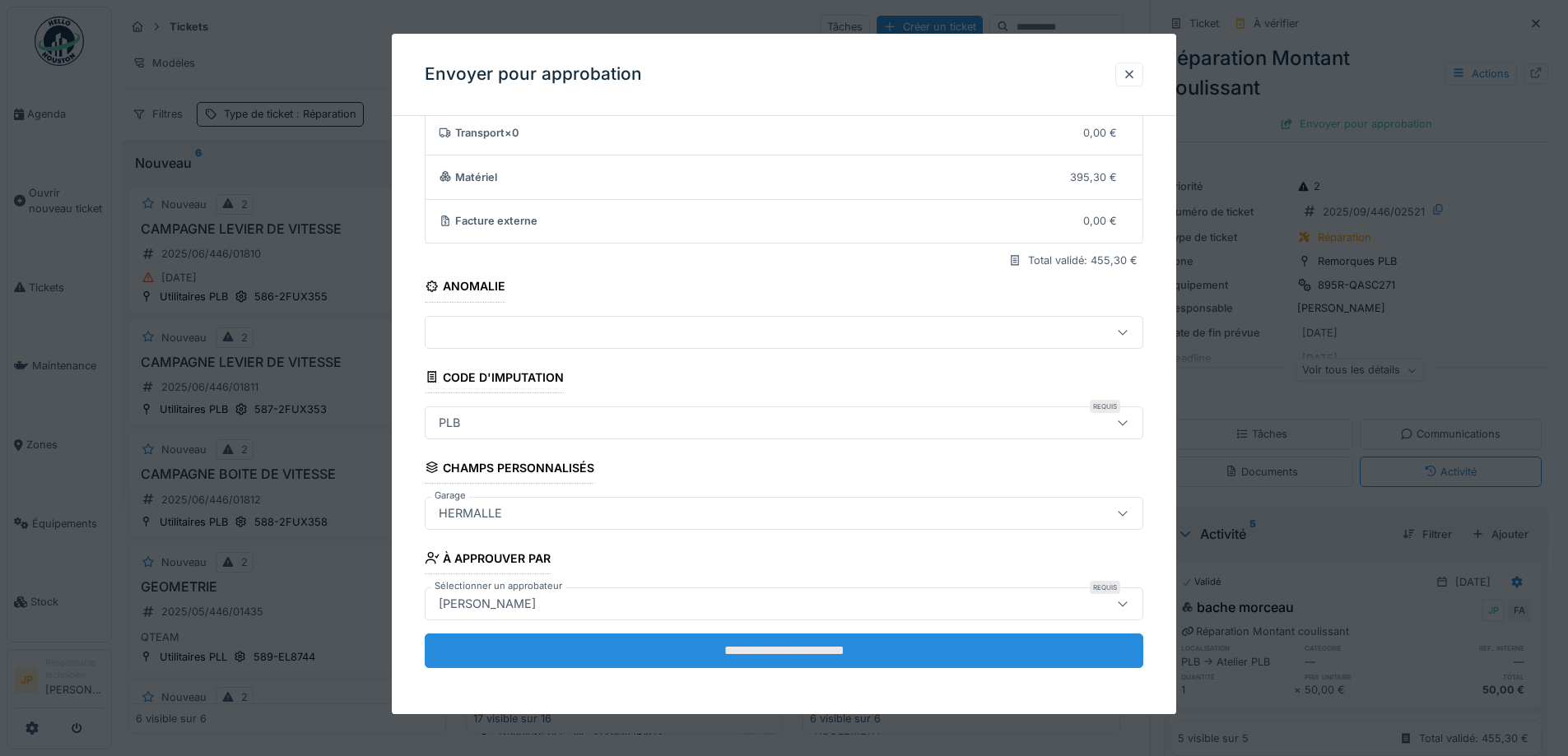
click at [803, 653] on input "**********" at bounding box center [784, 650] width 719 height 34
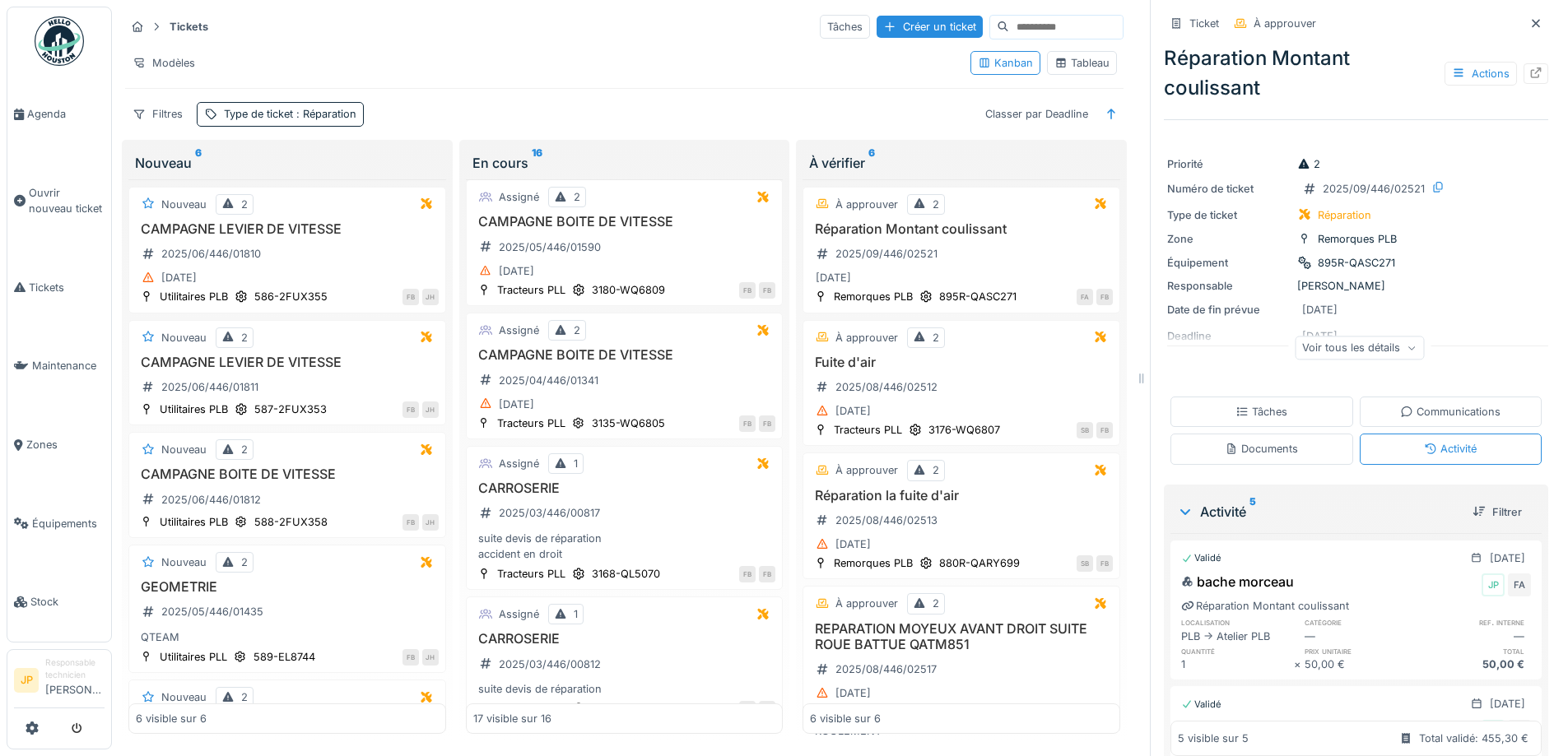
scroll to position [1806, 0]
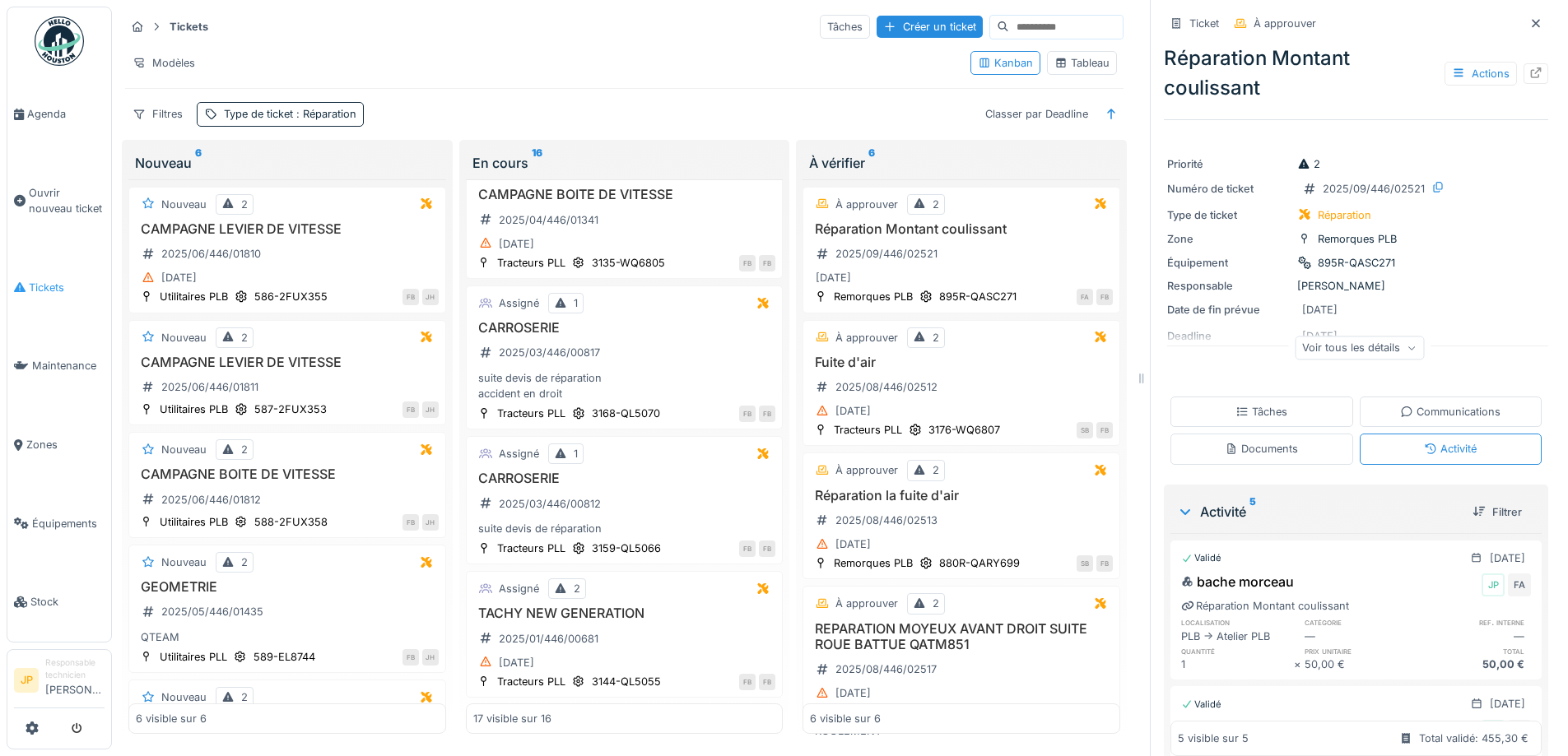
click at [38, 290] on span "Tickets" at bounding box center [67, 288] width 76 height 16
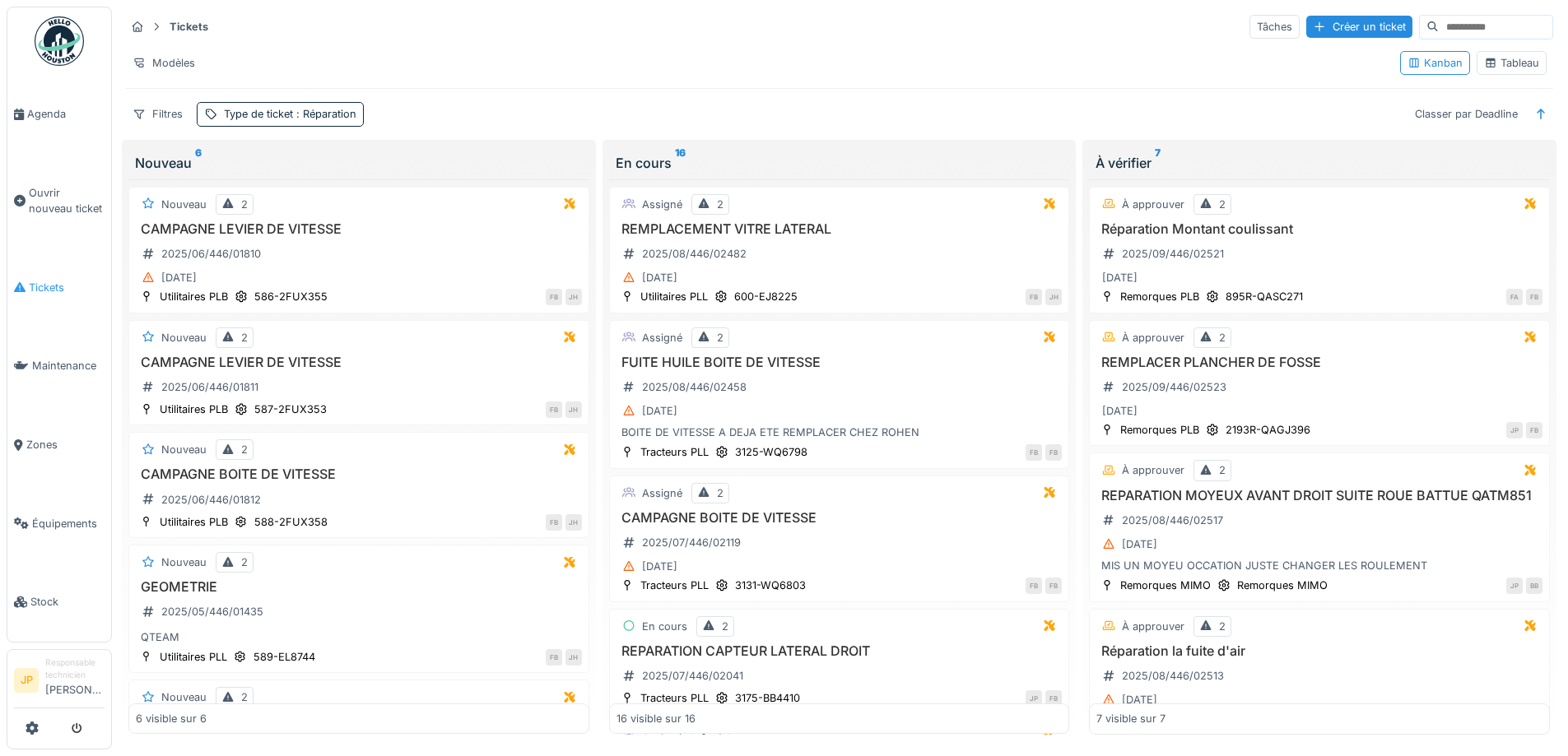
click at [55, 283] on span "Tickets" at bounding box center [67, 288] width 76 height 16
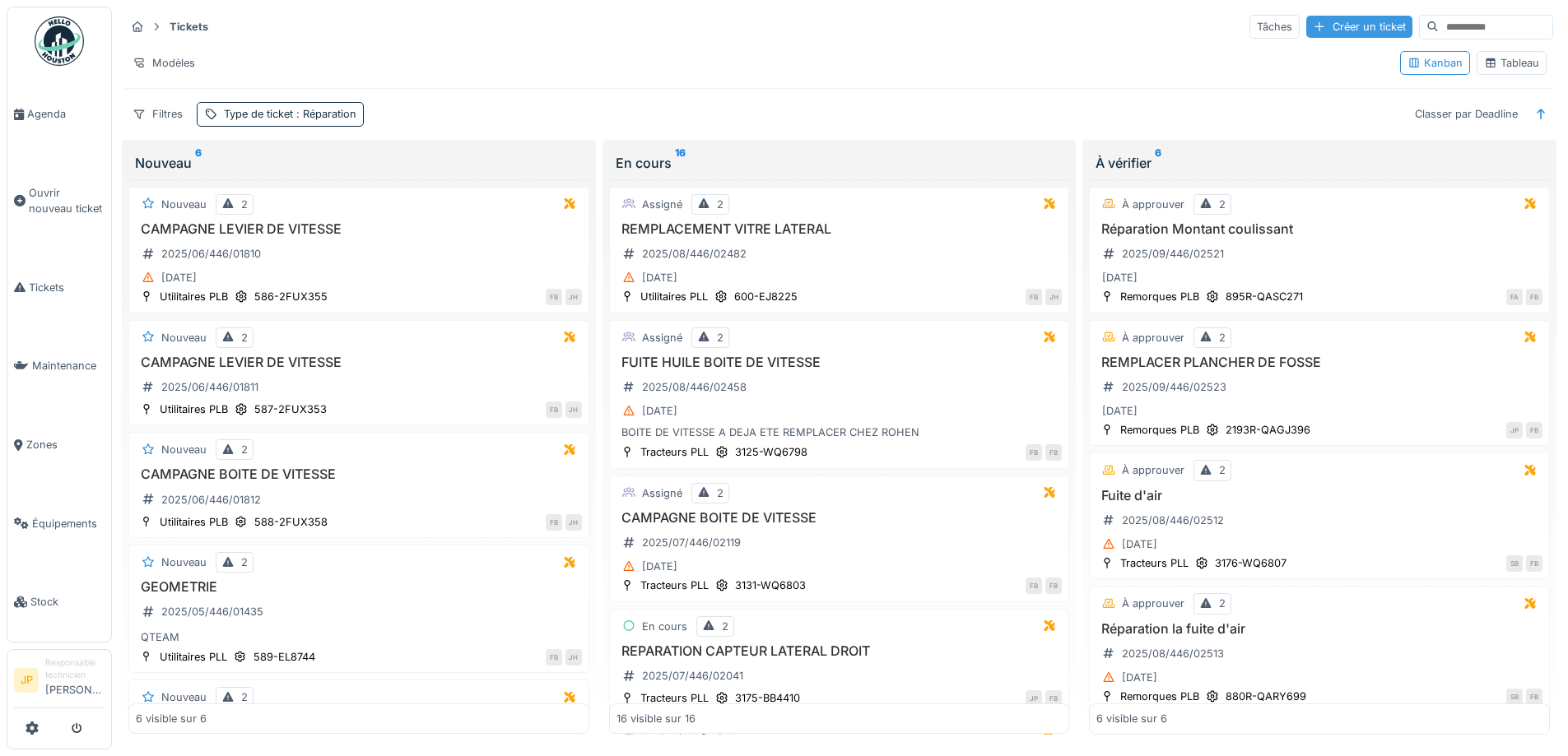
click at [1306, 26] on div "Créer un ticket" at bounding box center [1359, 27] width 106 height 23
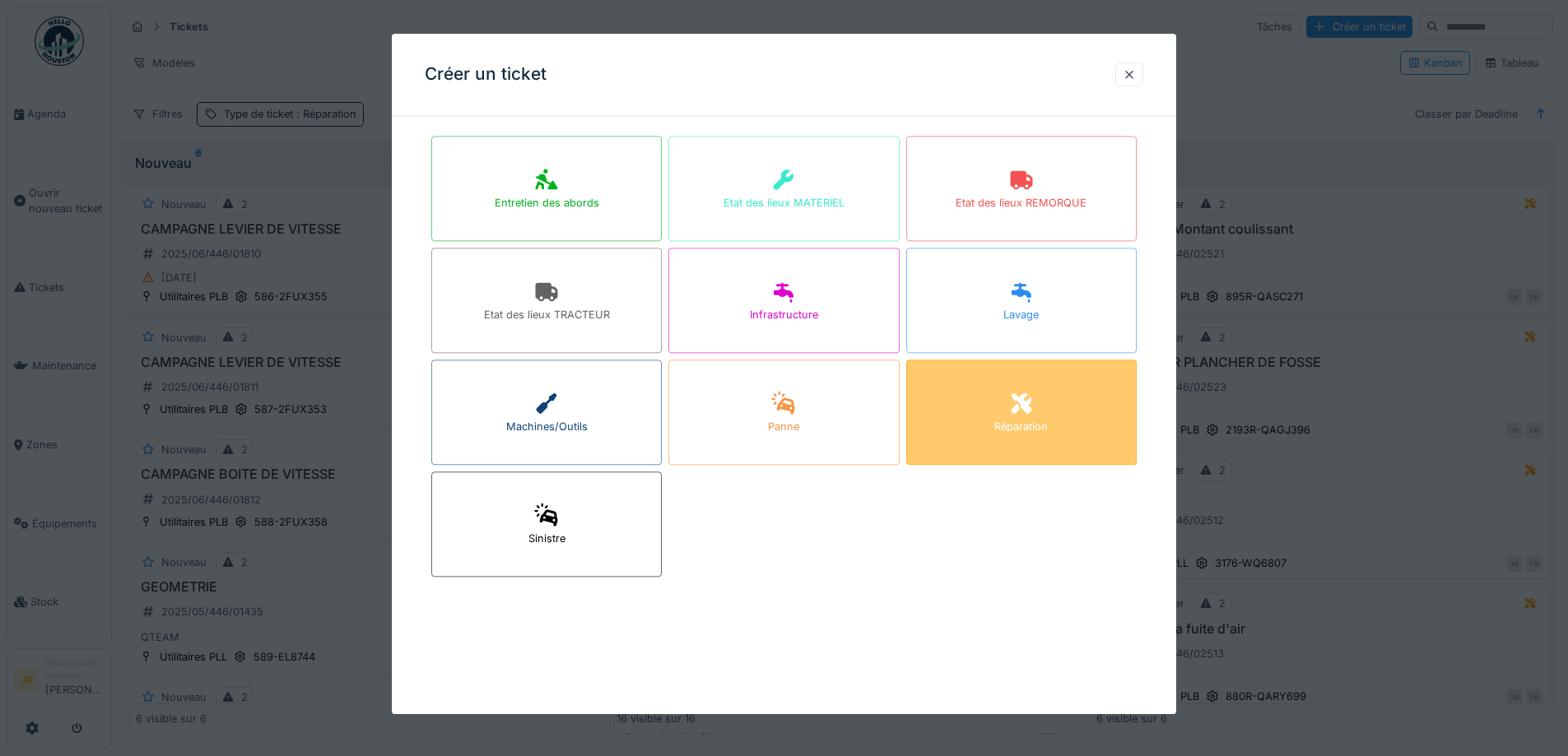
click at [984, 381] on div "Réparation" at bounding box center [1021, 412] width 230 height 105
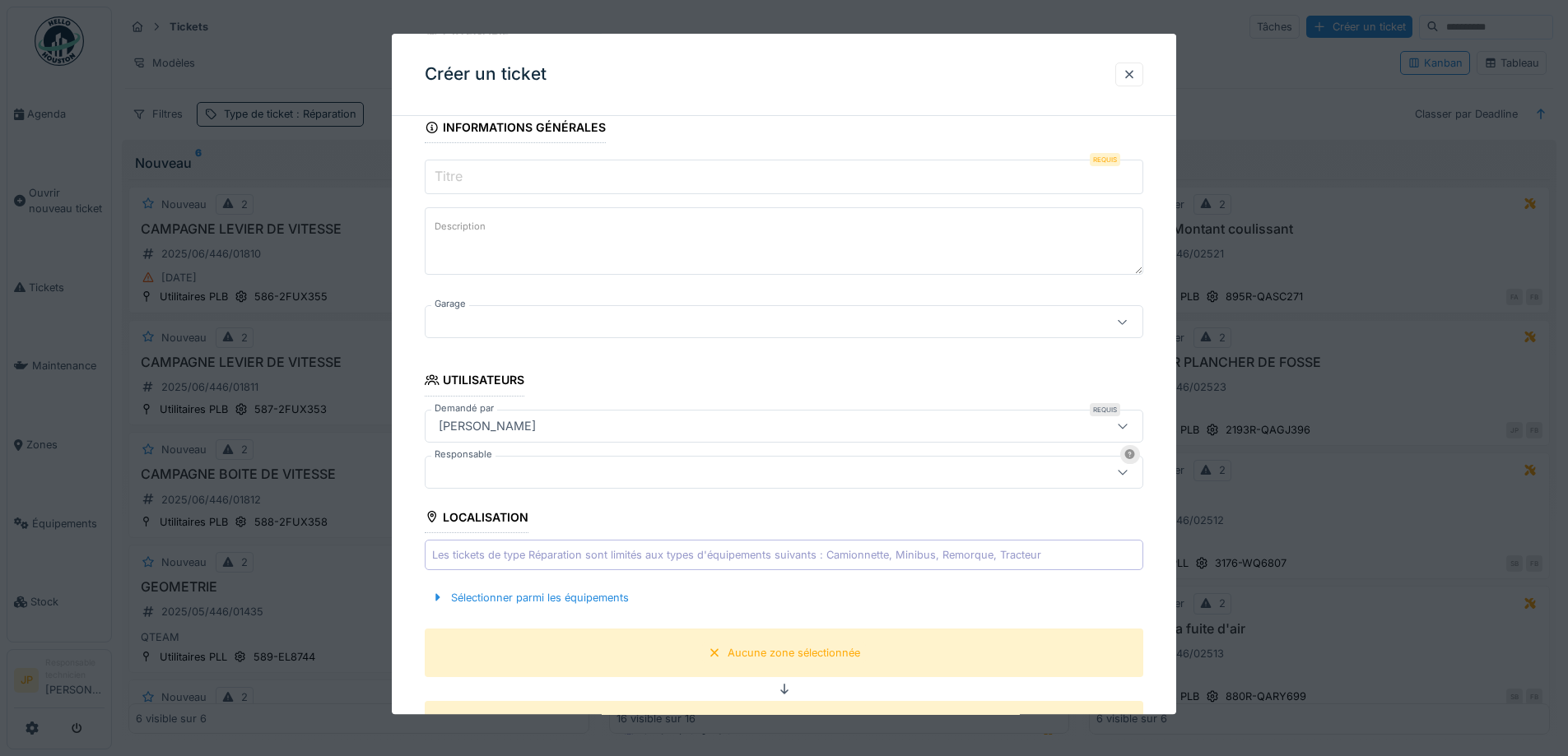
scroll to position [493, 0]
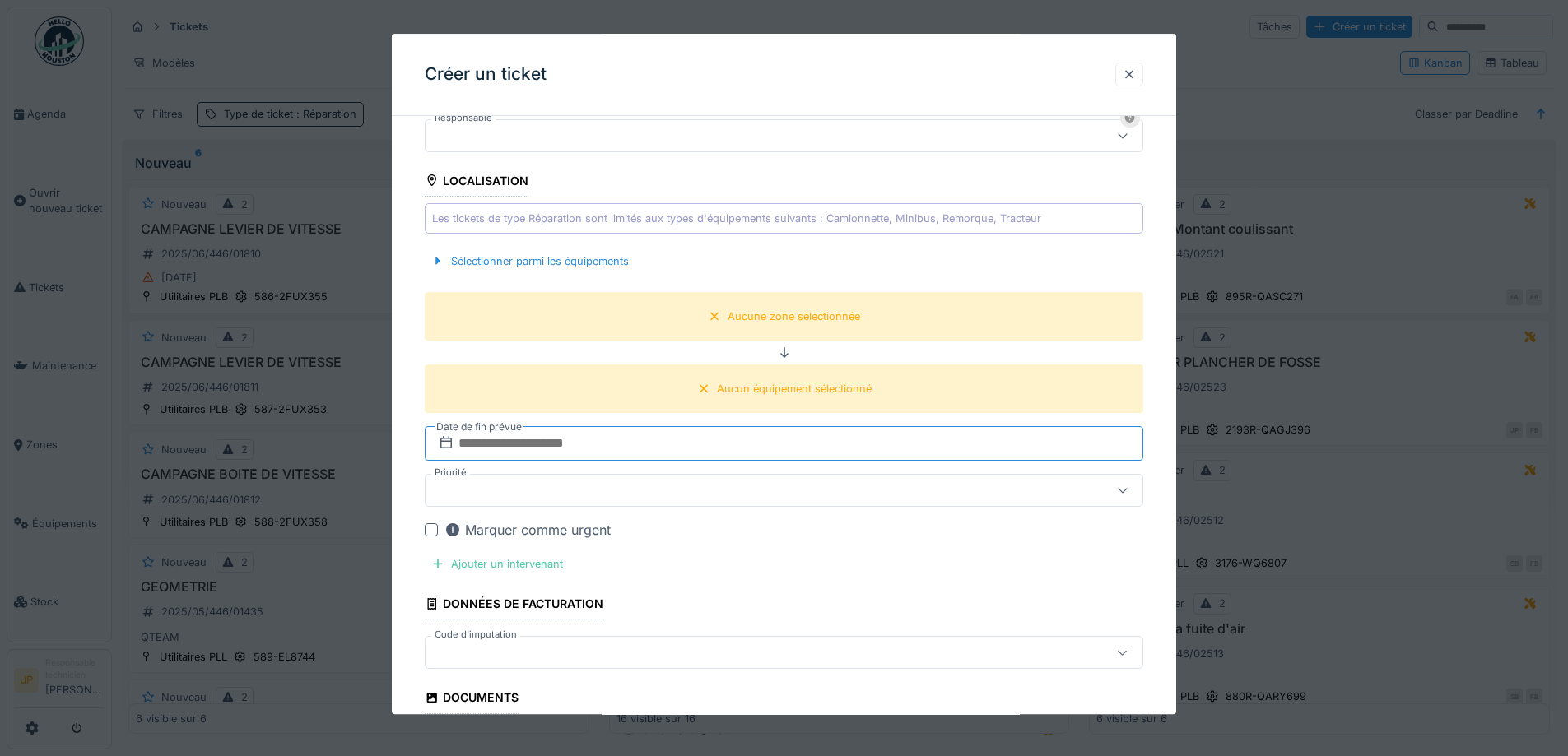
click at [581, 443] on input "text" at bounding box center [784, 443] width 719 height 34
click at [757, 552] on div "3" at bounding box center [759, 552] width 23 height 23
click at [534, 263] on div "Sélectionner parmi les équipements" at bounding box center [529, 261] width 211 height 23
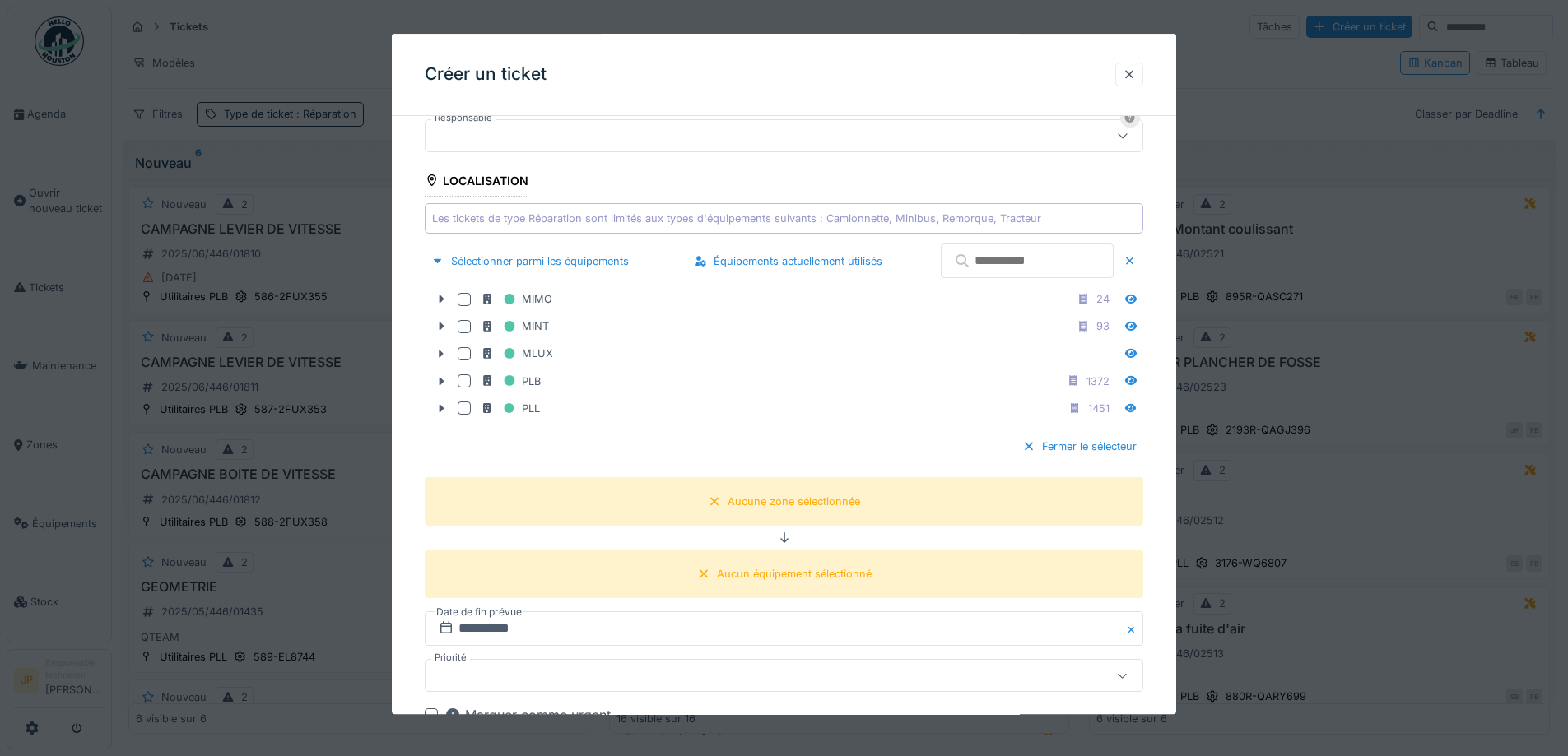
click at [974, 275] on input "text" at bounding box center [1026, 261] width 173 height 34
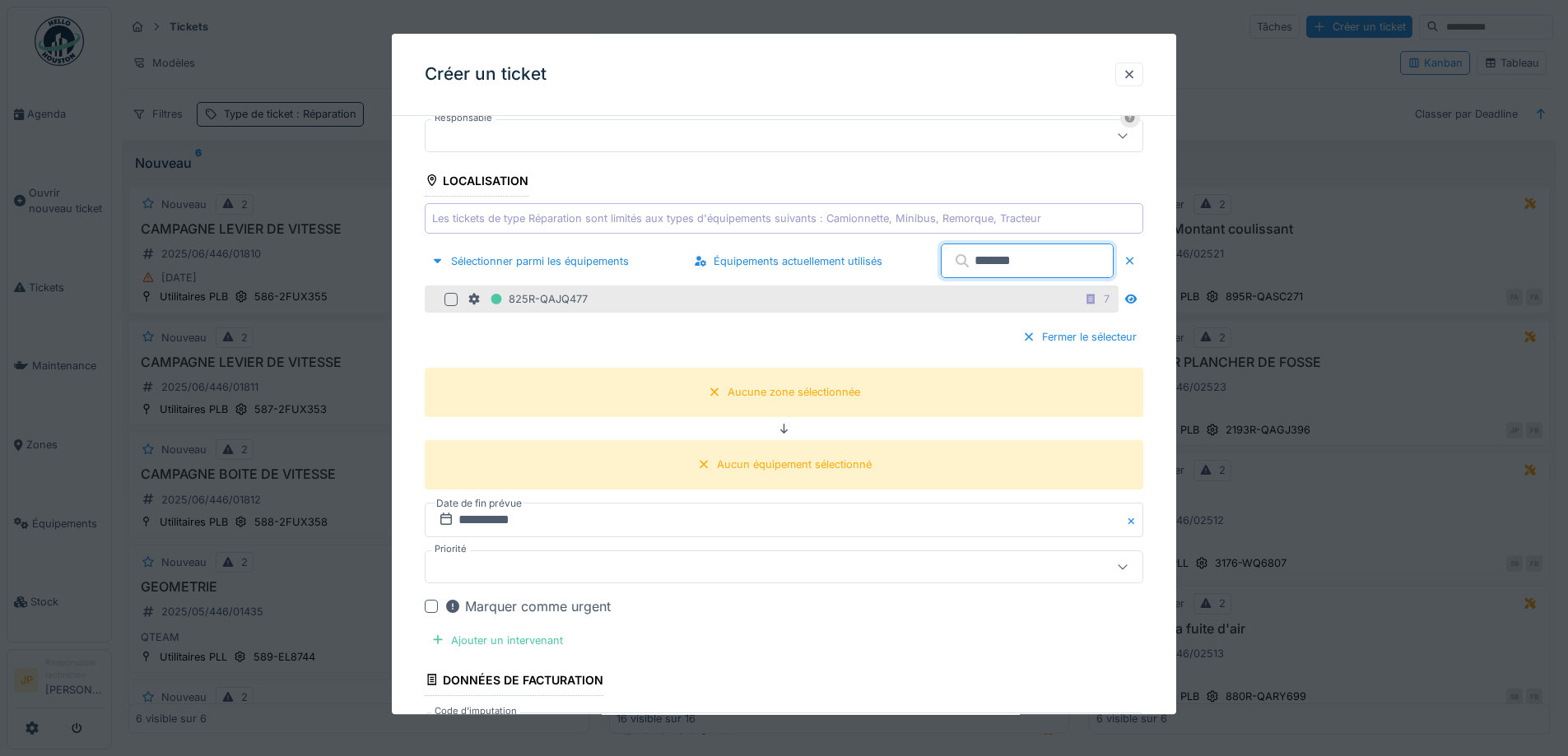
type input "*******"
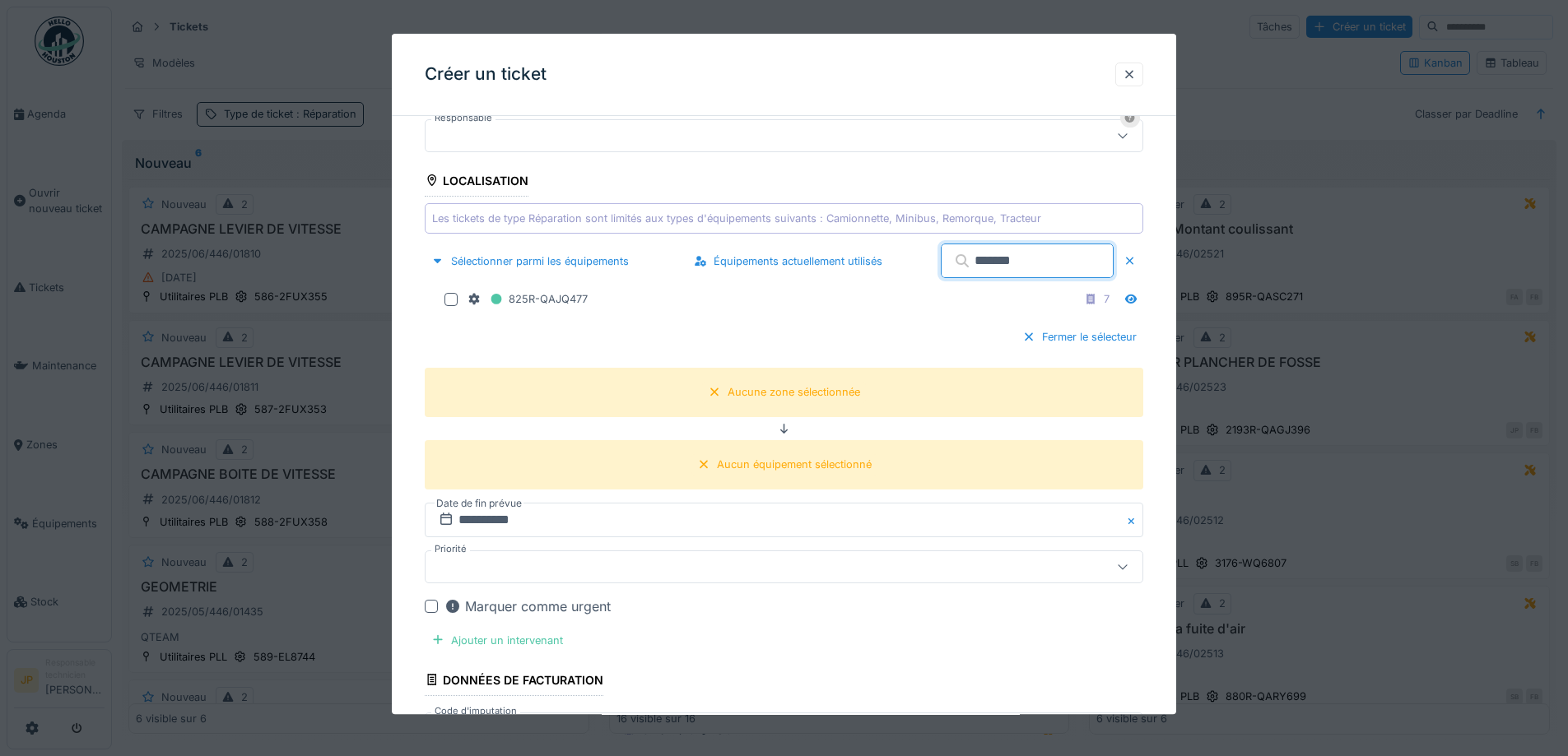
drag, startPoint x: 447, startPoint y: 299, endPoint x: 505, endPoint y: 319, distance: 61.4
click at [447, 298] on div at bounding box center [451, 299] width 13 height 13
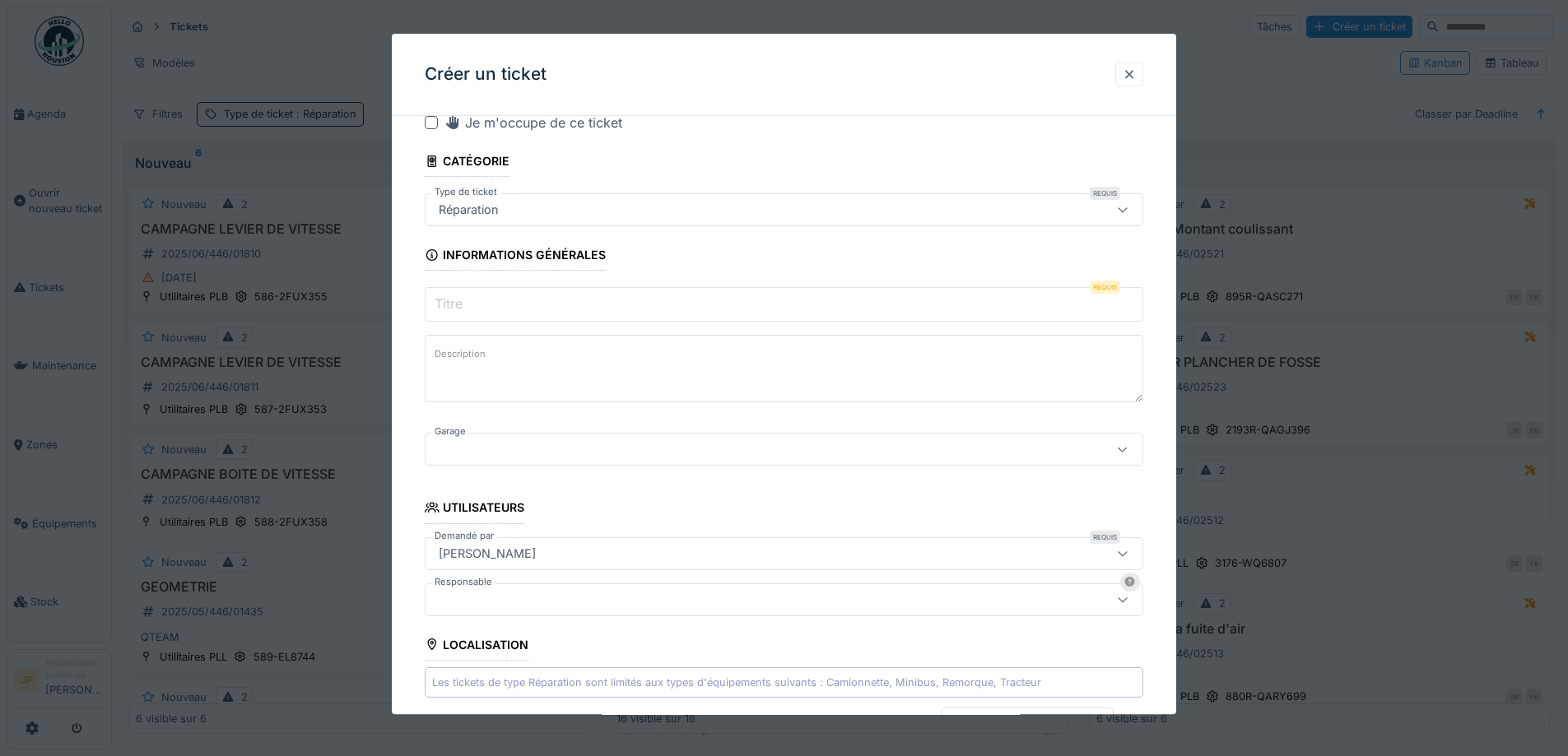
scroll to position [0, 0]
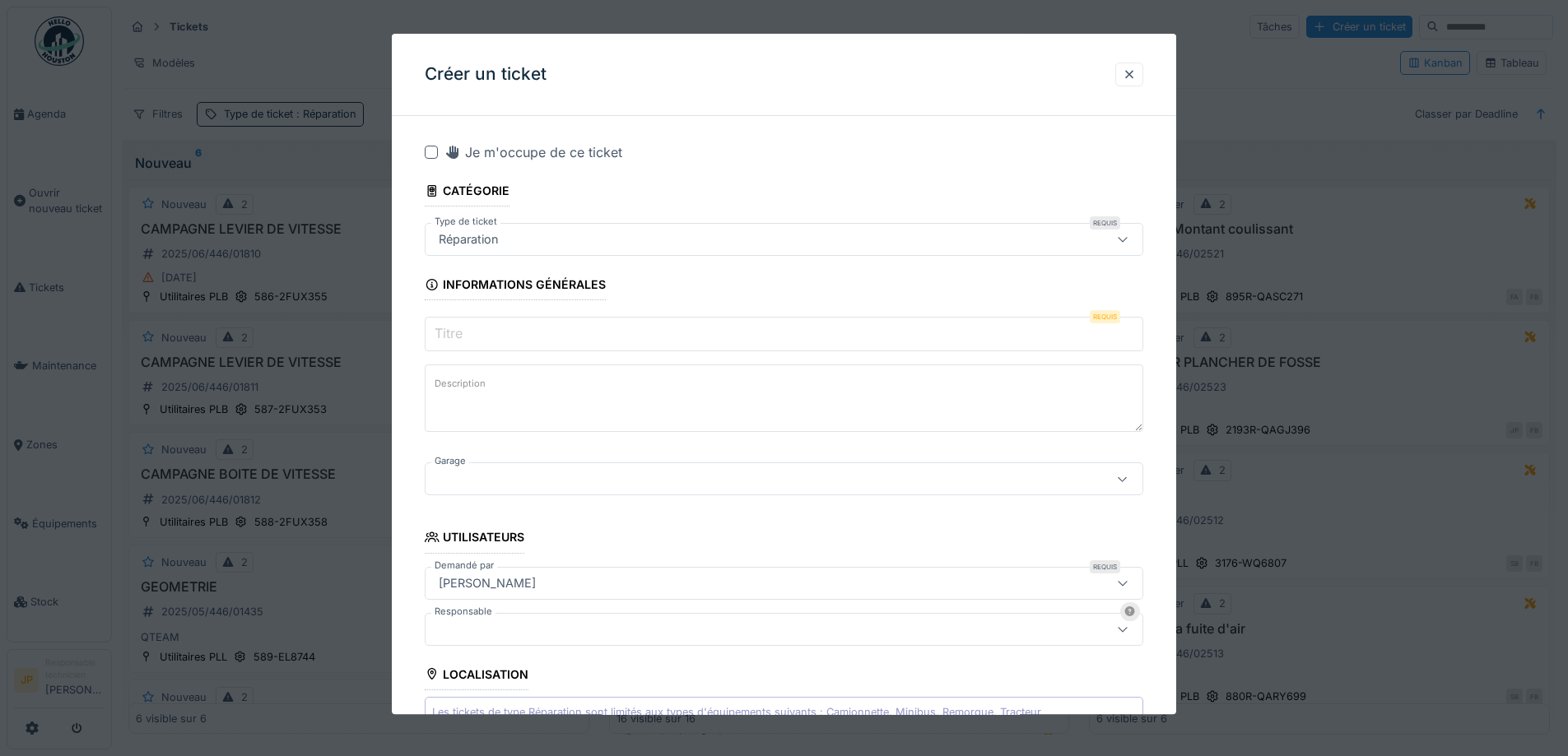
click at [479, 332] on input "Titre" at bounding box center [784, 334] width 719 height 34
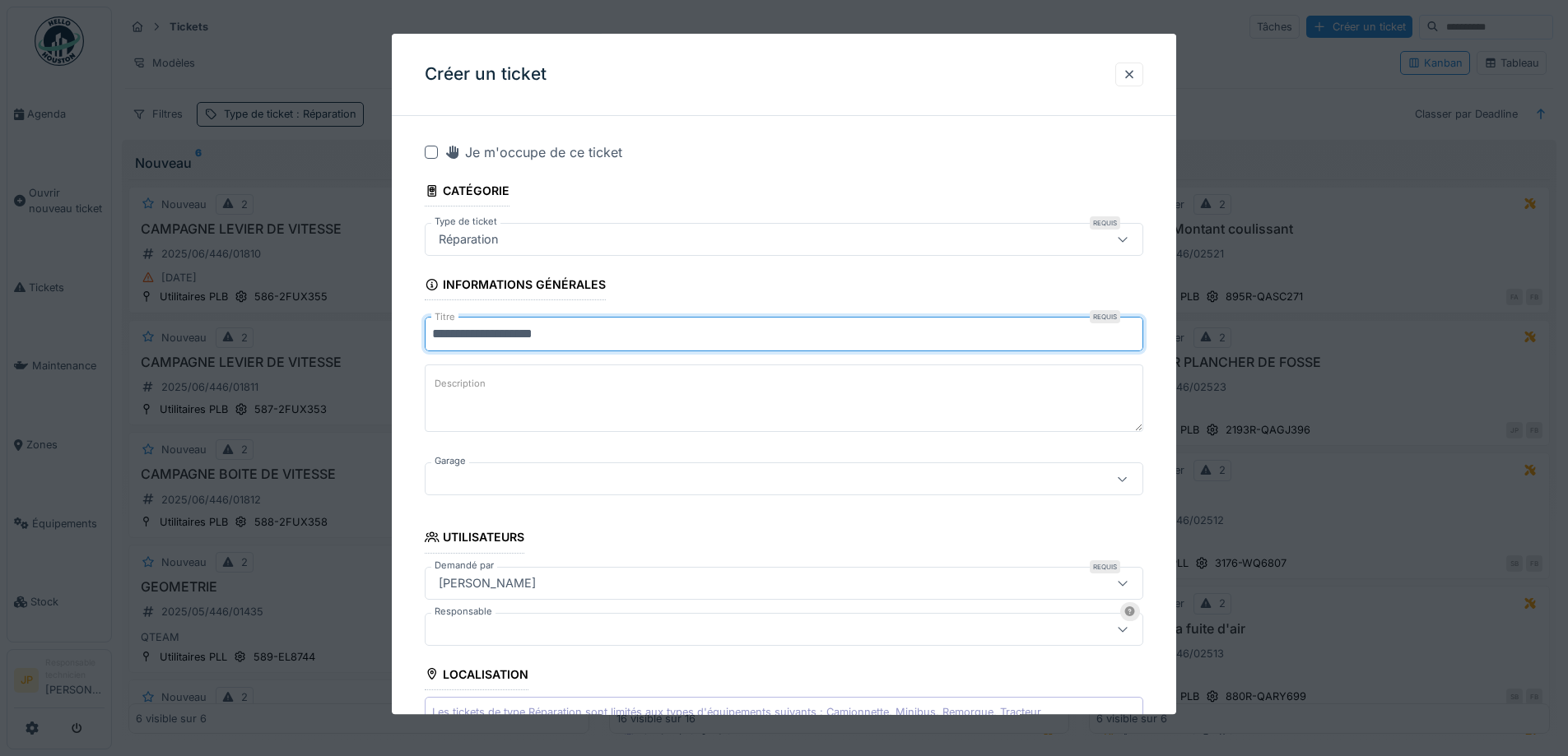
type input "**********"
click at [642, 491] on div at bounding box center [784, 479] width 719 height 33
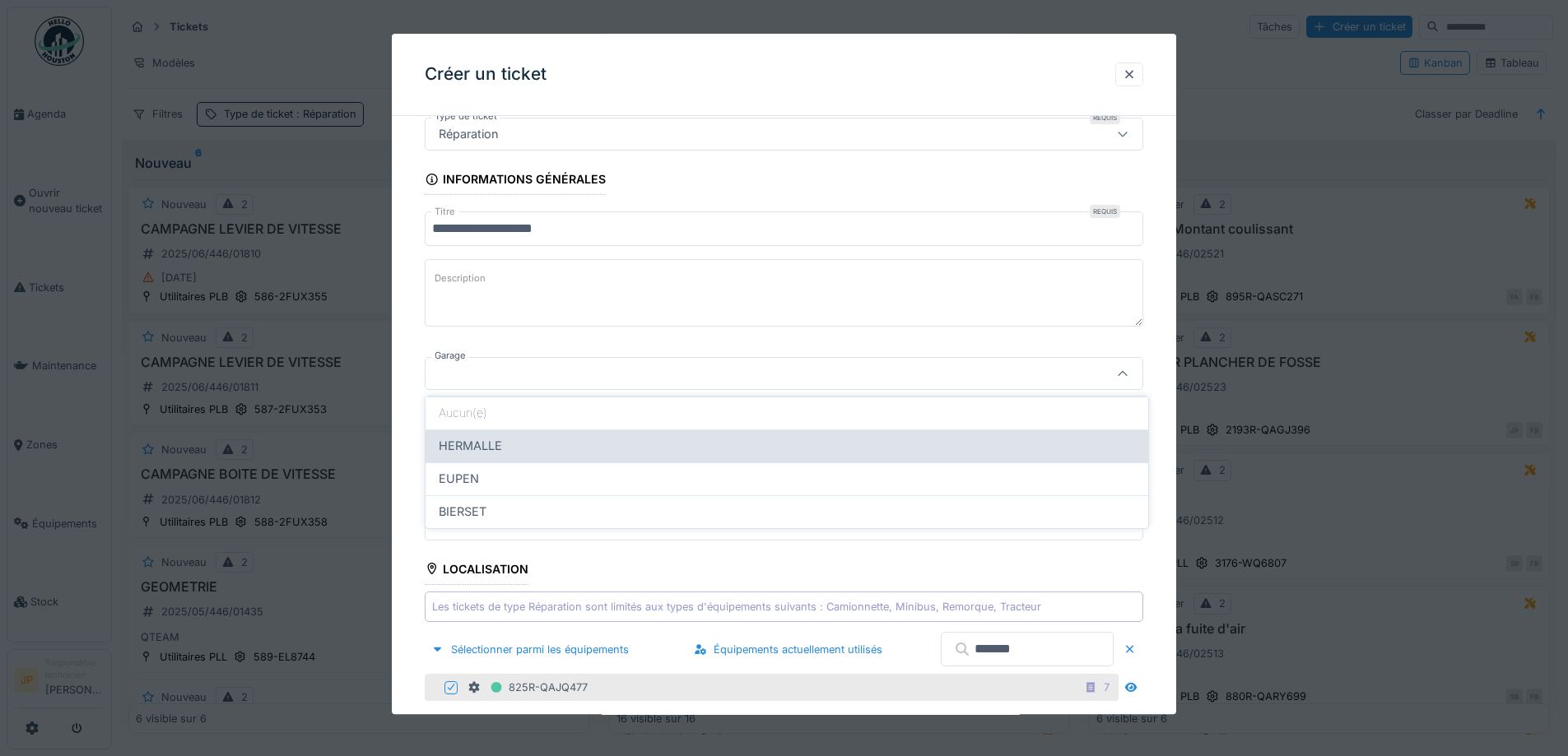
click at [562, 443] on div "HERMALLE" at bounding box center [786, 446] width 696 height 18
type input "********"
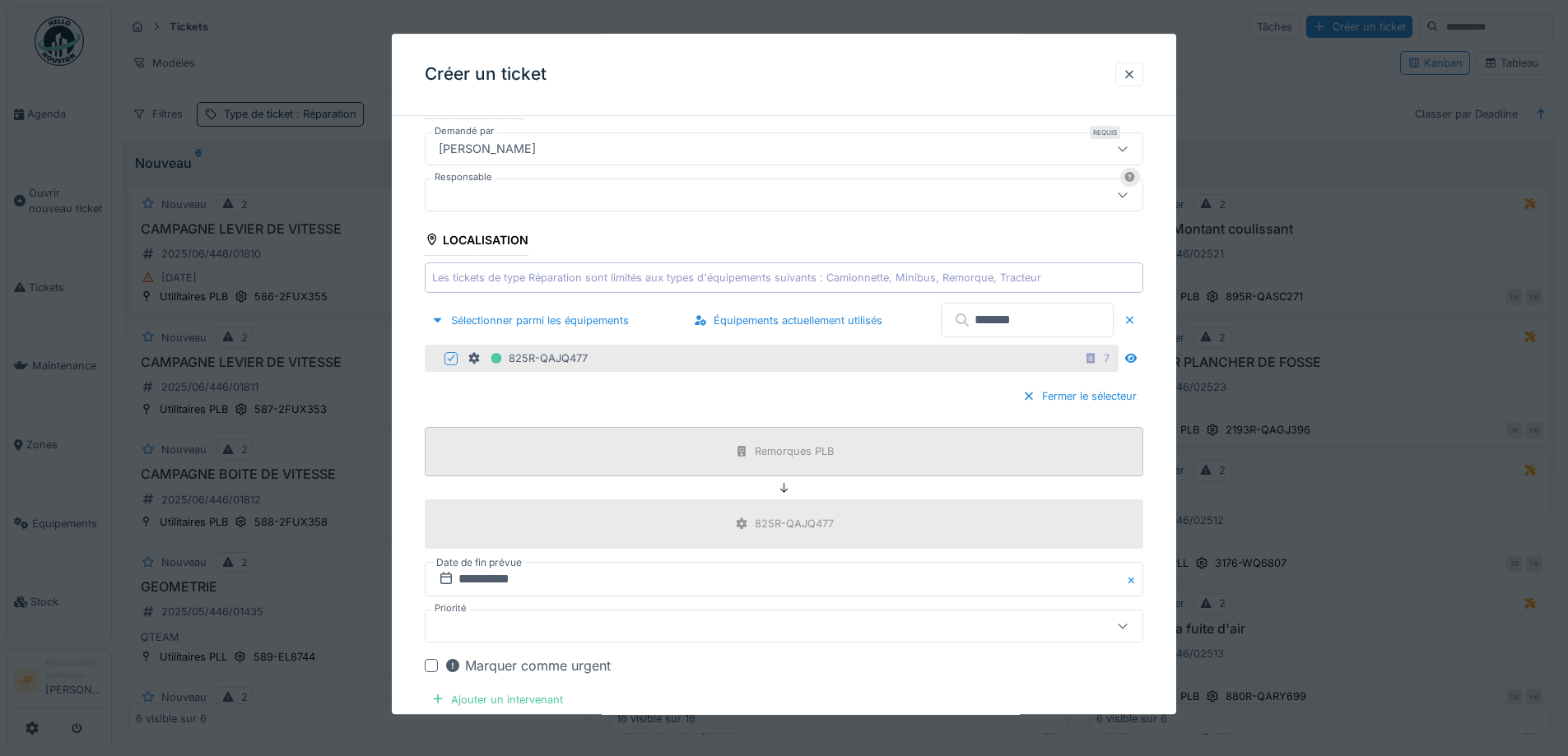
scroll to position [764, 0]
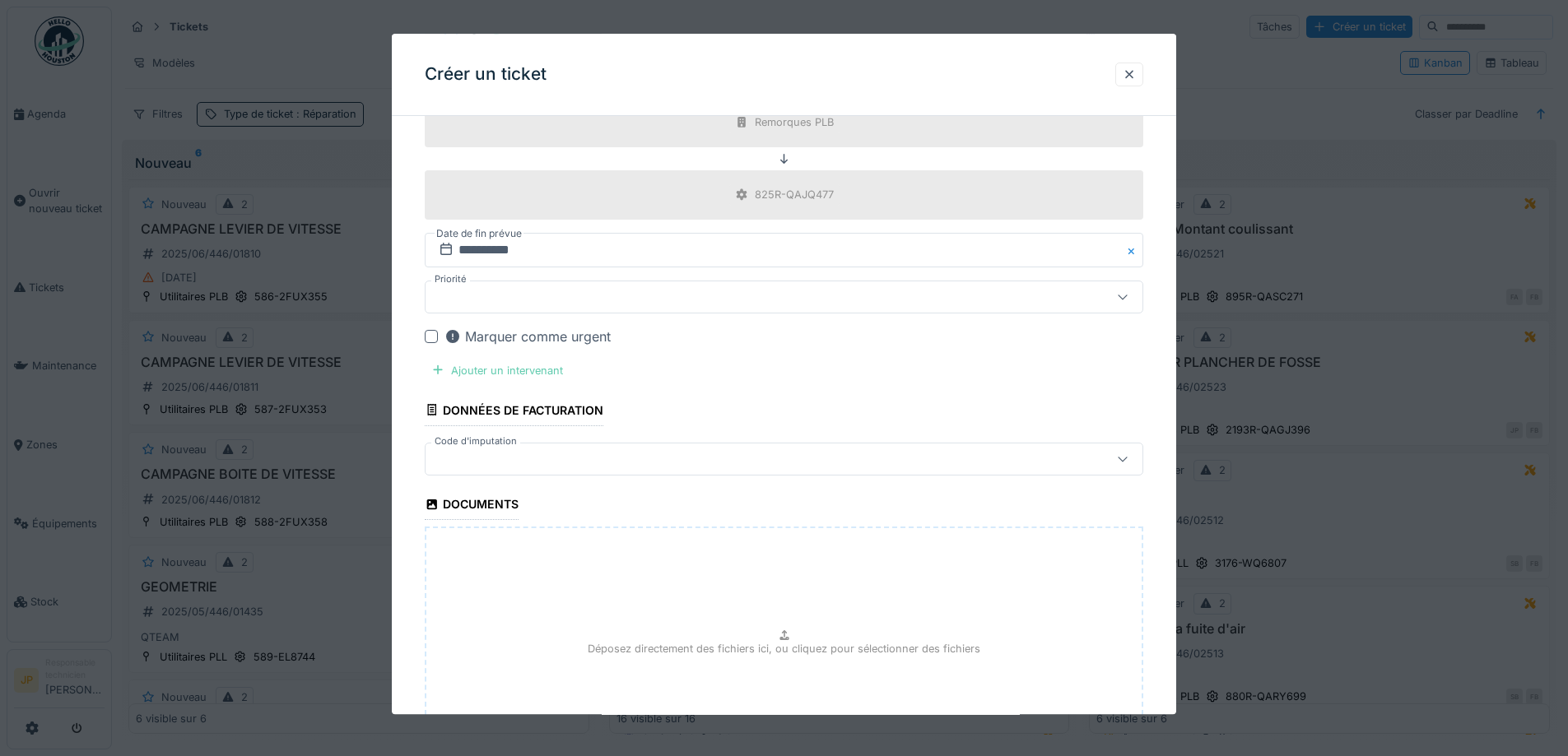
click at [521, 373] on div "Ajouter un intervenant" at bounding box center [497, 370] width 145 height 23
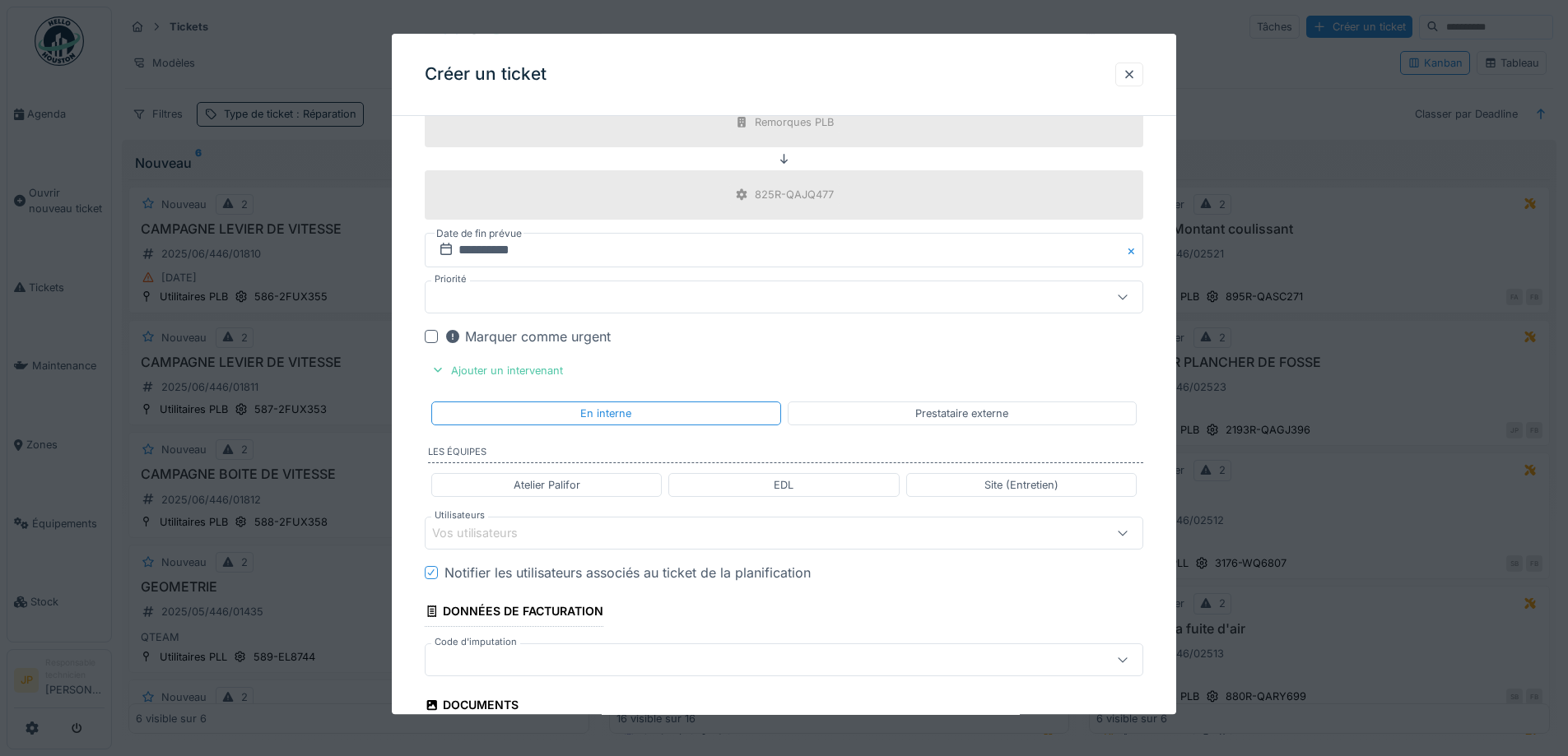
click at [544, 531] on div "Vos utilisateurs" at bounding box center [741, 533] width 619 height 18
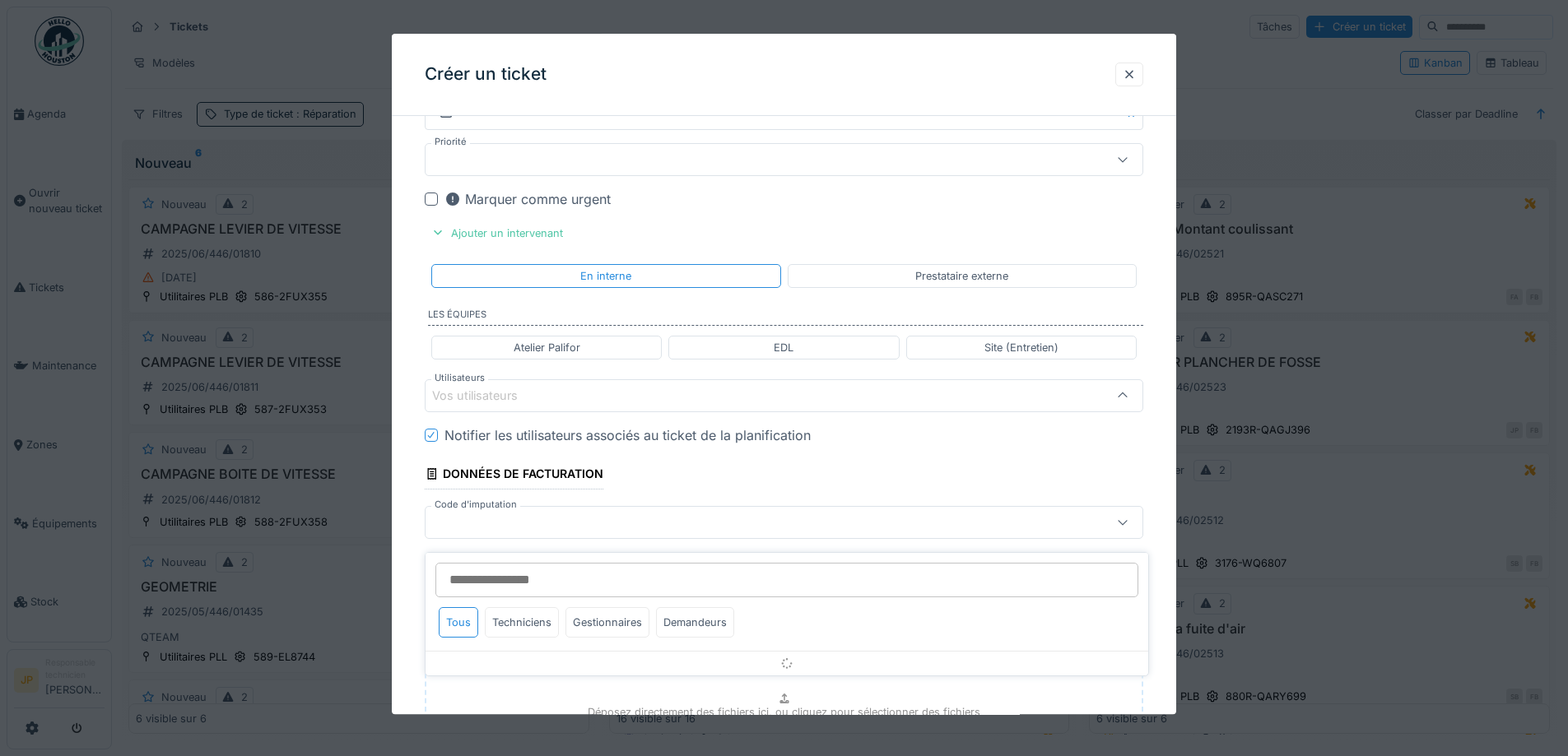
scroll to position [923, 0]
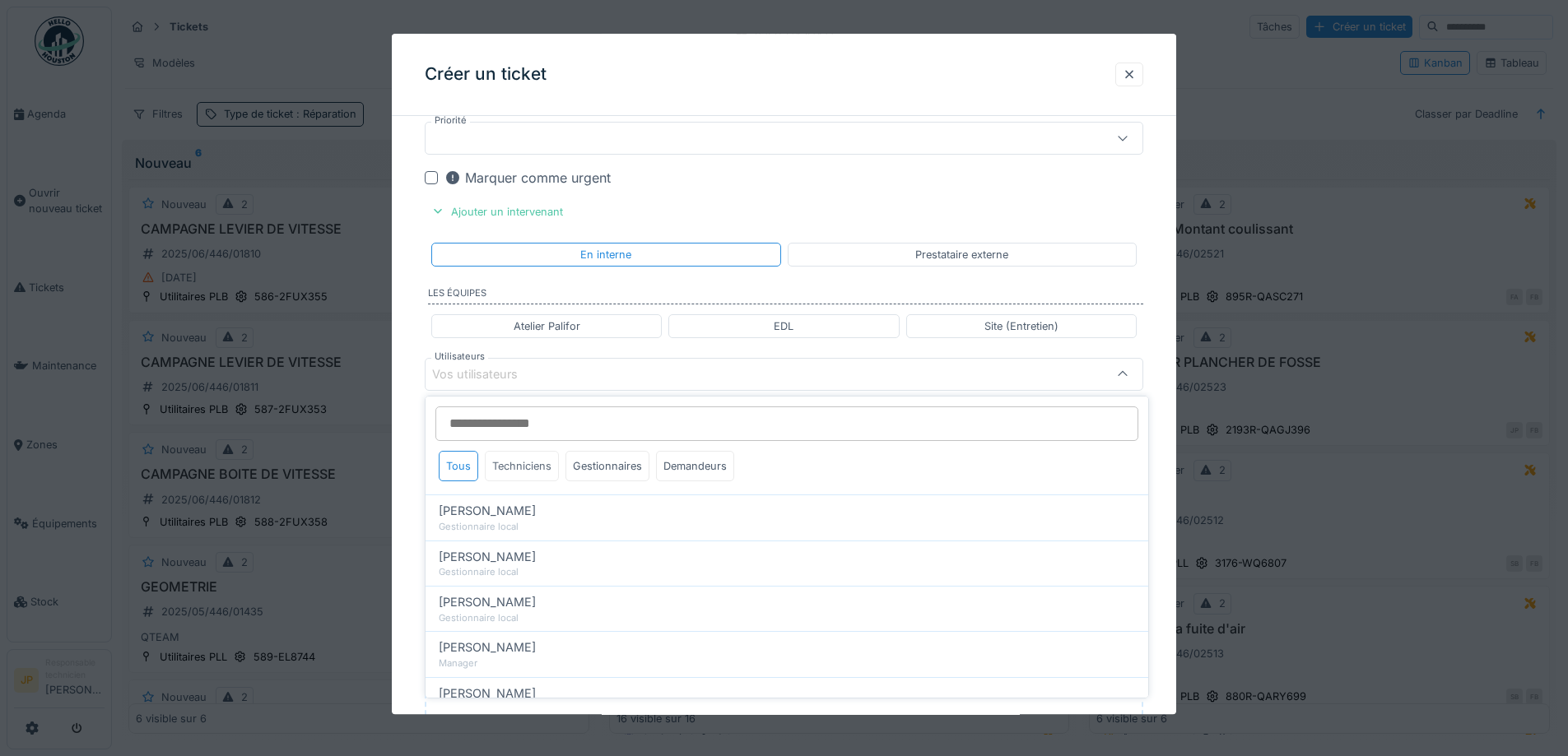
click at [517, 469] on div "Techniciens" at bounding box center [522, 466] width 74 height 31
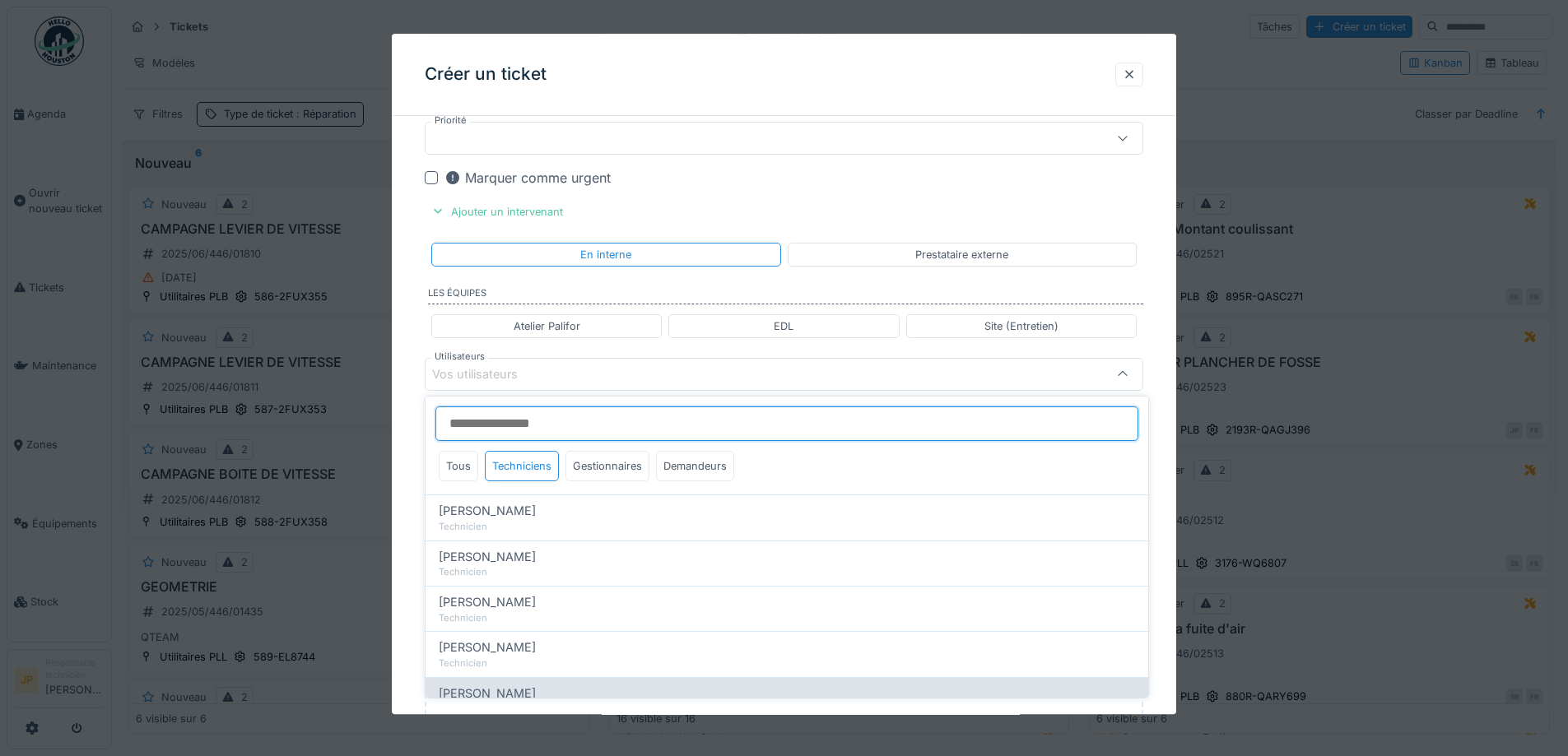
scroll to position [83, 0]
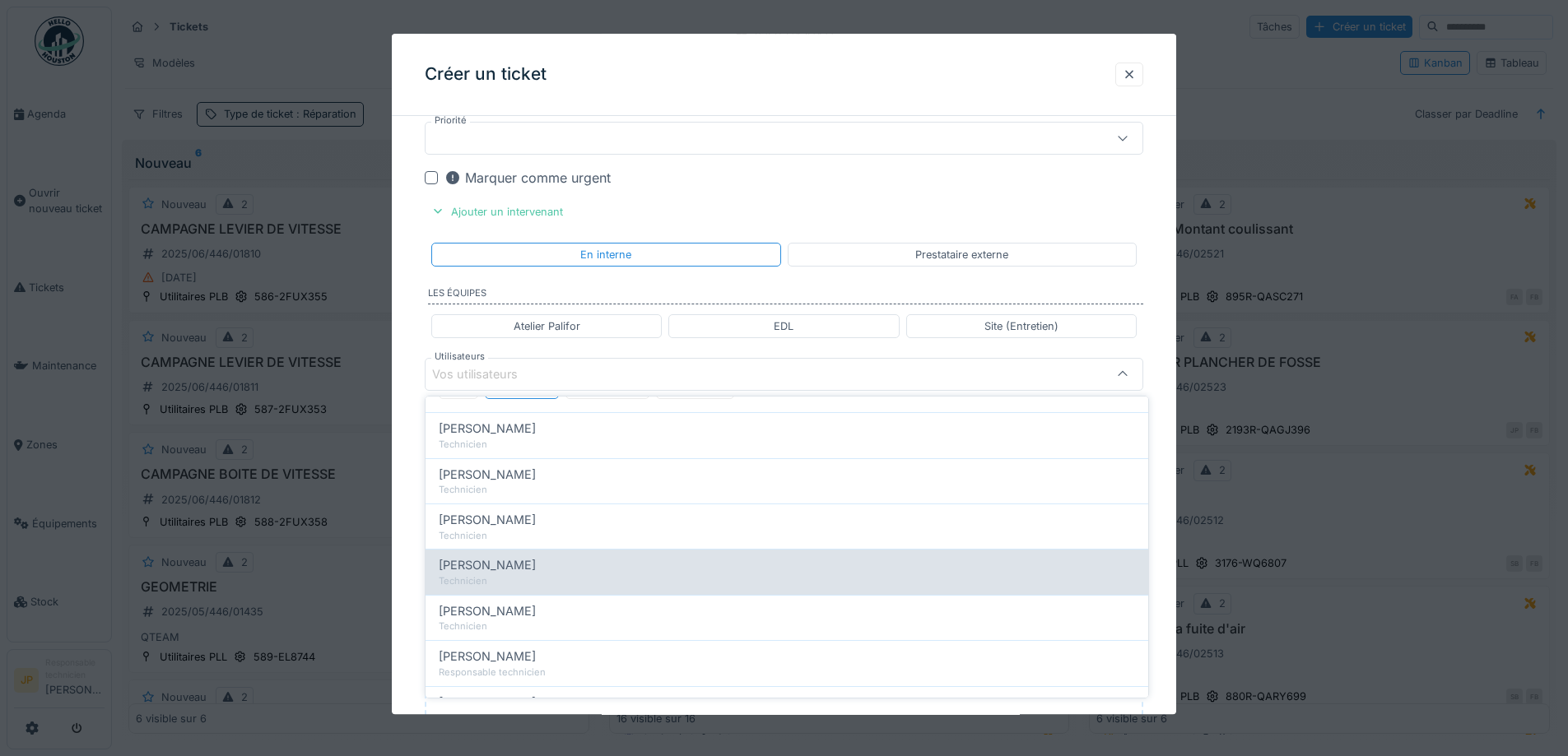
click at [532, 576] on div "Technicien" at bounding box center [786, 581] width 696 height 14
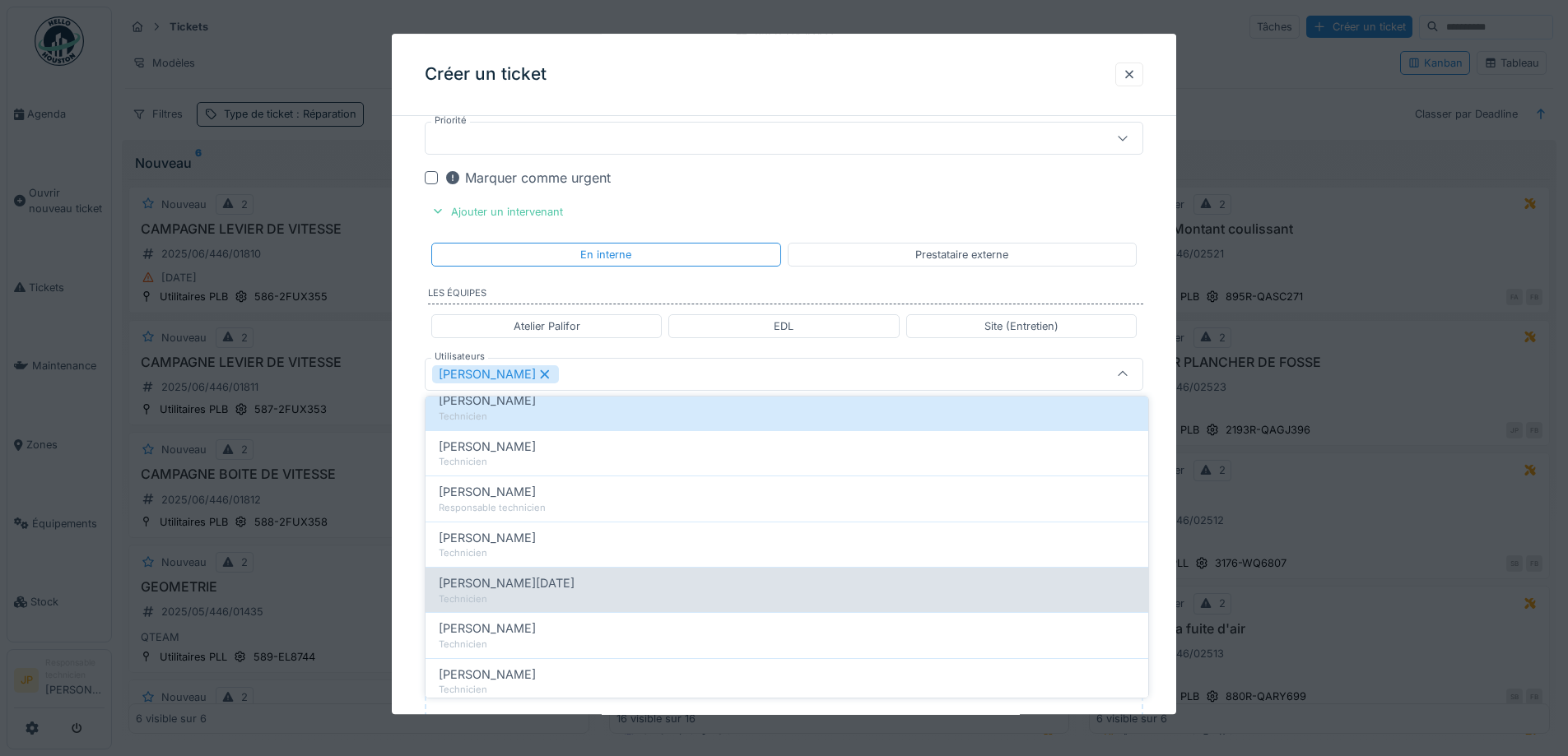
scroll to position [283, 0]
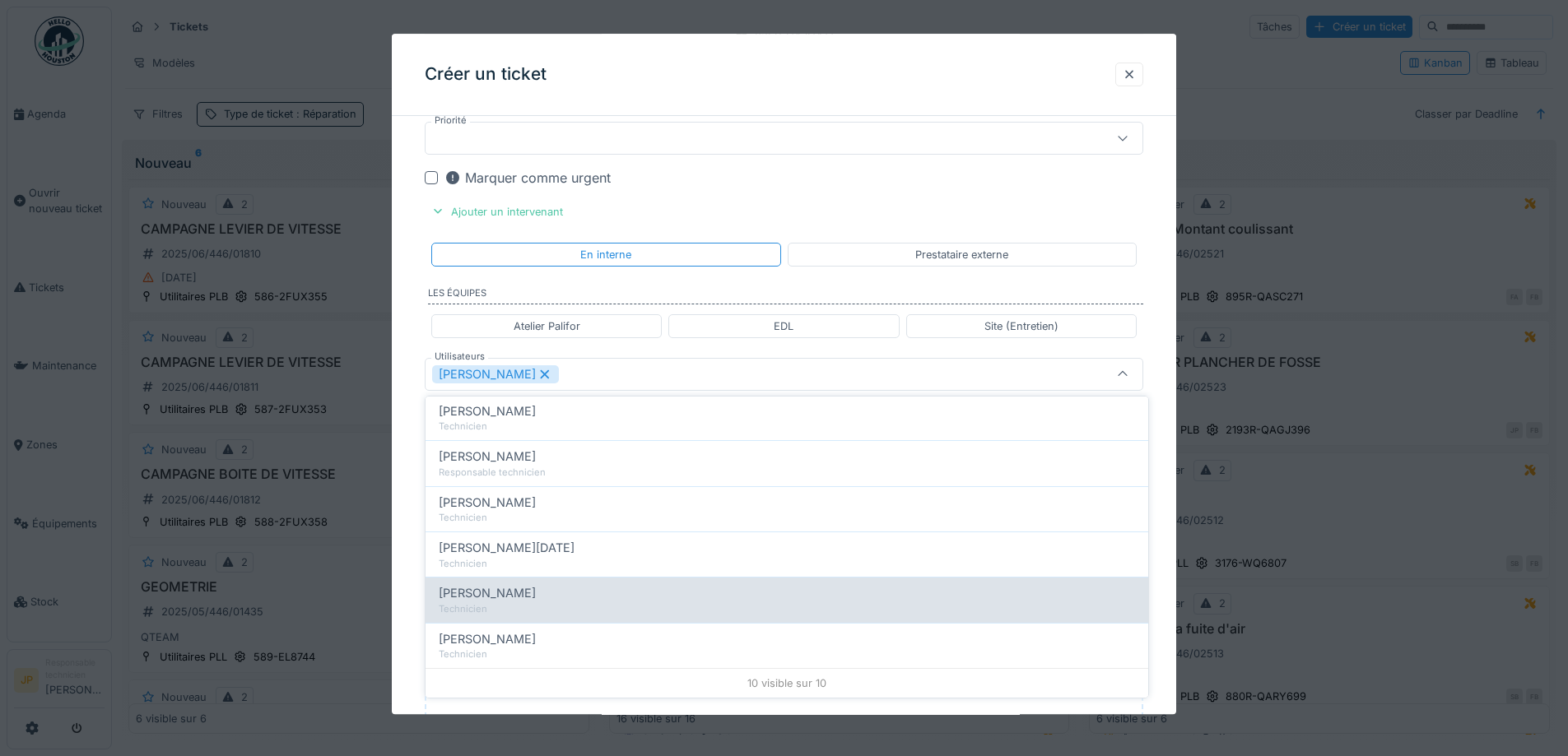
click at [539, 602] on div "[PERSON_NAME]" at bounding box center [786, 593] width 696 height 18
type input "**********"
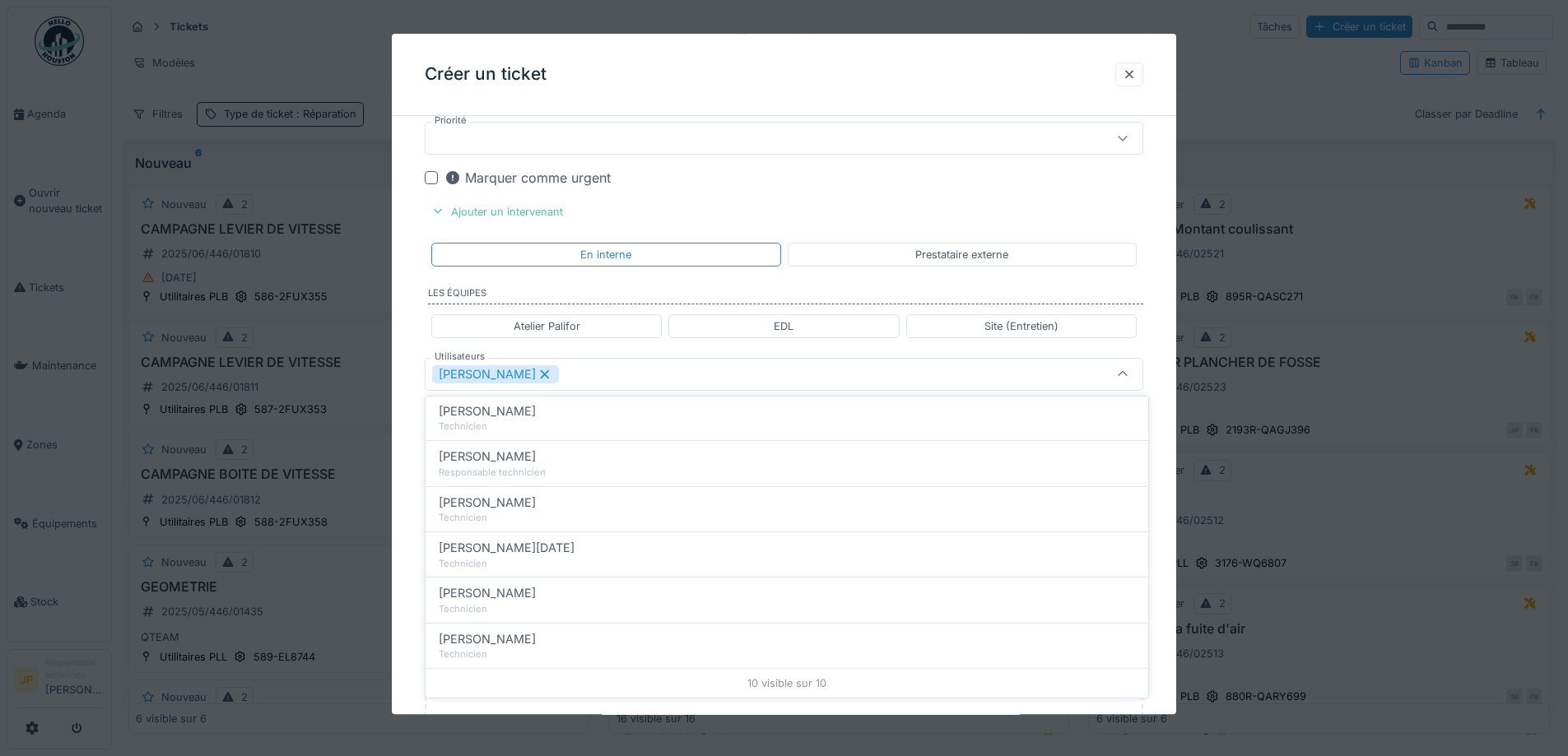
scroll to position [0, 0]
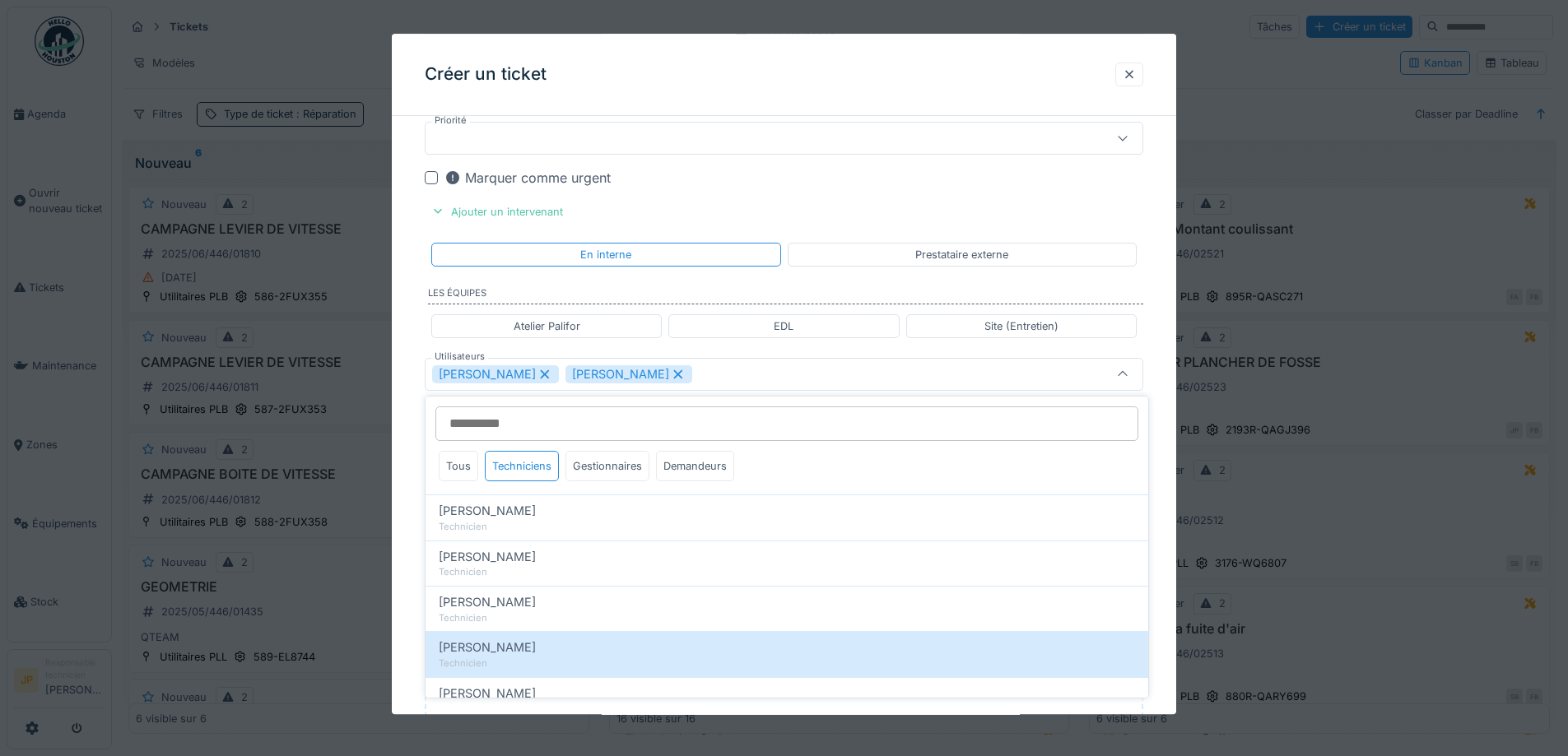
click at [836, 93] on div "Créer un ticket" at bounding box center [784, 74] width 784 height 83
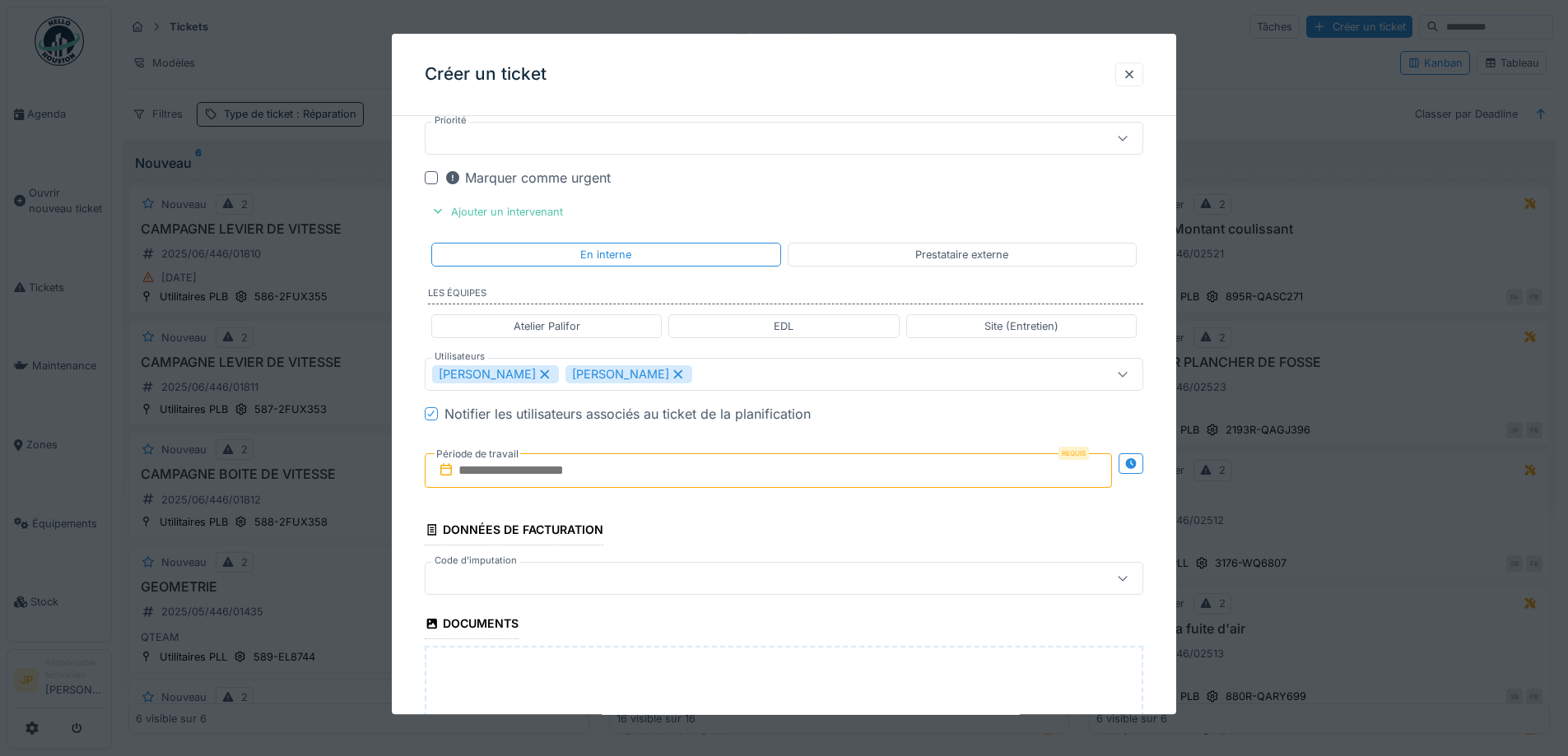
click at [569, 486] on input "text" at bounding box center [768, 470] width 687 height 34
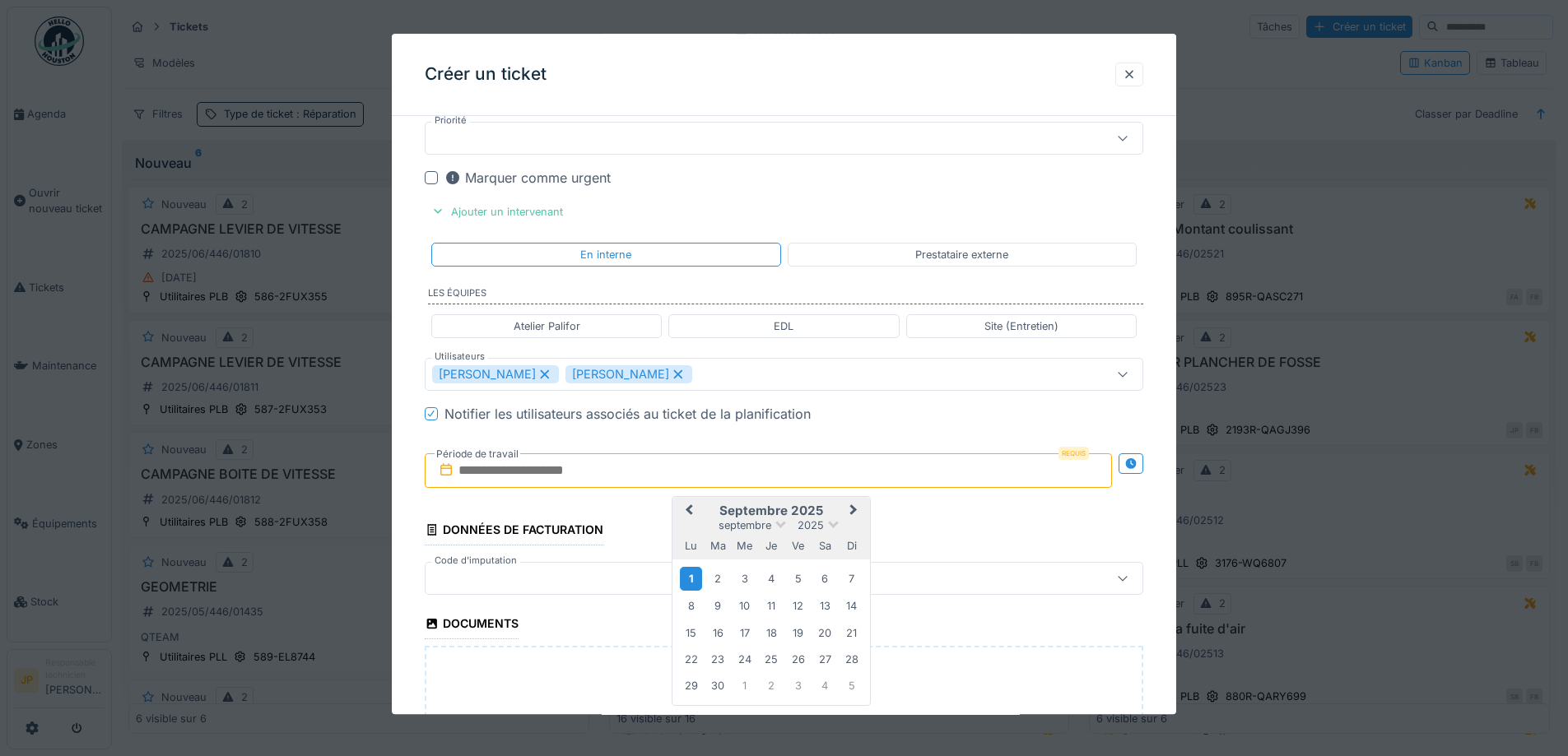
click at [695, 582] on div "1" at bounding box center [691, 578] width 23 height 24
click at [711, 581] on div "2" at bounding box center [718, 578] width 23 height 23
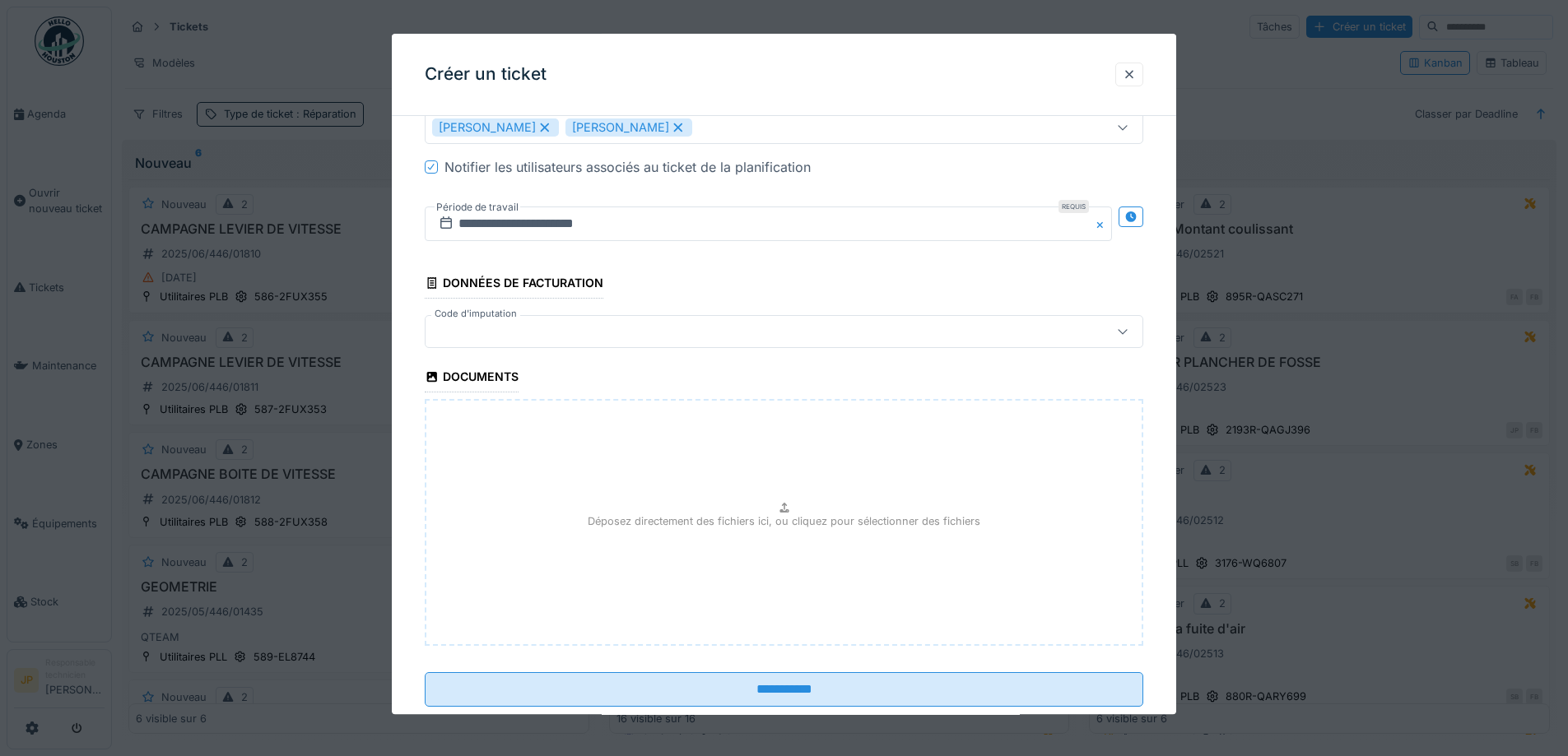
click at [548, 337] on div at bounding box center [741, 332] width 619 height 18
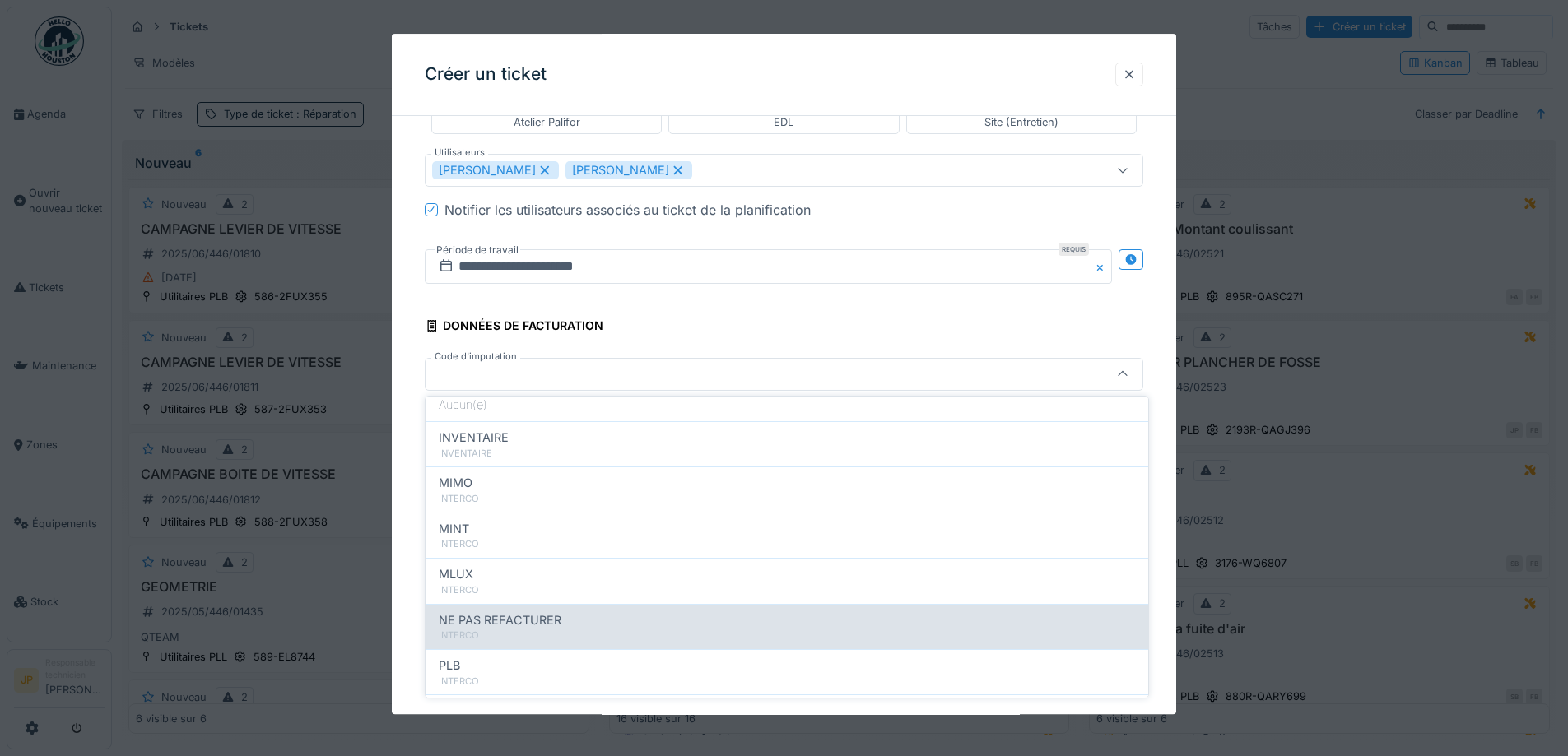
scroll to position [180, 0]
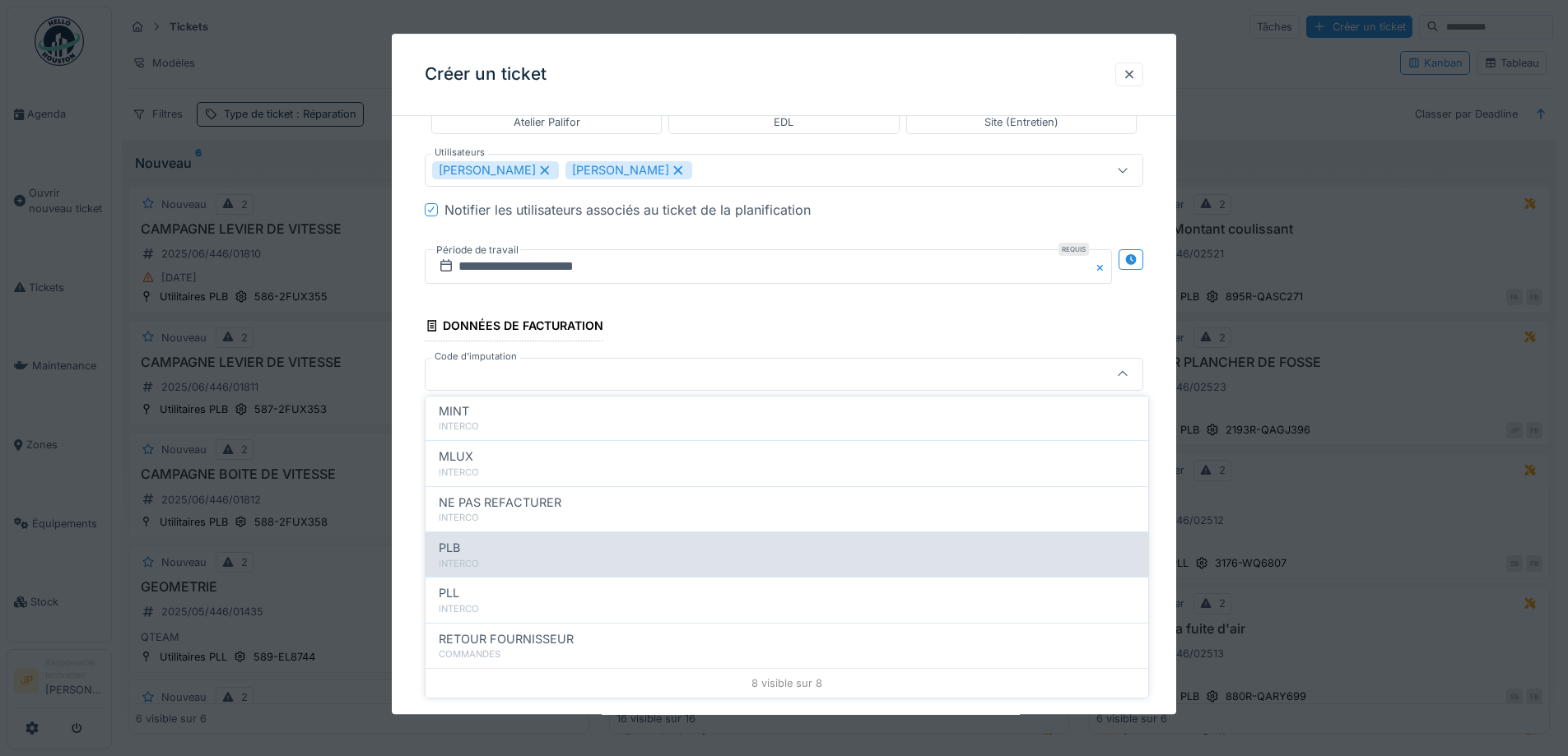
click at [550, 571] on div "PLB INTERCO" at bounding box center [786, 554] width 723 height 45
type input "***"
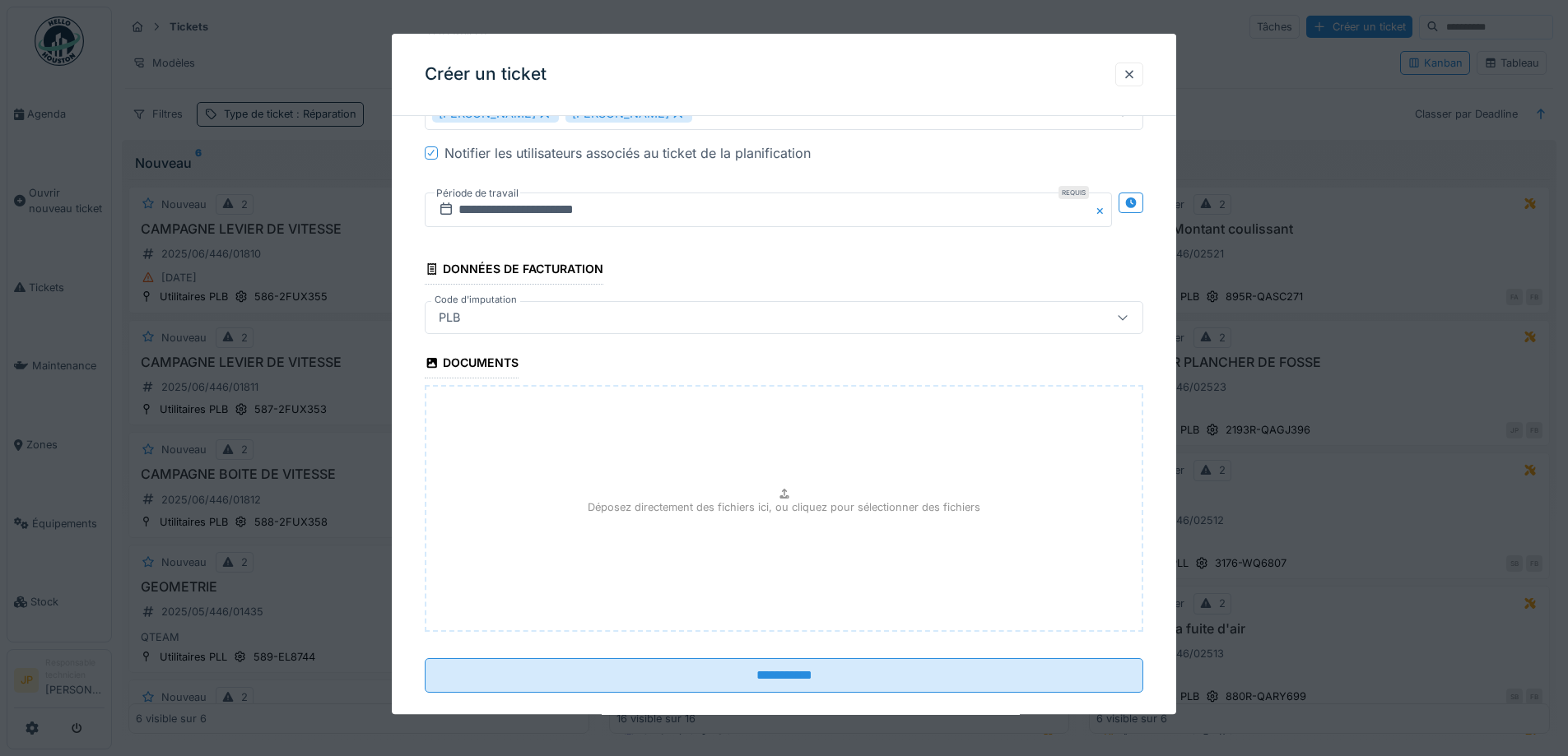
scroll to position [1208, 0]
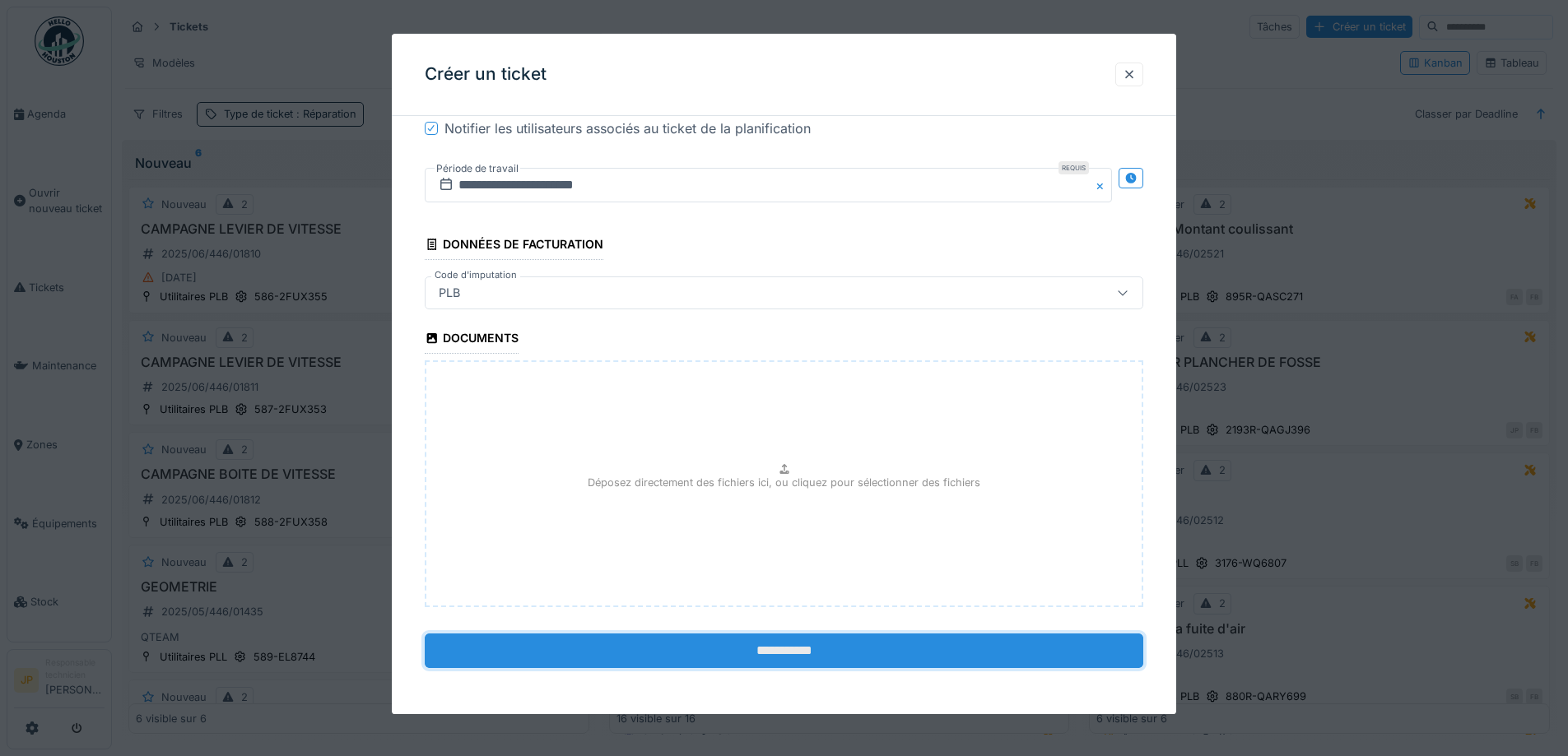
click at [779, 647] on input "**********" at bounding box center [784, 650] width 719 height 34
